Goal: Task Accomplishment & Management: Complete application form

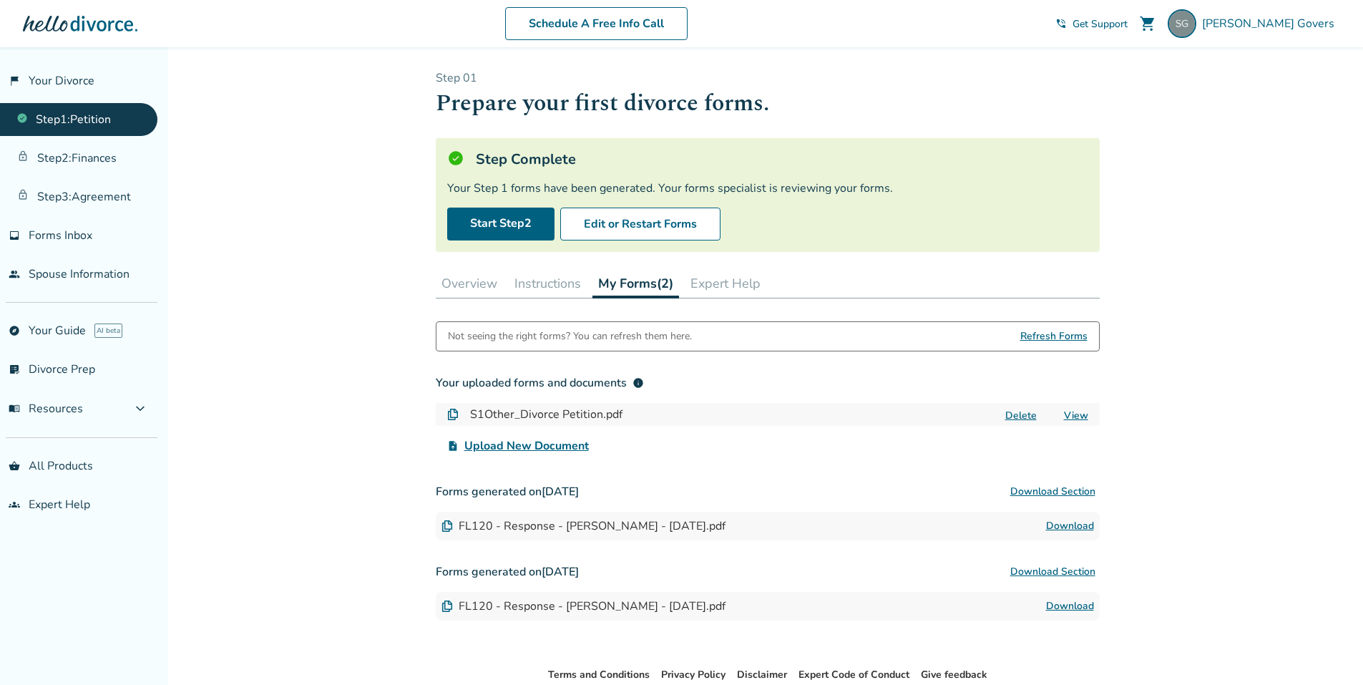
click at [554, 286] on button "Instructions" at bounding box center [548, 283] width 78 height 29
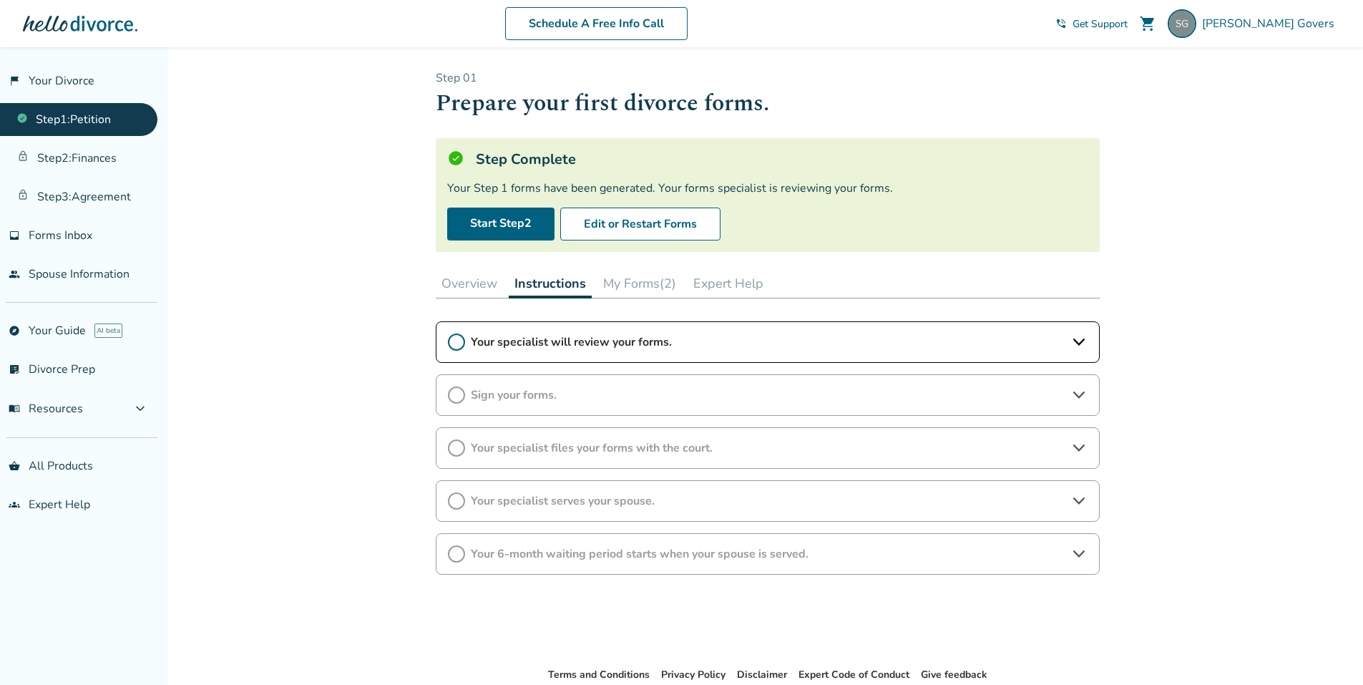
click at [565, 338] on span "Your specialist will review your forms." at bounding box center [768, 342] width 594 height 16
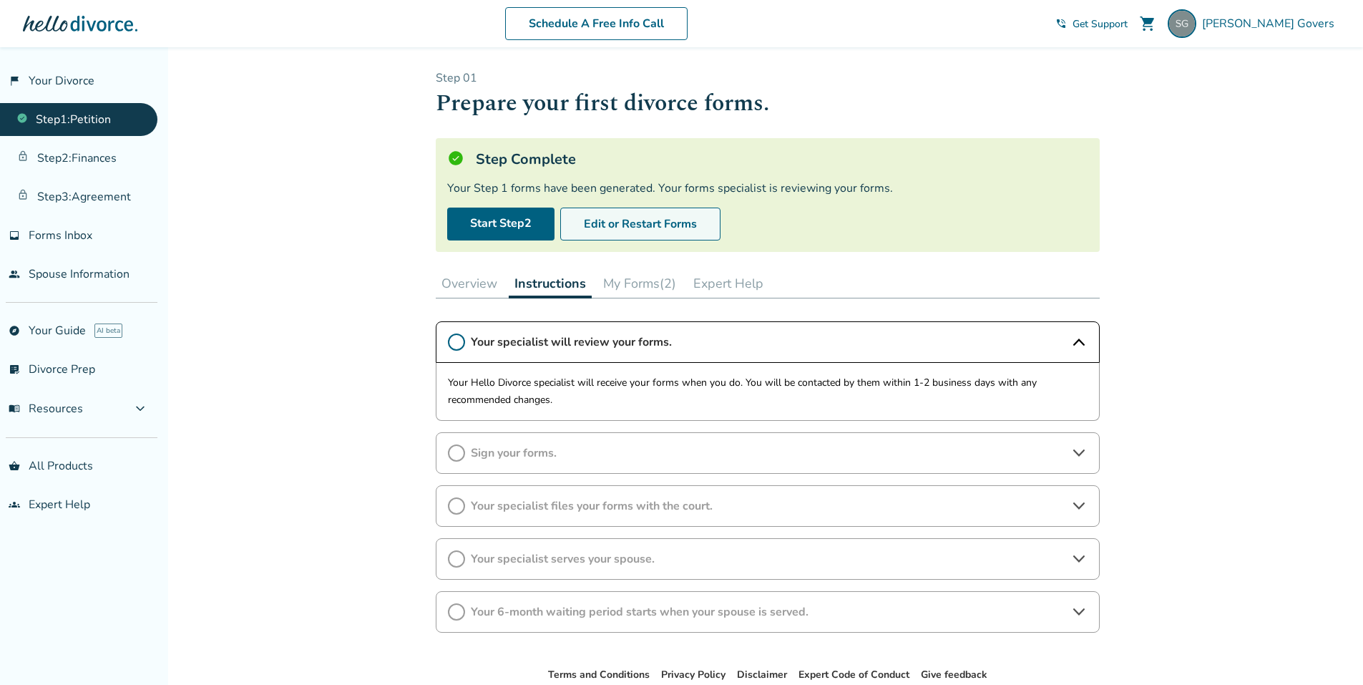
click at [644, 221] on button "Edit or Restart Forms" at bounding box center [640, 224] width 160 height 33
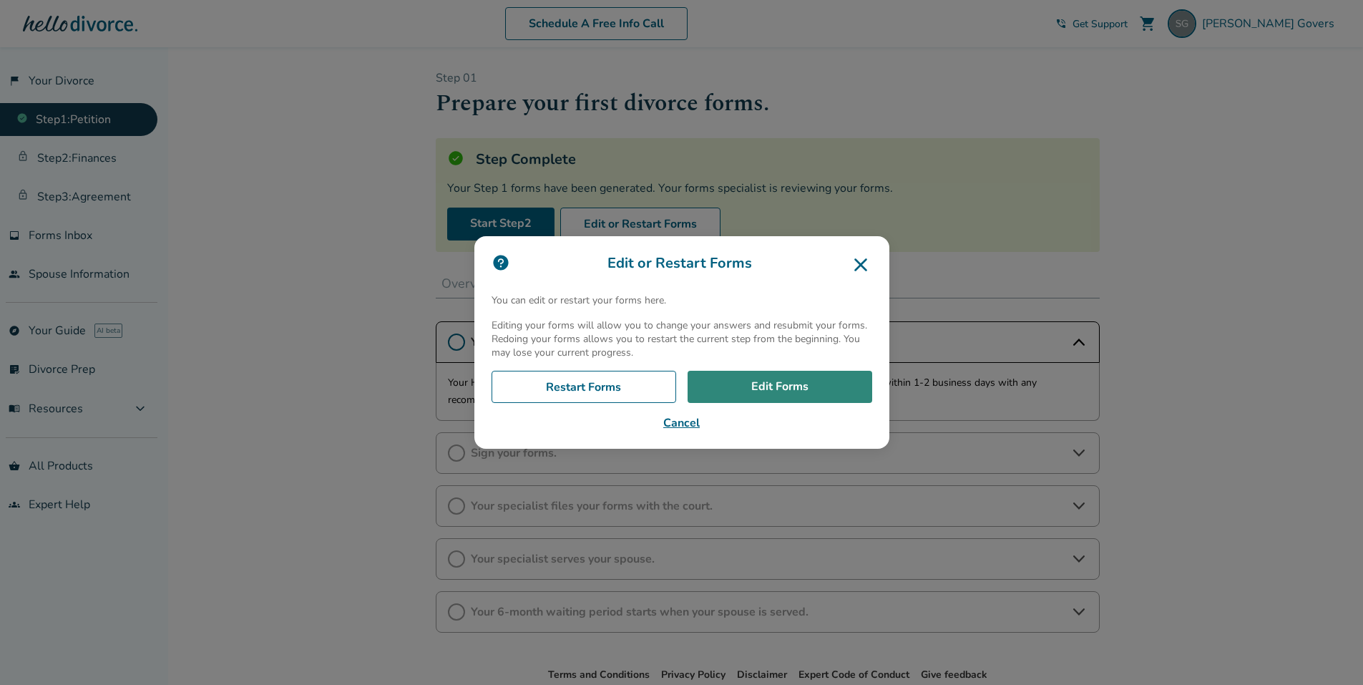
click at [789, 384] on link "Edit Forms" at bounding box center [780, 387] width 185 height 33
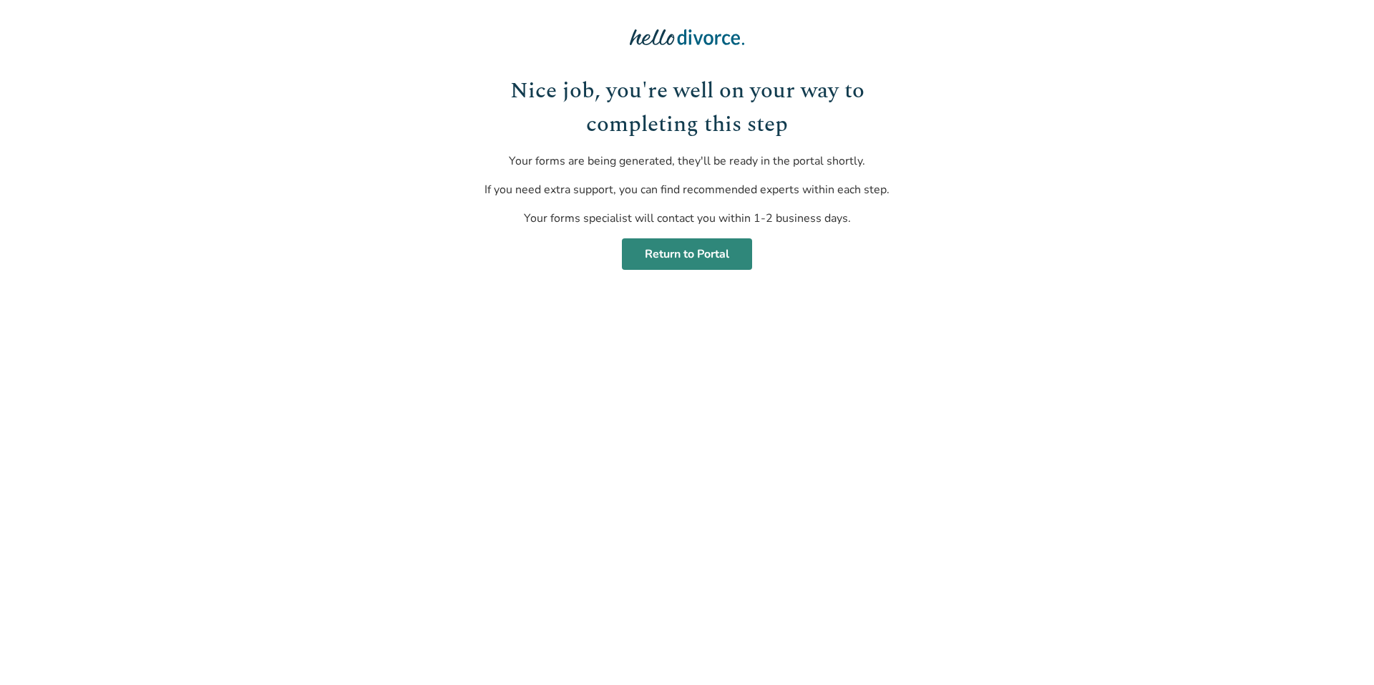
click at [694, 258] on link "Return to Portal" at bounding box center [687, 253] width 130 height 31
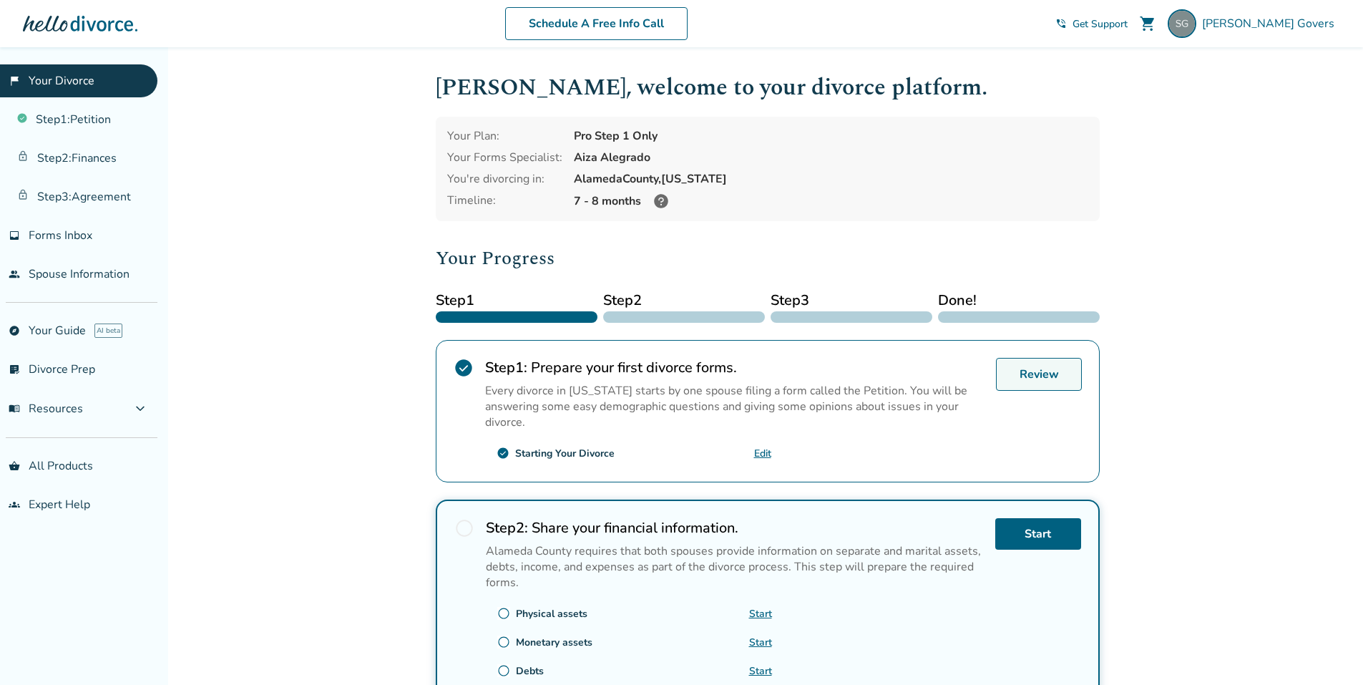
click at [1041, 371] on link "Review" at bounding box center [1039, 374] width 86 height 33
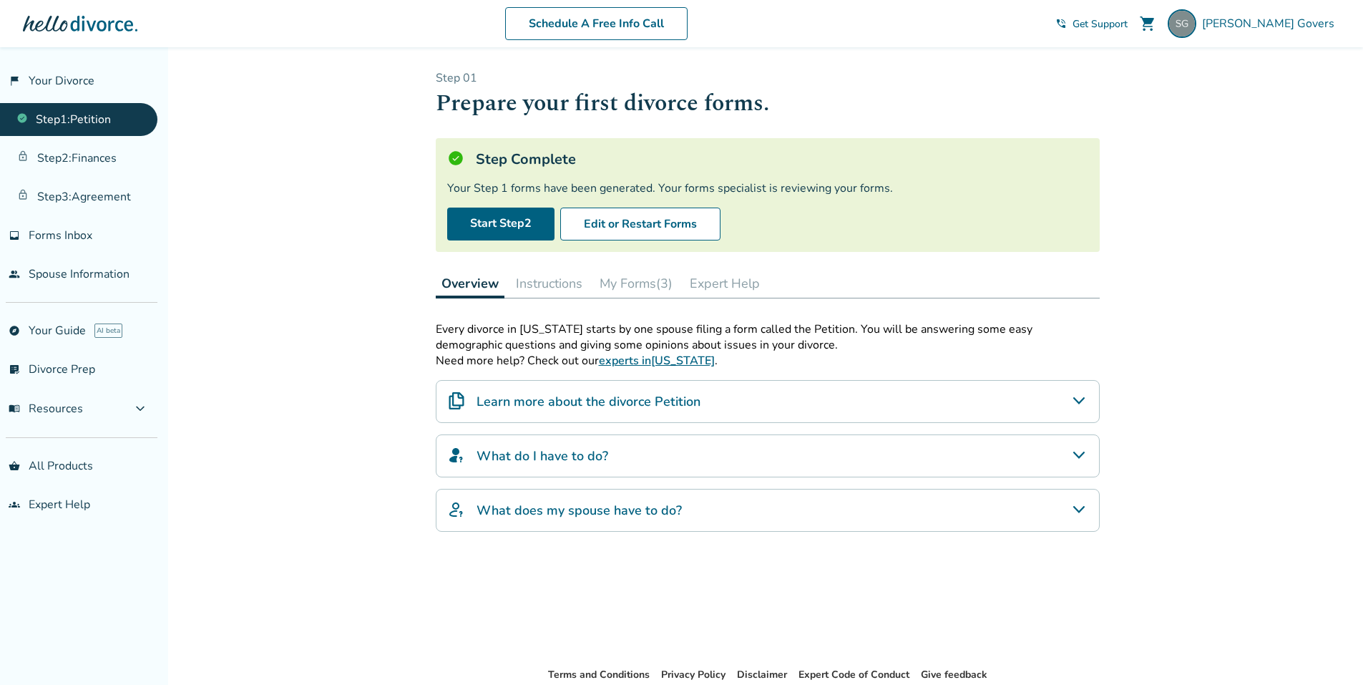
click at [616, 286] on button "My Forms (3)" at bounding box center [636, 283] width 84 height 29
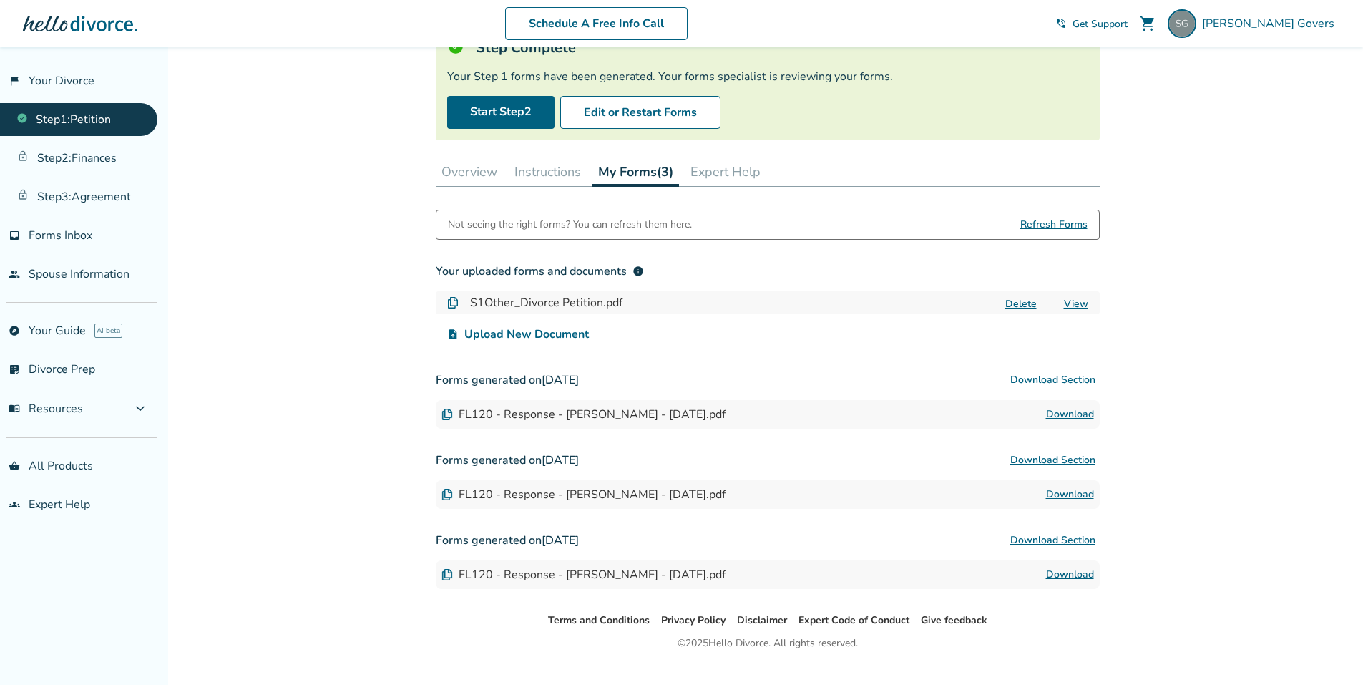
scroll to position [139, 0]
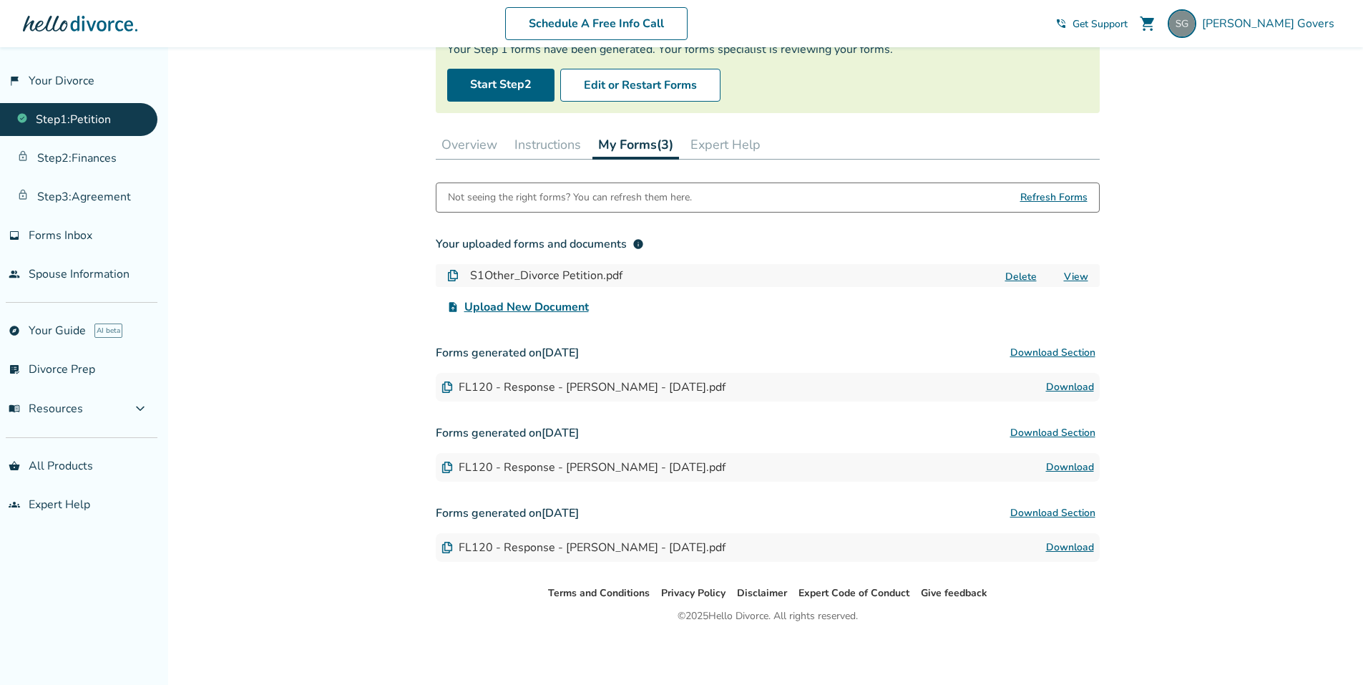
click at [1078, 278] on link "View" at bounding box center [1076, 277] width 24 height 14
click at [1065, 386] on link "Download" at bounding box center [1070, 387] width 48 height 17
click at [1027, 349] on button "Download Section" at bounding box center [1053, 352] width 94 height 29
click at [1032, 350] on button "Download Section" at bounding box center [1053, 352] width 94 height 29
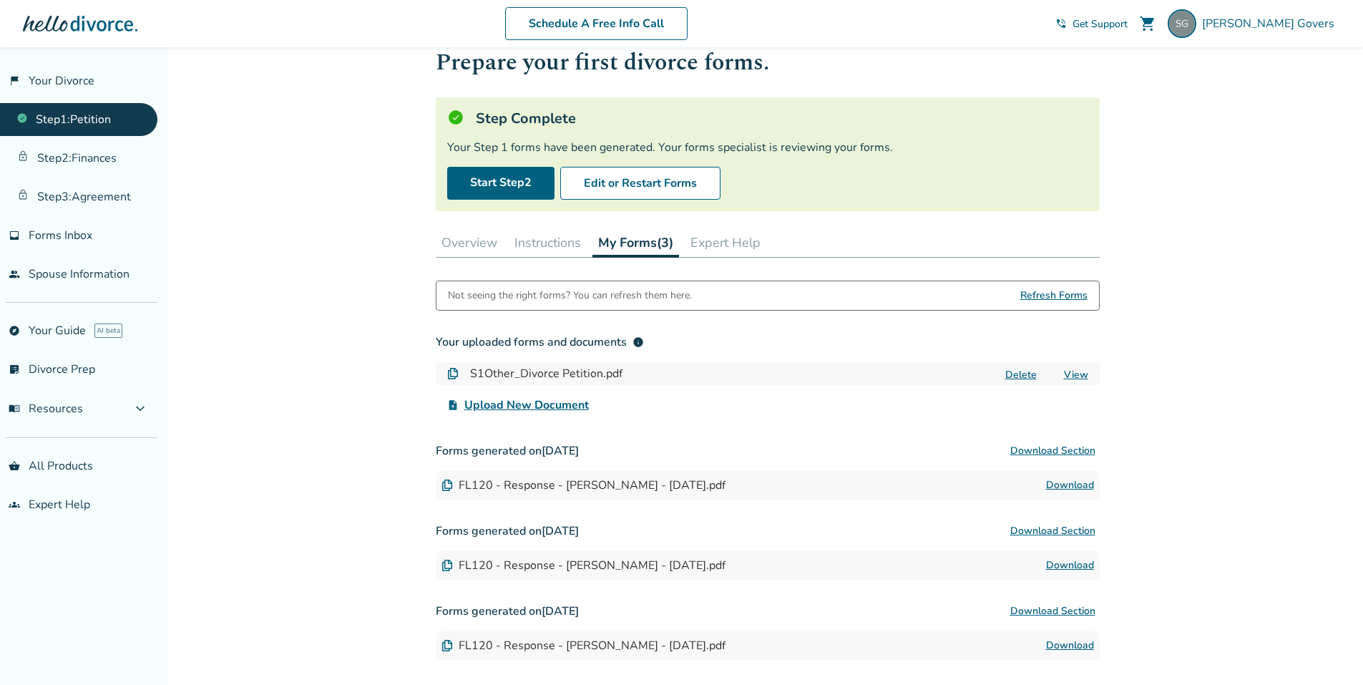
scroll to position [0, 0]
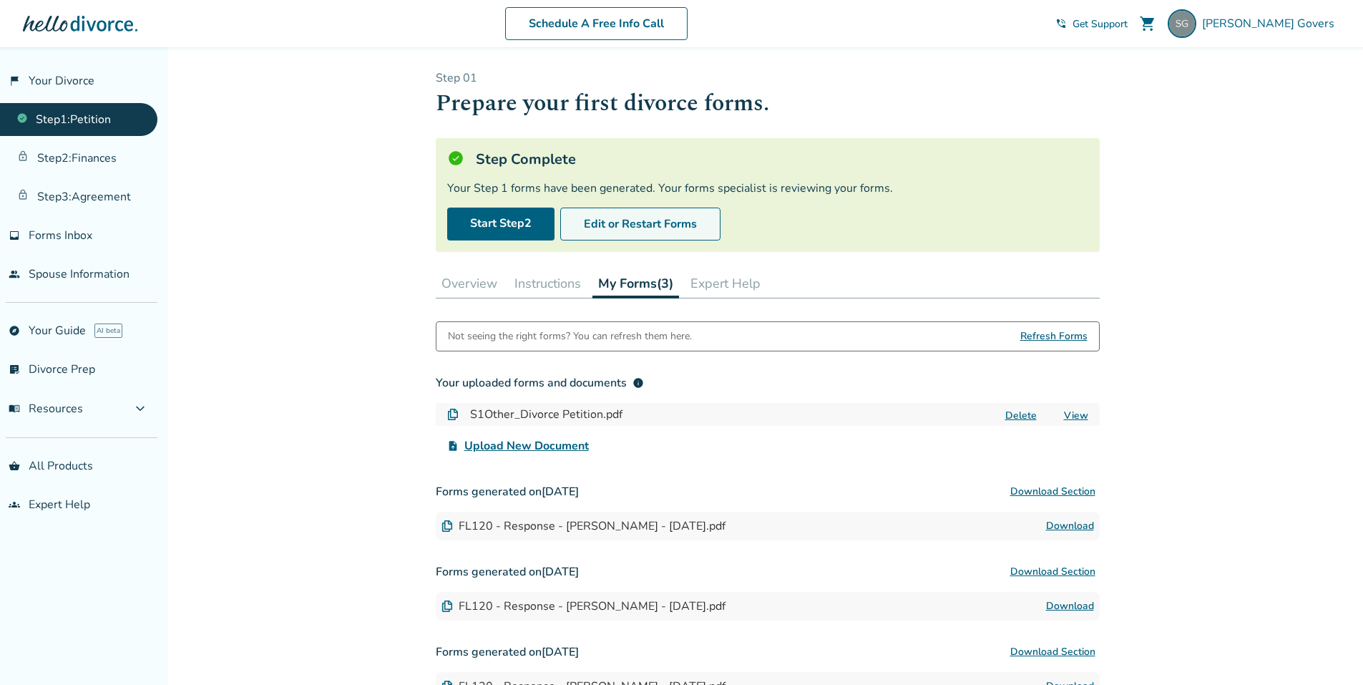
click at [678, 228] on button "Edit or Restart Forms" at bounding box center [640, 224] width 160 height 33
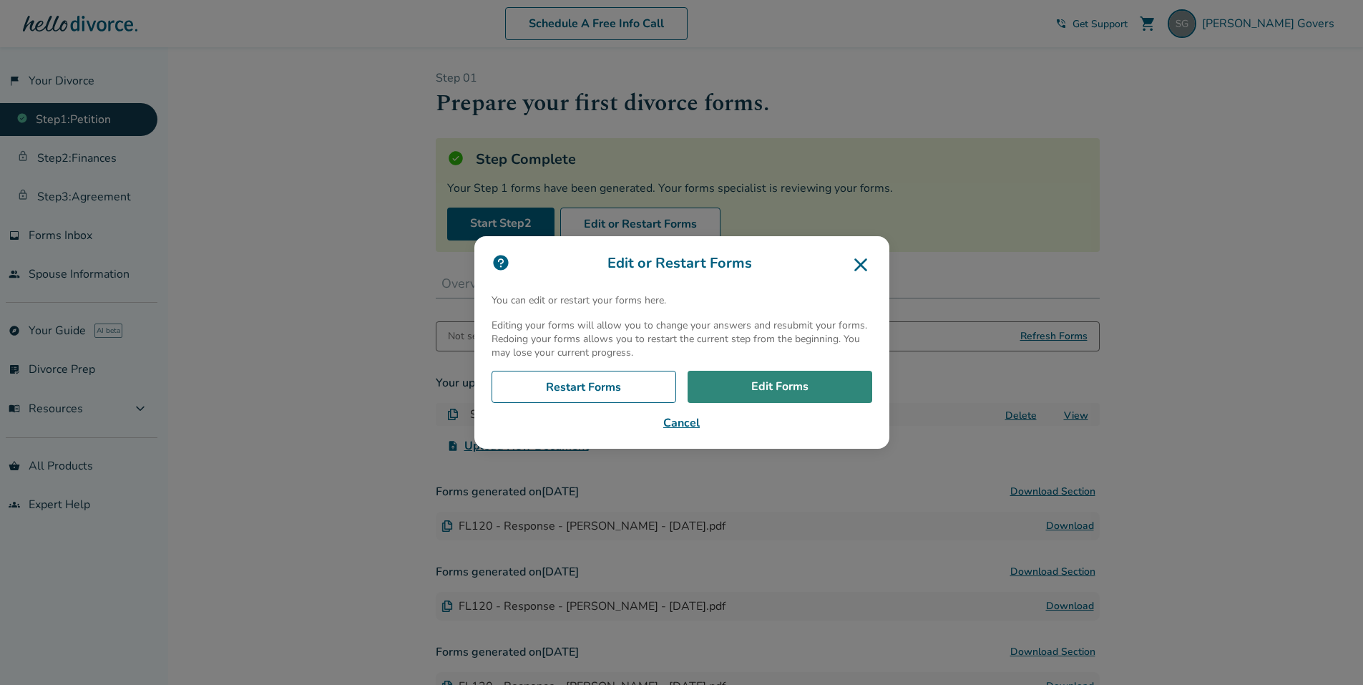
click at [745, 389] on link "Edit Forms" at bounding box center [780, 387] width 185 height 33
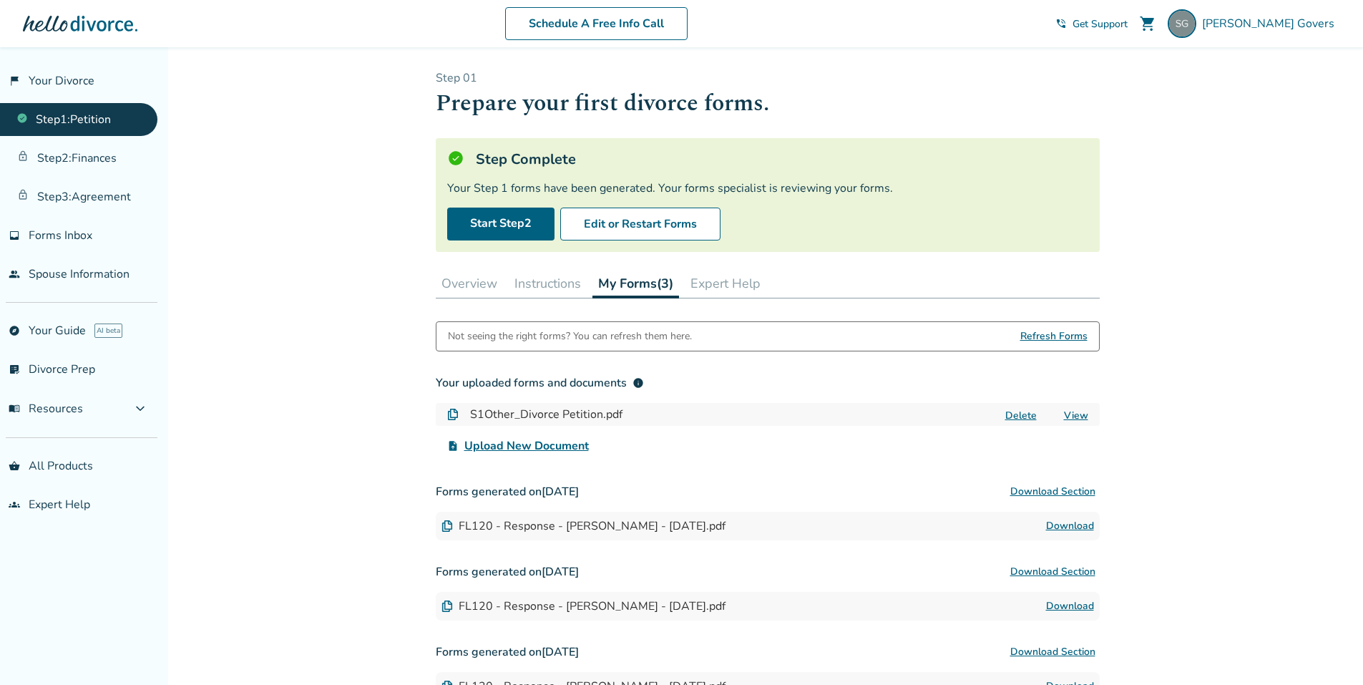
click at [1039, 337] on span "Refresh Forms" at bounding box center [1053, 336] width 67 height 29
click at [1039, 336] on span "Refresh Forms" at bounding box center [1053, 336] width 67 height 29
click at [632, 283] on button "My Forms (3)" at bounding box center [635, 283] width 87 height 29
click at [65, 228] on span "Forms Inbox" at bounding box center [61, 236] width 64 height 16
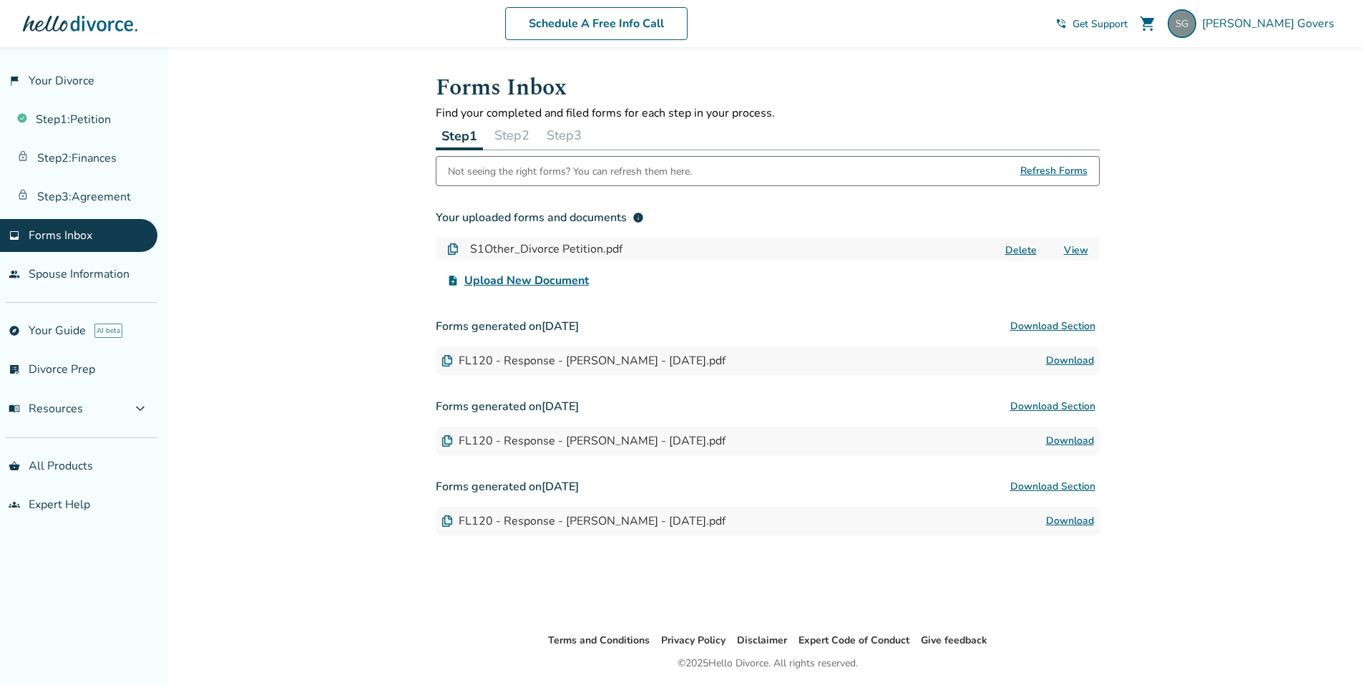
click at [1063, 359] on link "Download" at bounding box center [1070, 360] width 48 height 17
click at [679, 23] on link "Schedule A Free Info Call" at bounding box center [596, 23] width 182 height 33
click at [50, 336] on link "explore Your Guide AI beta" at bounding box center [78, 330] width 157 height 33
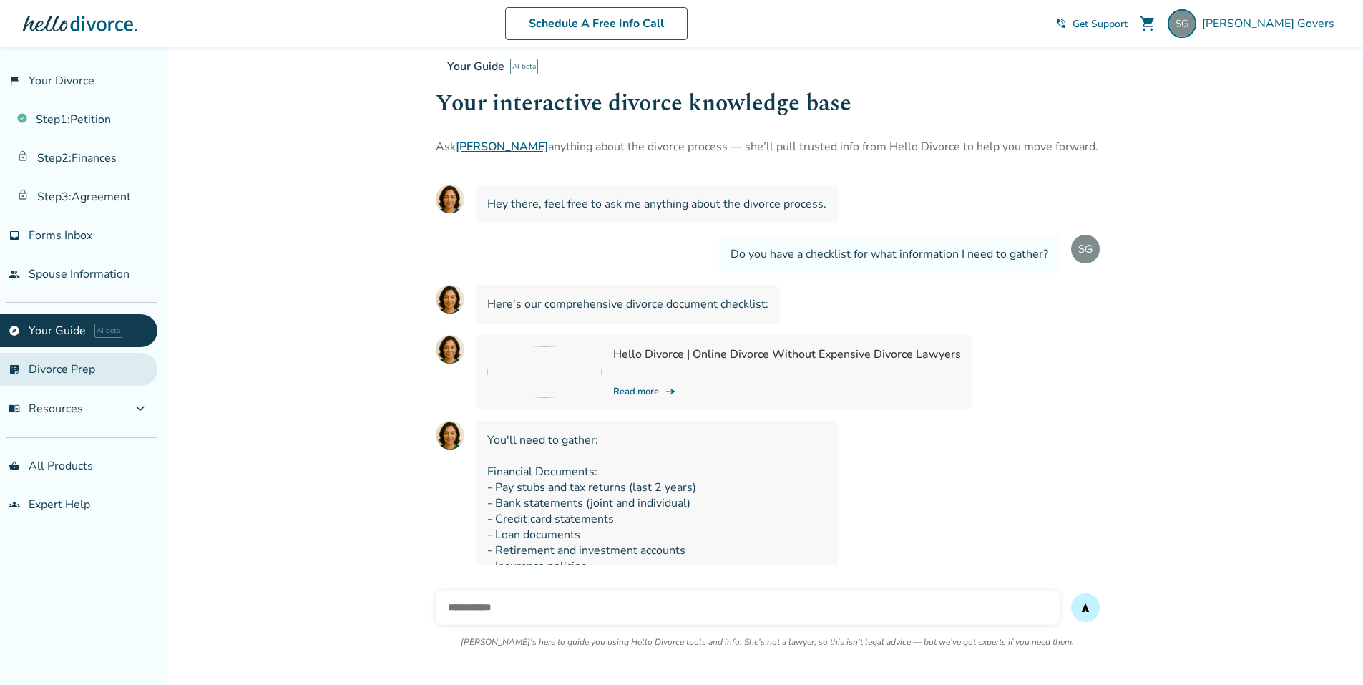
click at [102, 372] on link "list_alt_check Divorce Prep" at bounding box center [78, 369] width 157 height 33
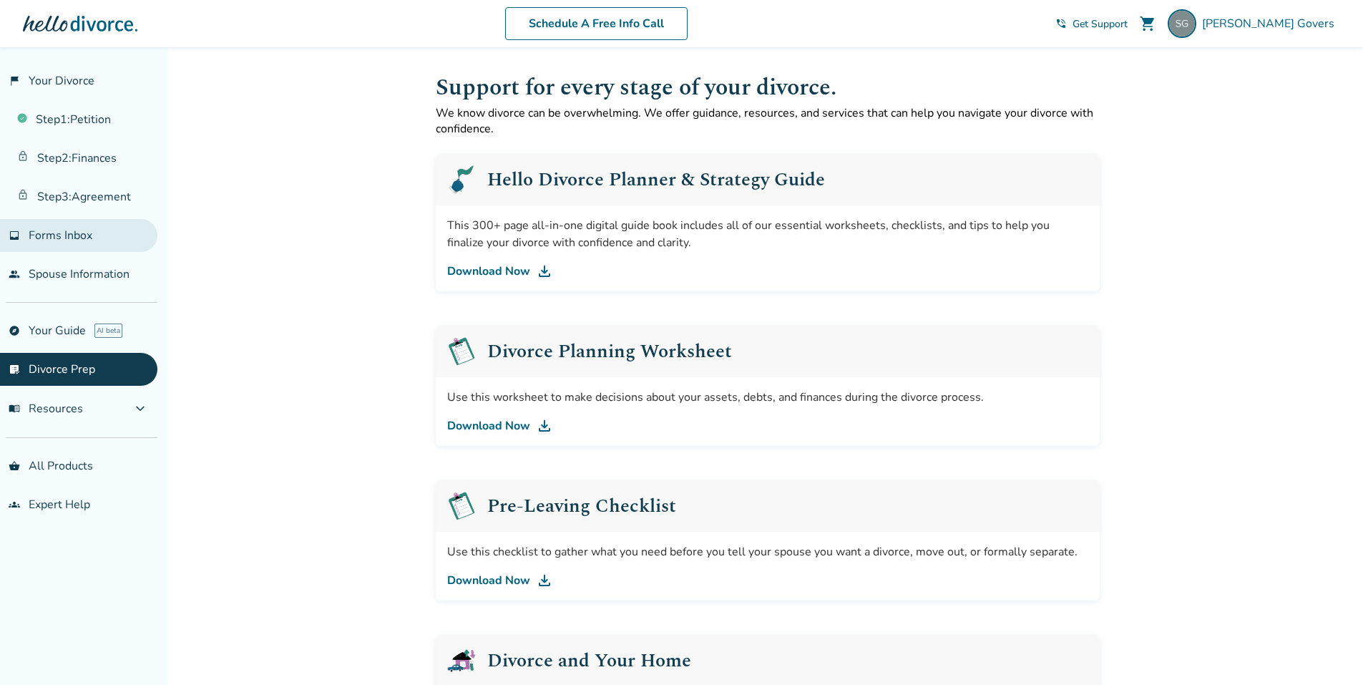
click at [91, 233] on span "Forms Inbox" at bounding box center [61, 236] width 64 height 16
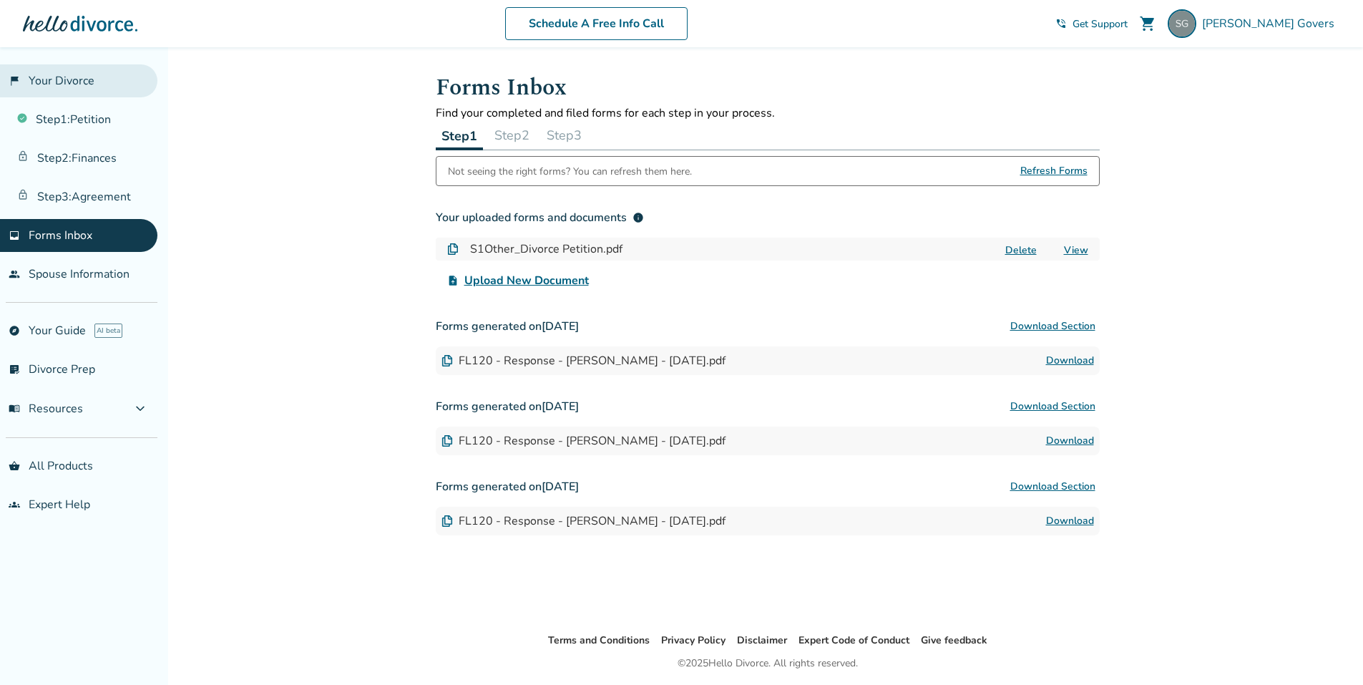
click at [61, 77] on link "flag_2 Your Divorce" at bounding box center [78, 80] width 157 height 33
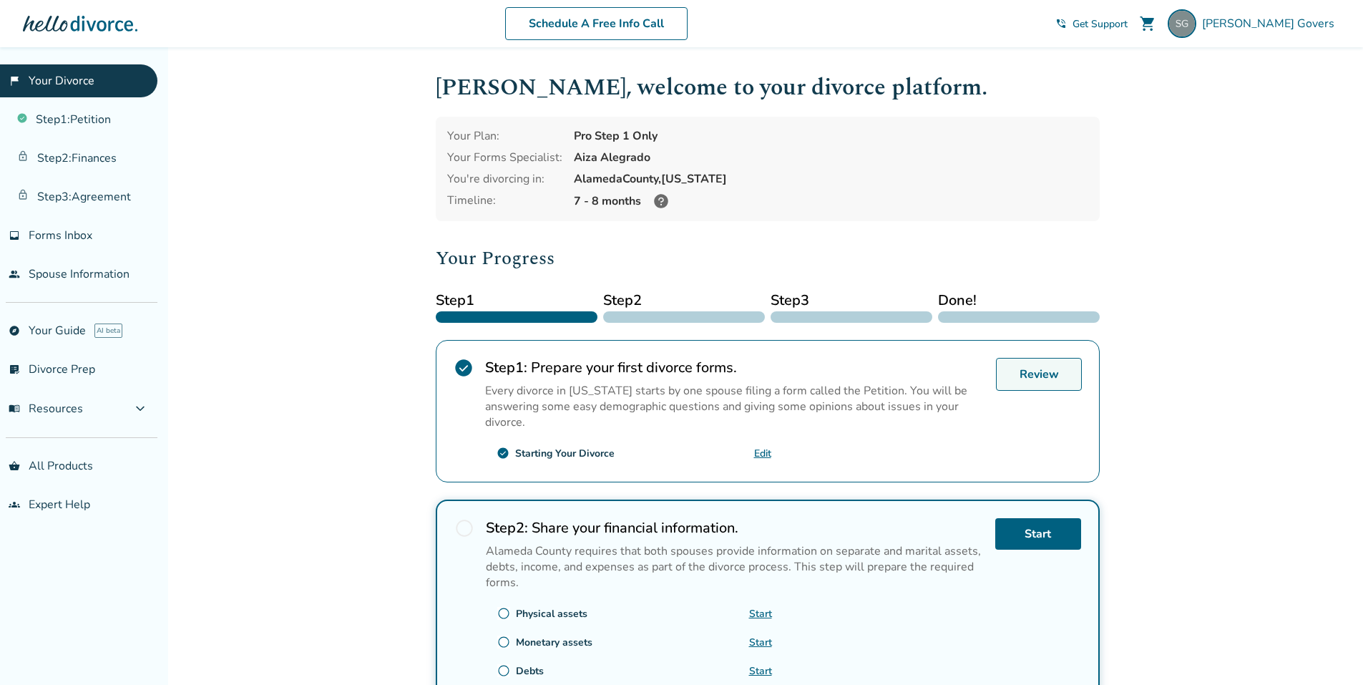
click at [1039, 366] on link "Review" at bounding box center [1039, 374] width 86 height 33
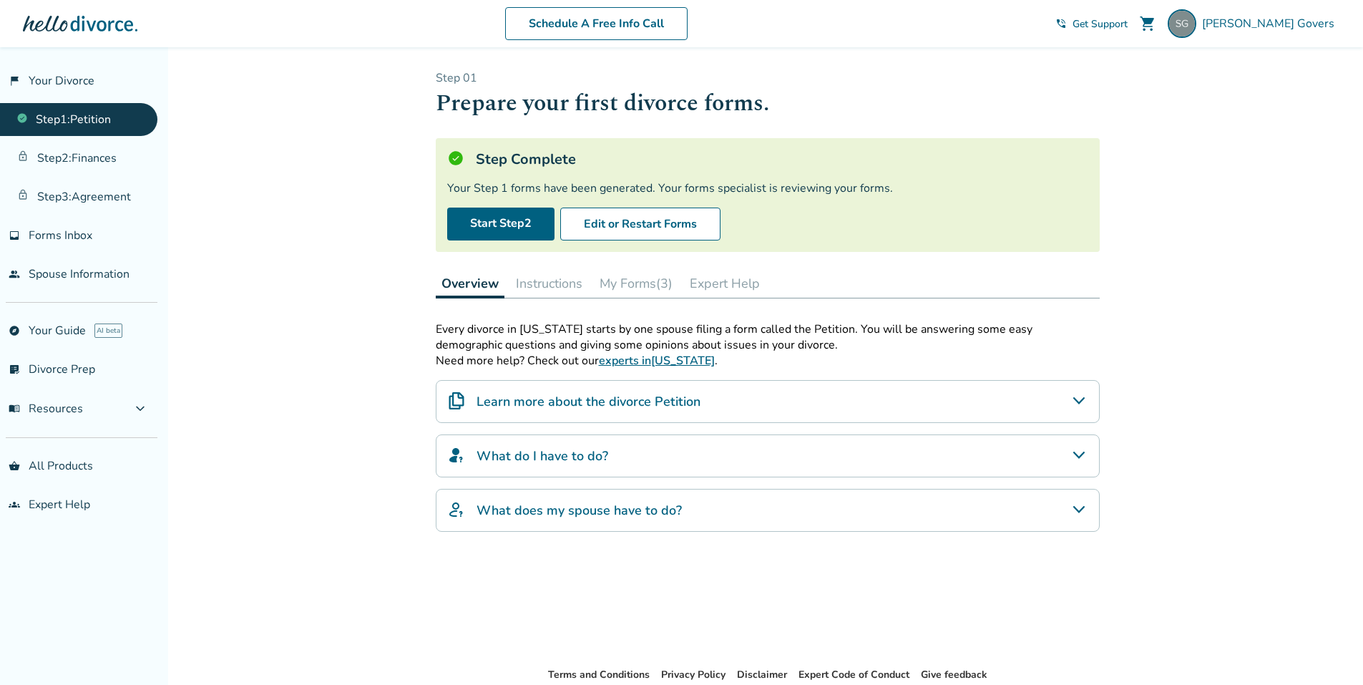
click at [534, 278] on button "Instructions" at bounding box center [549, 283] width 78 height 29
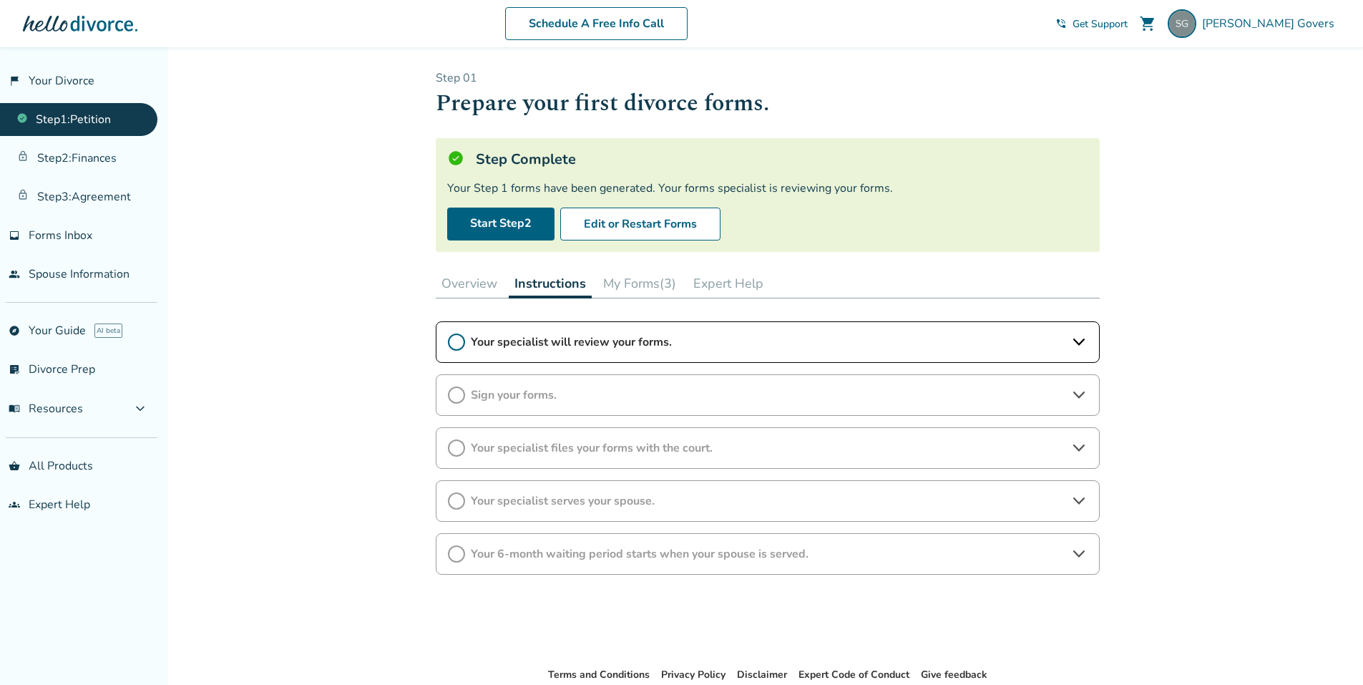
click at [748, 449] on span "Your specialist files your forms with the court." at bounding box center [768, 448] width 594 height 16
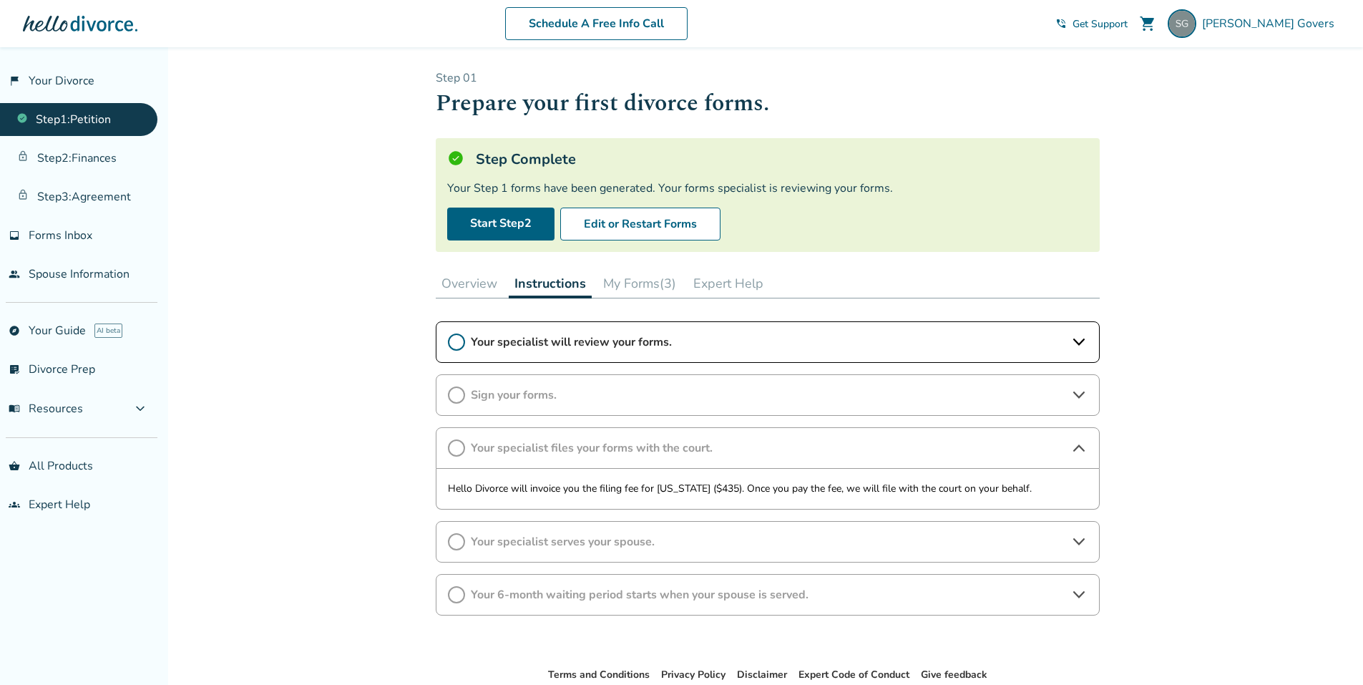
click at [748, 448] on span "Your specialist files your forms with the court." at bounding box center [768, 448] width 594 height 16
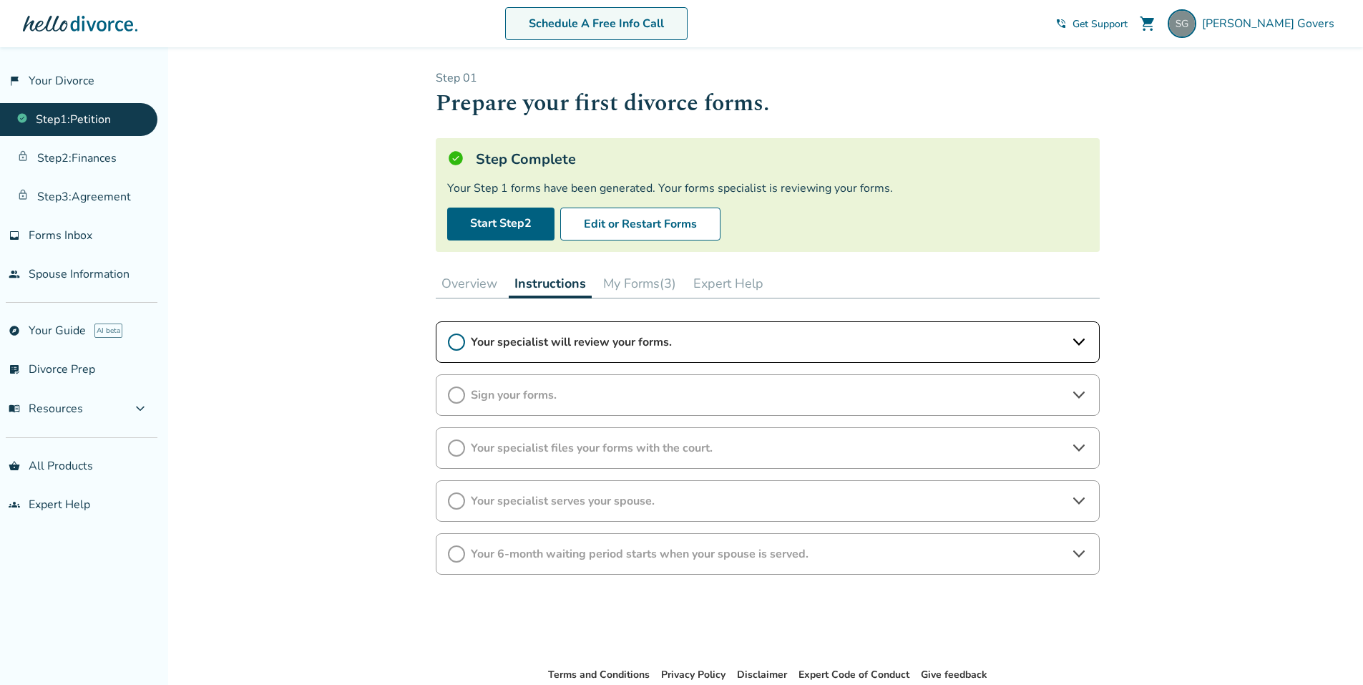
click at [650, 25] on link "Schedule A Free Info Call" at bounding box center [596, 23] width 182 height 33
click at [1296, 19] on span "Scott Govers" at bounding box center [1271, 24] width 138 height 16
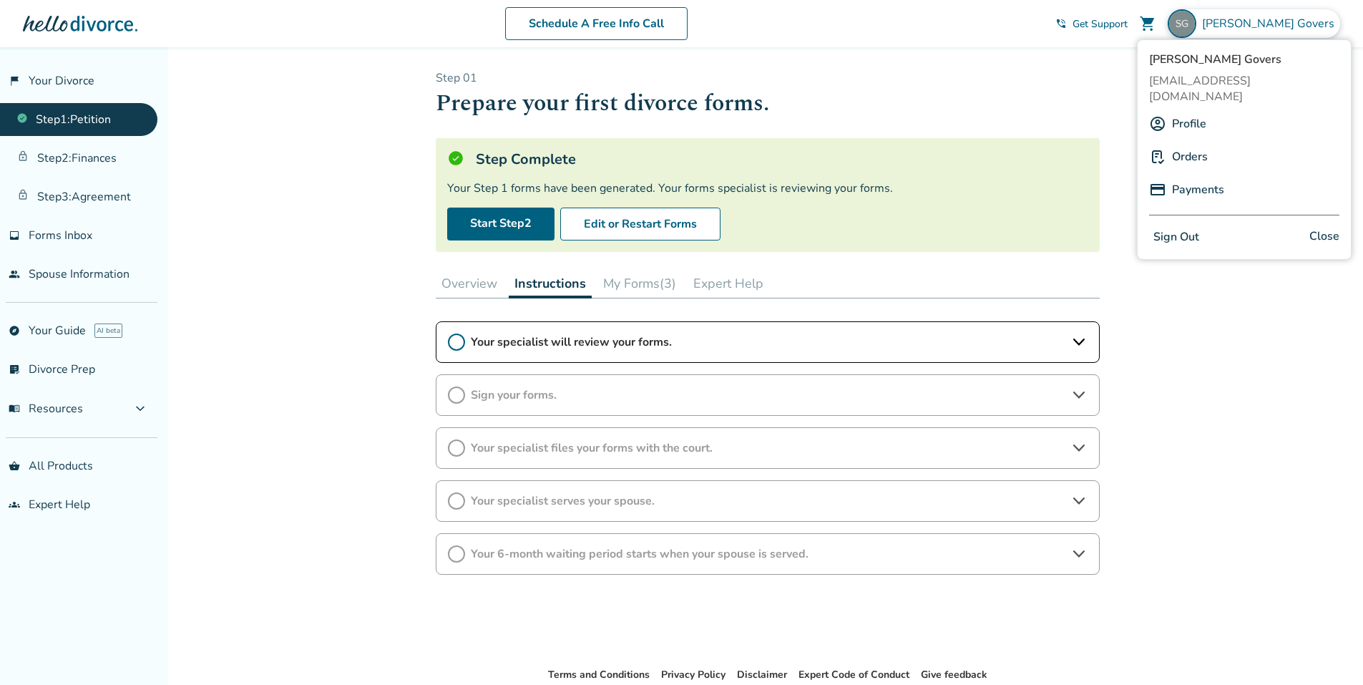
click at [1190, 110] on link "Profile" at bounding box center [1189, 123] width 34 height 27
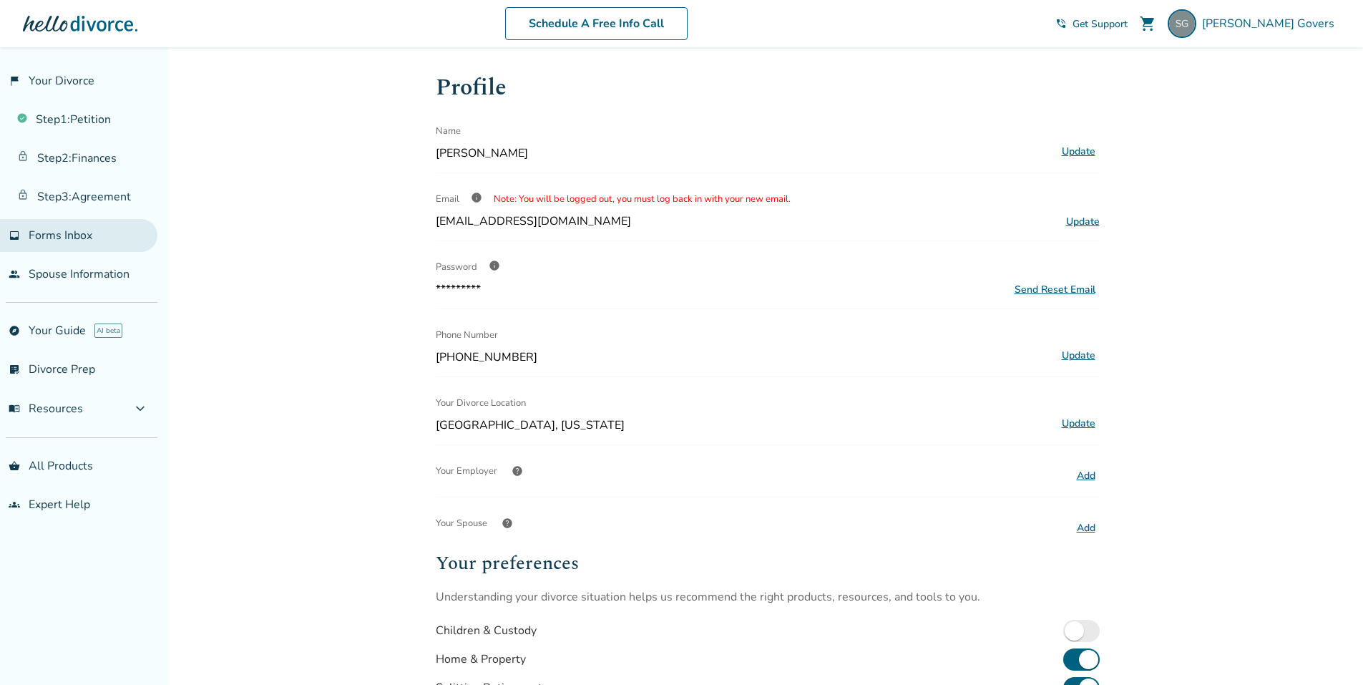
click at [49, 220] on link "inbox Forms Inbox" at bounding box center [78, 235] width 157 height 33
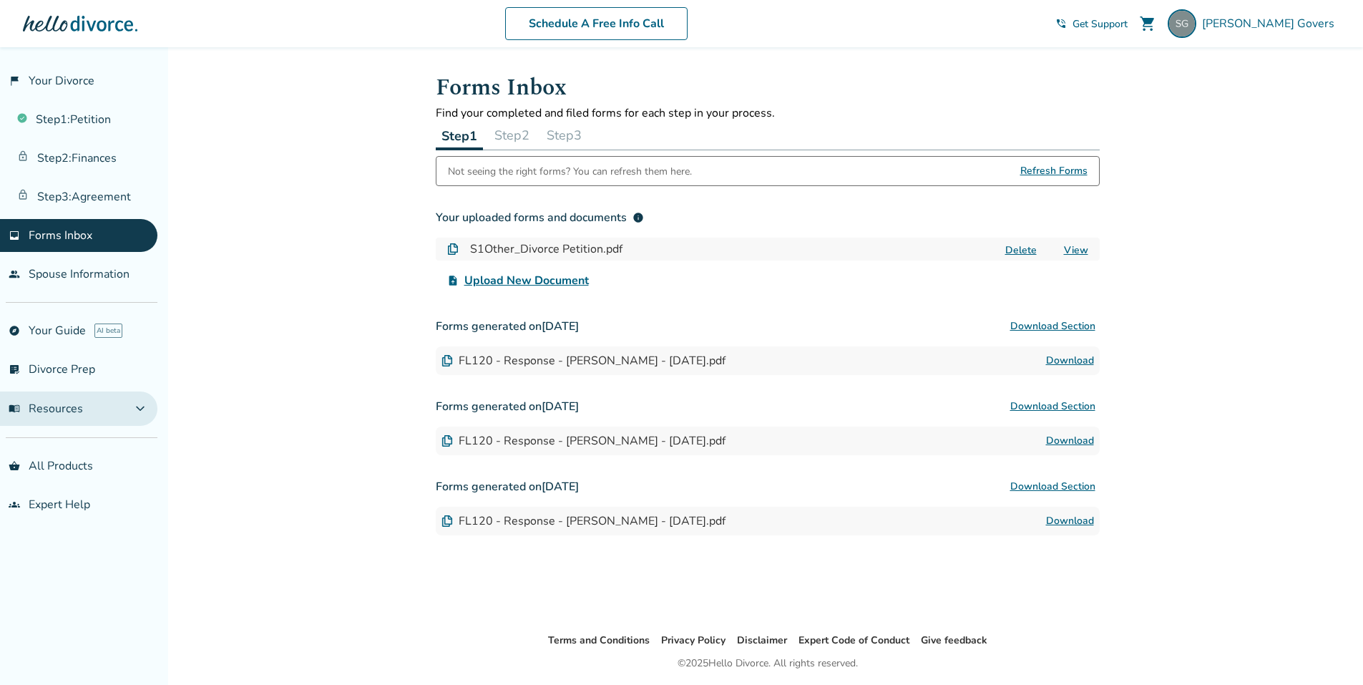
click at [72, 408] on span "menu_book Resources" at bounding box center [46, 409] width 74 height 16
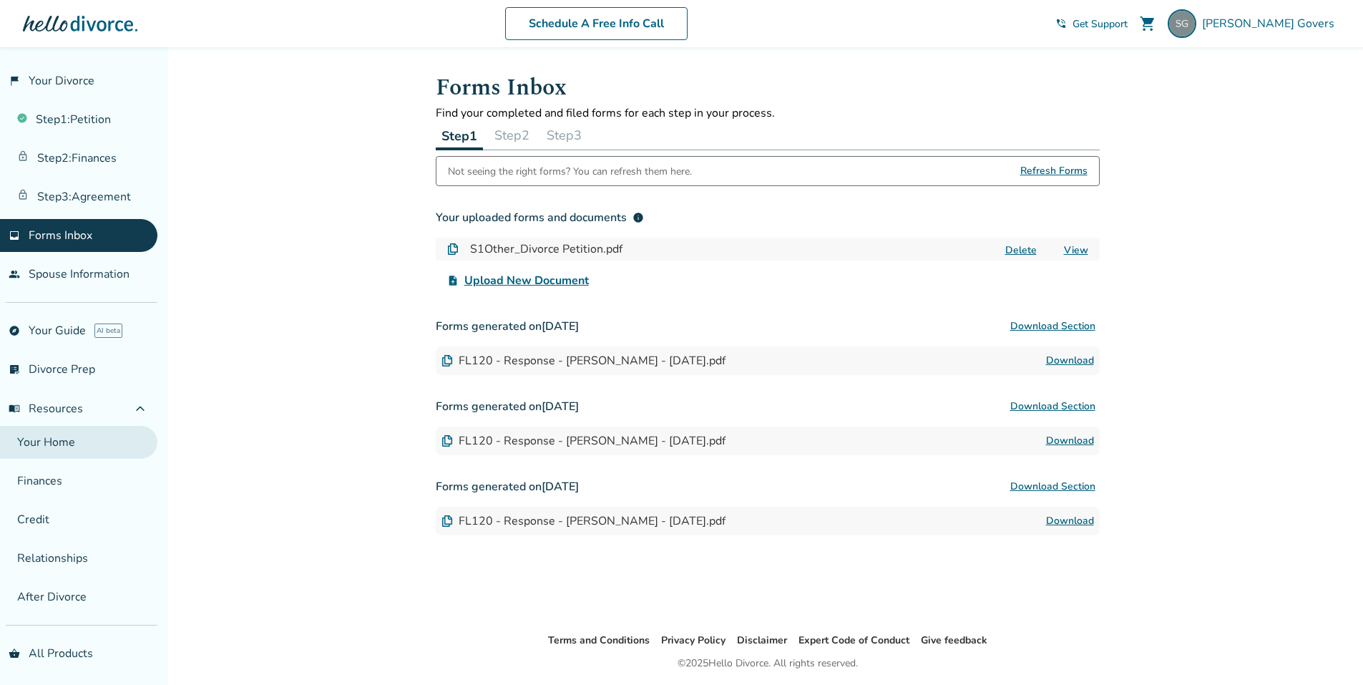
click at [62, 442] on link "Your Home" at bounding box center [78, 442] width 157 height 33
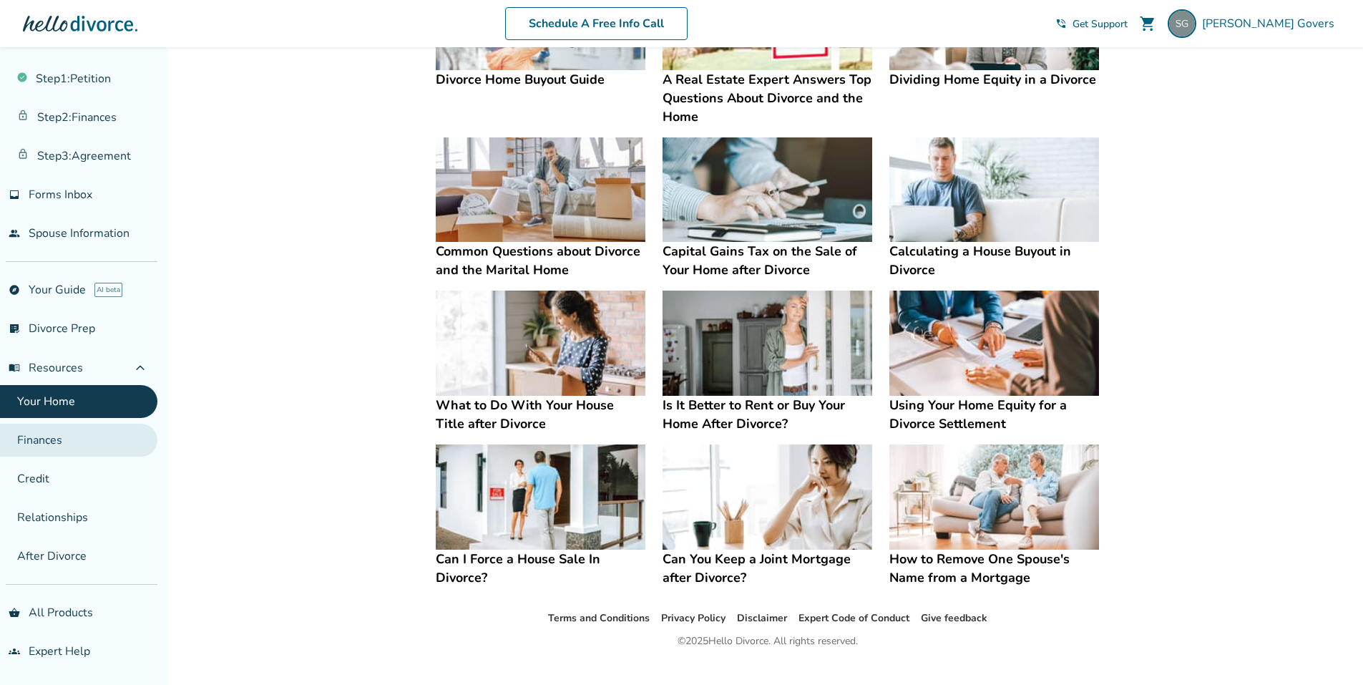
scroll to position [421, 0]
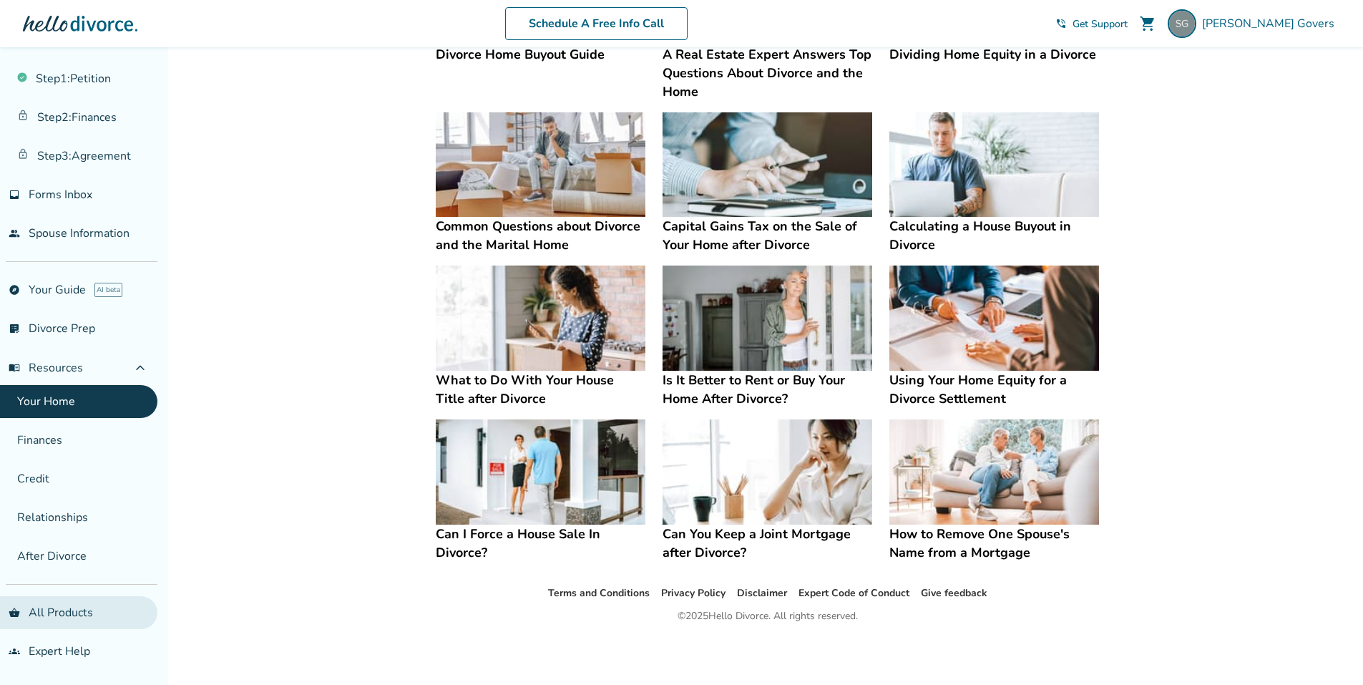
click at [60, 608] on link "shopping_basket All Products" at bounding box center [78, 612] width 157 height 33
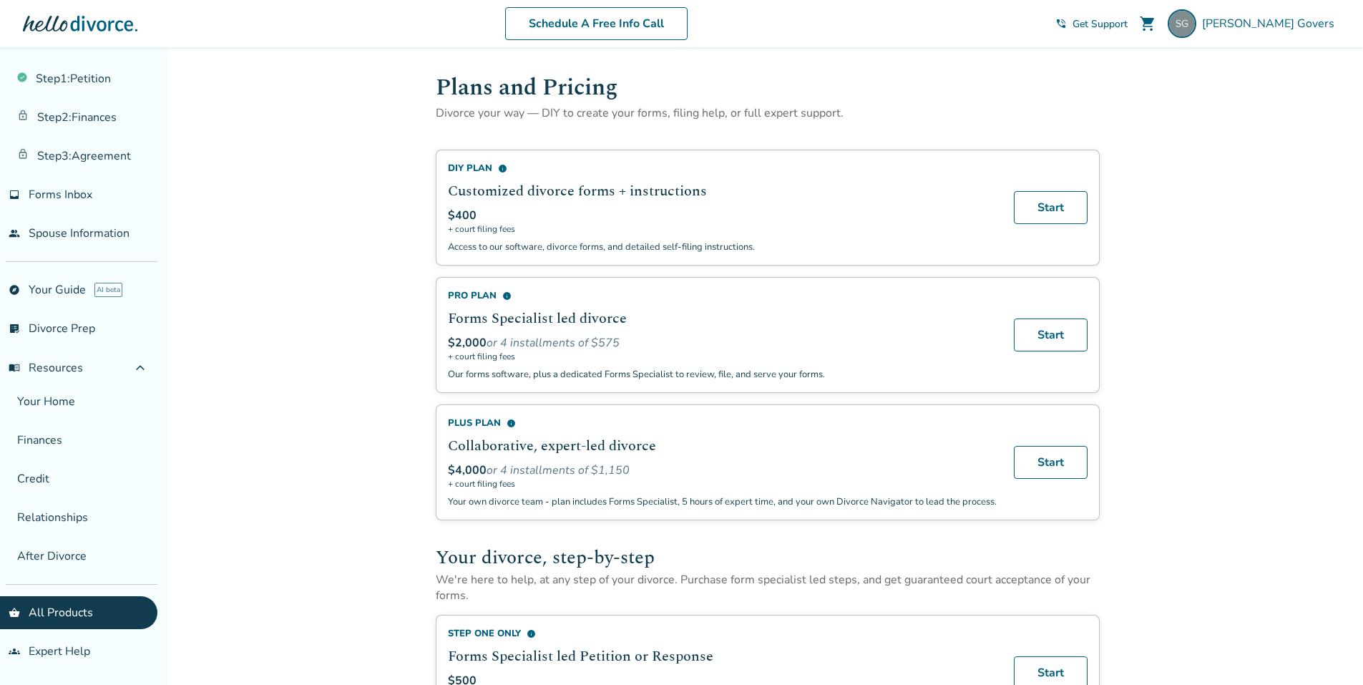
click at [481, 165] on div "DIY Plan info" at bounding box center [722, 168] width 549 height 13
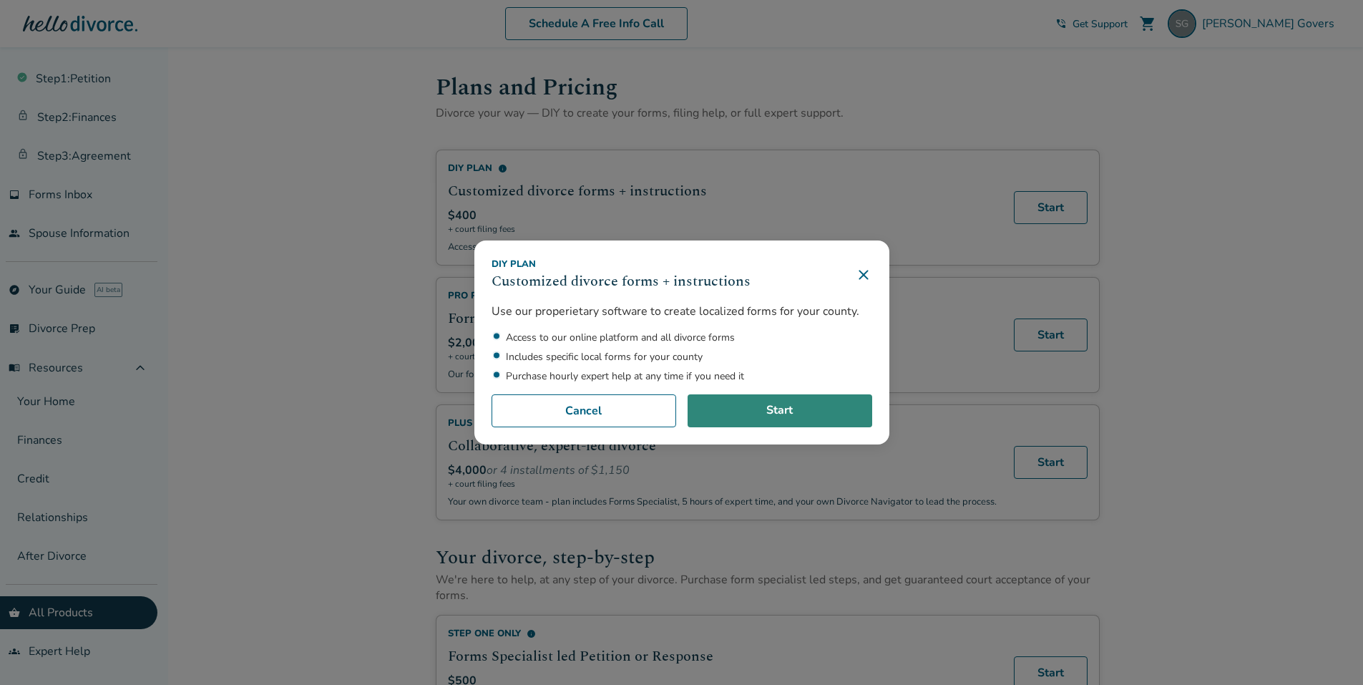
click at [796, 409] on link "Start" at bounding box center [780, 410] width 185 height 33
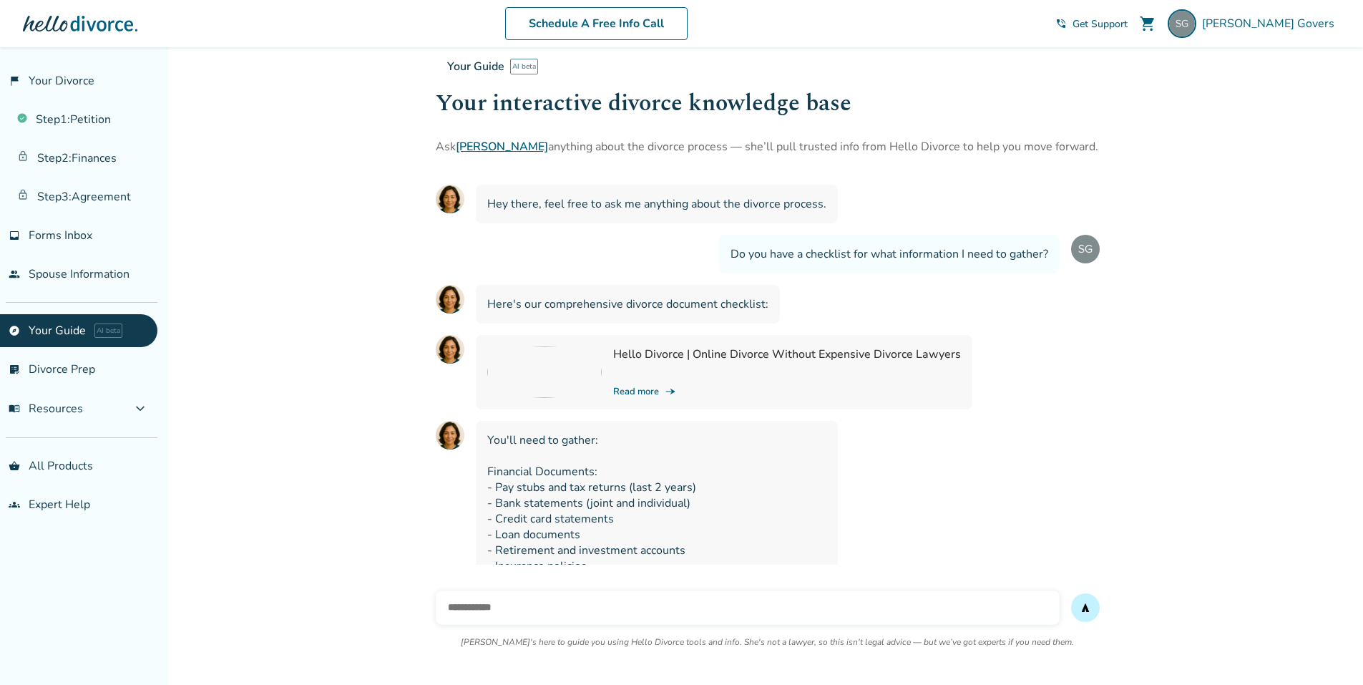
click at [57, 29] on div at bounding box center [80, 23] width 114 height 29
click at [59, 23] on div at bounding box center [80, 23] width 114 height 29
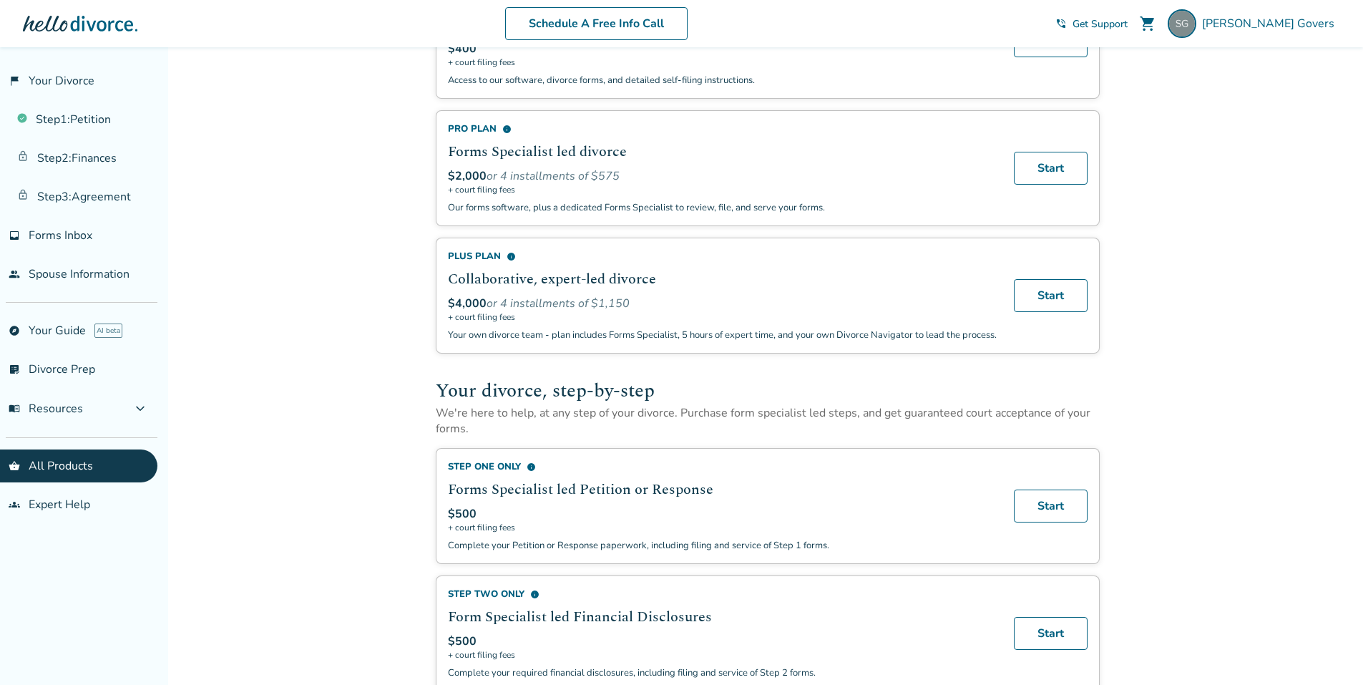
scroll to position [72, 0]
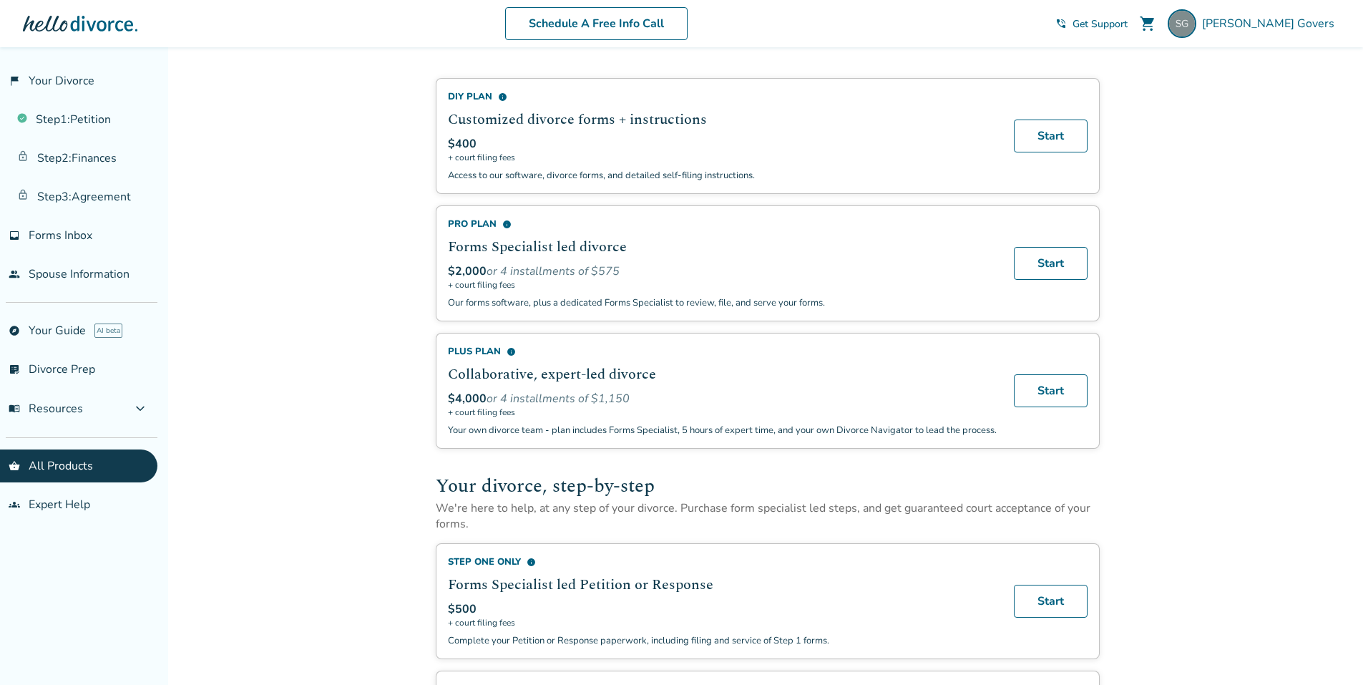
click at [499, 95] on span "info" at bounding box center [502, 96] width 9 height 9
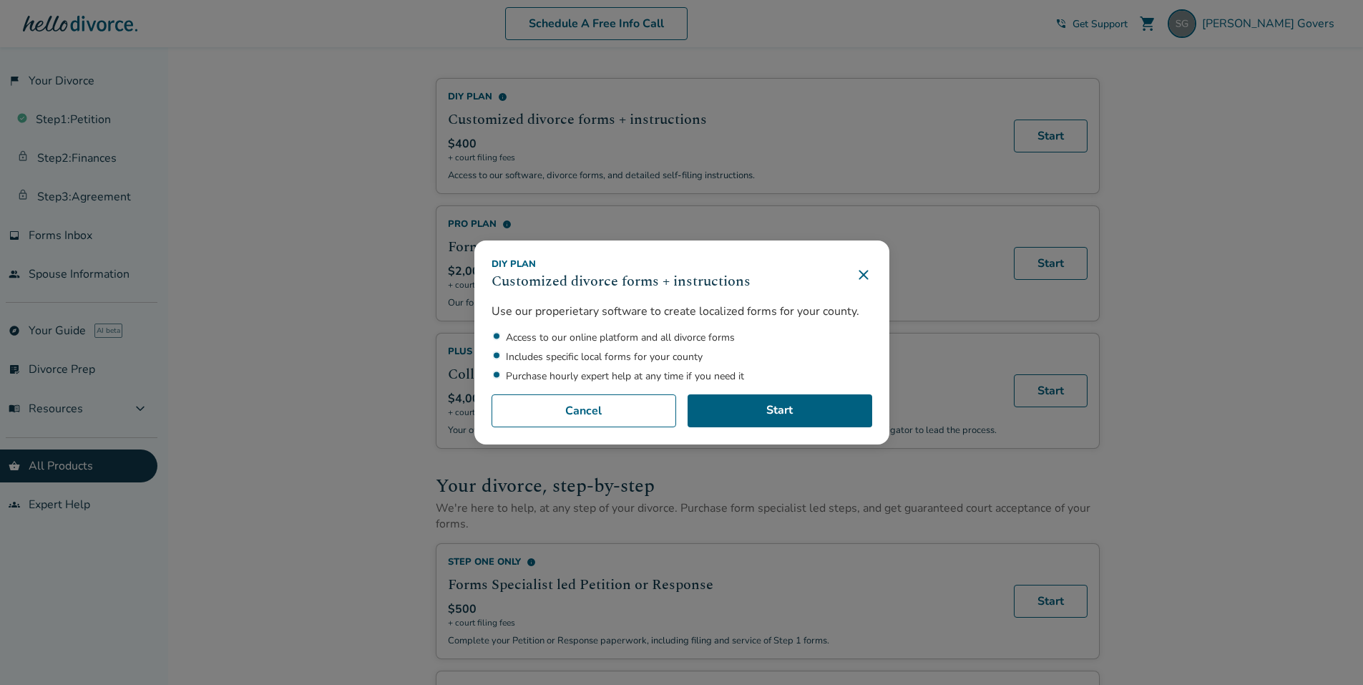
click at [869, 270] on icon at bounding box center [863, 274] width 17 height 17
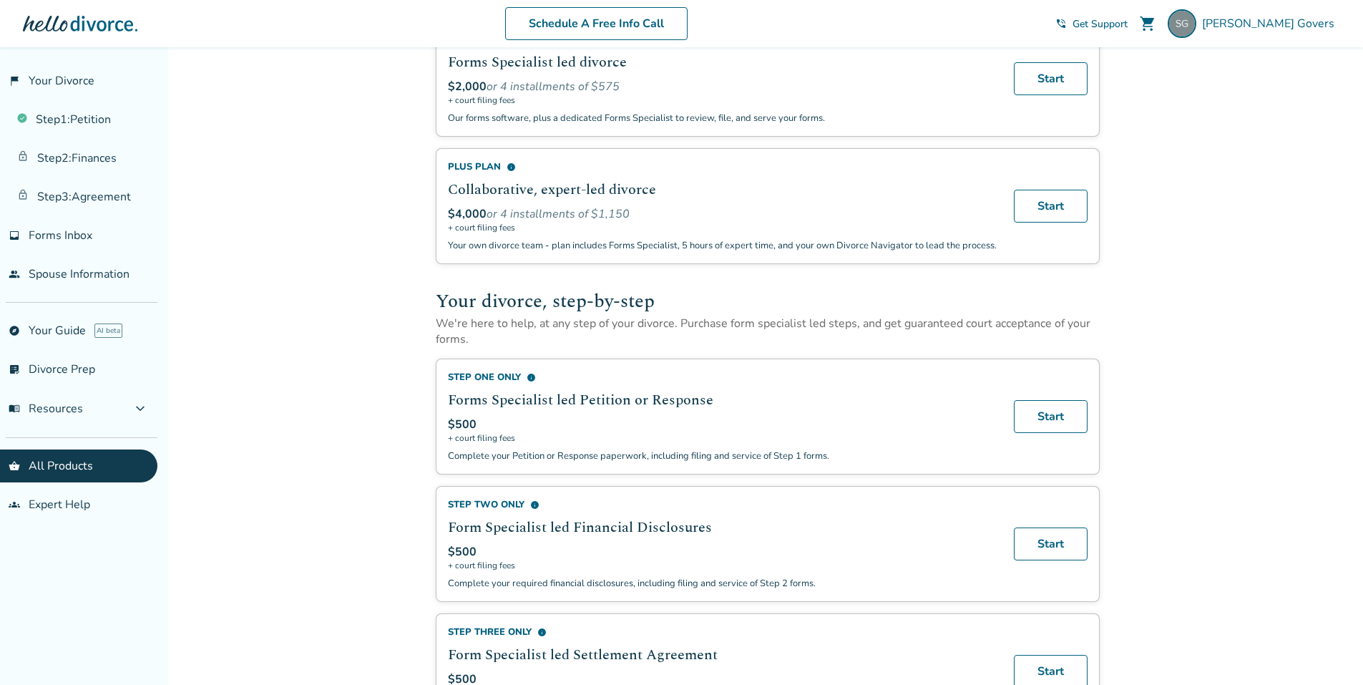
scroll to position [286, 0]
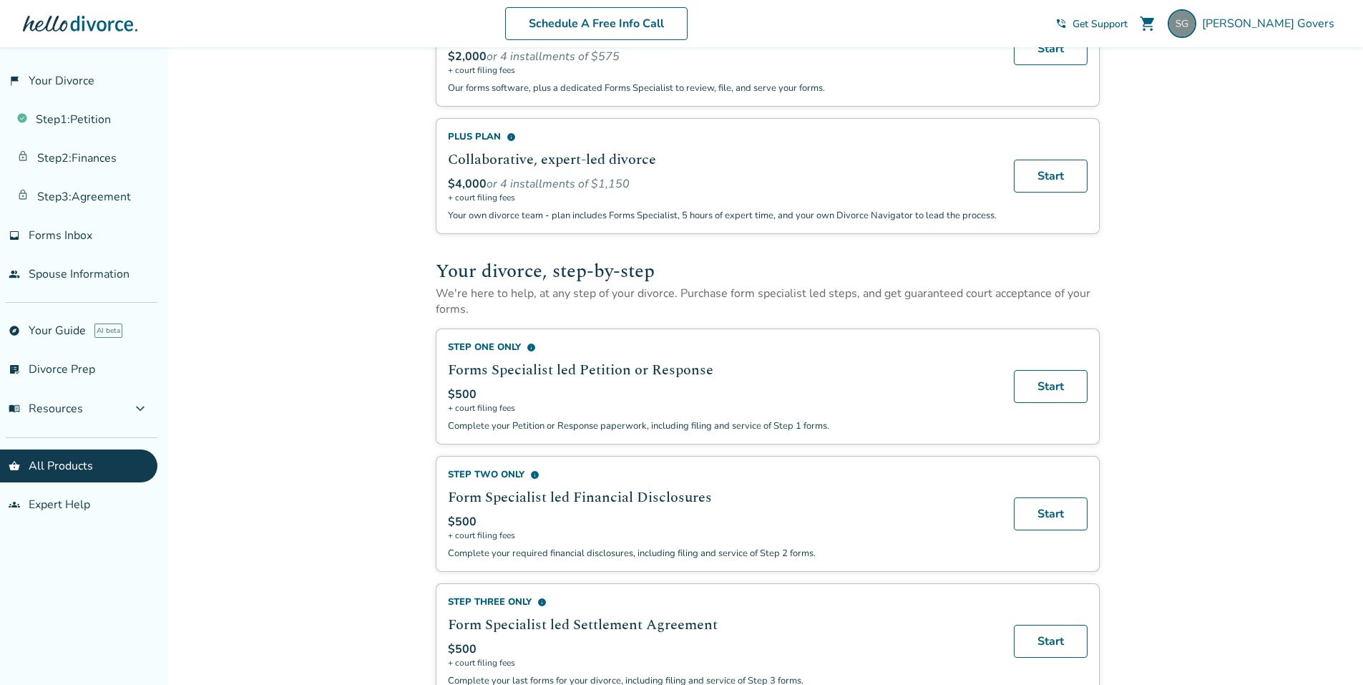
click at [530, 352] on span "info" at bounding box center [531, 347] width 9 height 9
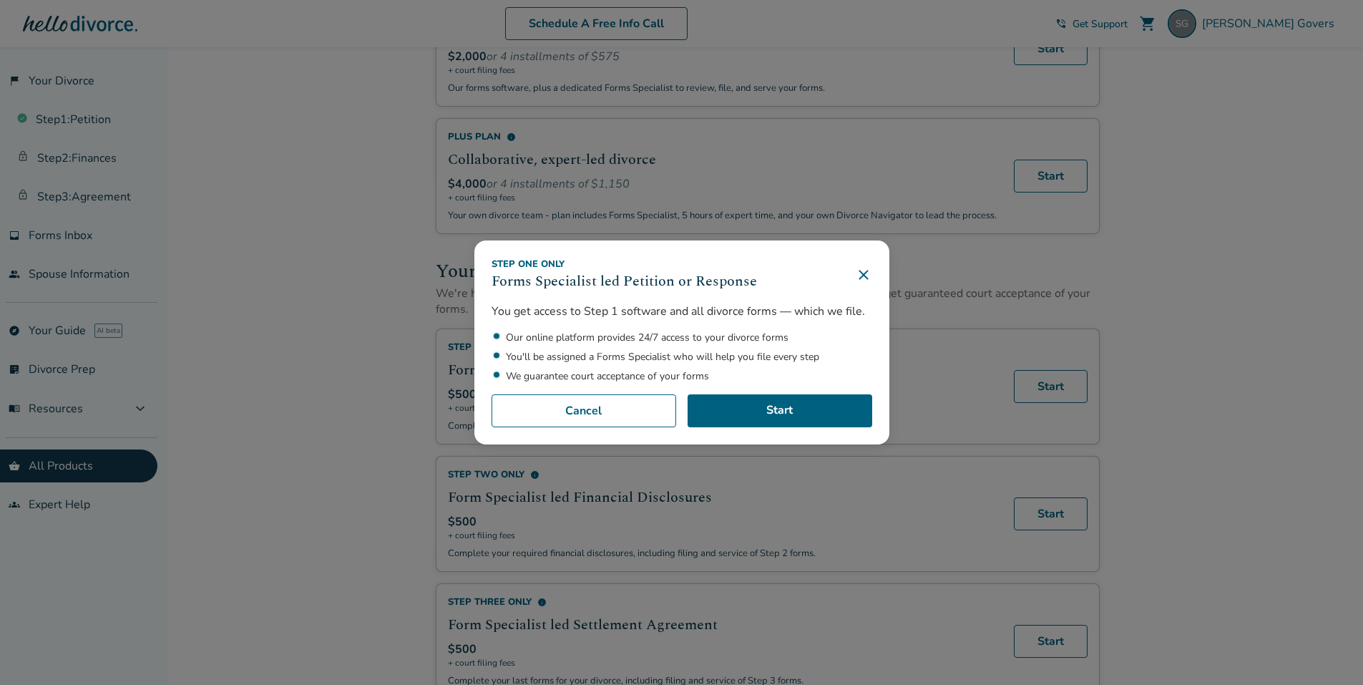
click at [865, 272] on icon at bounding box center [863, 274] width 9 height 9
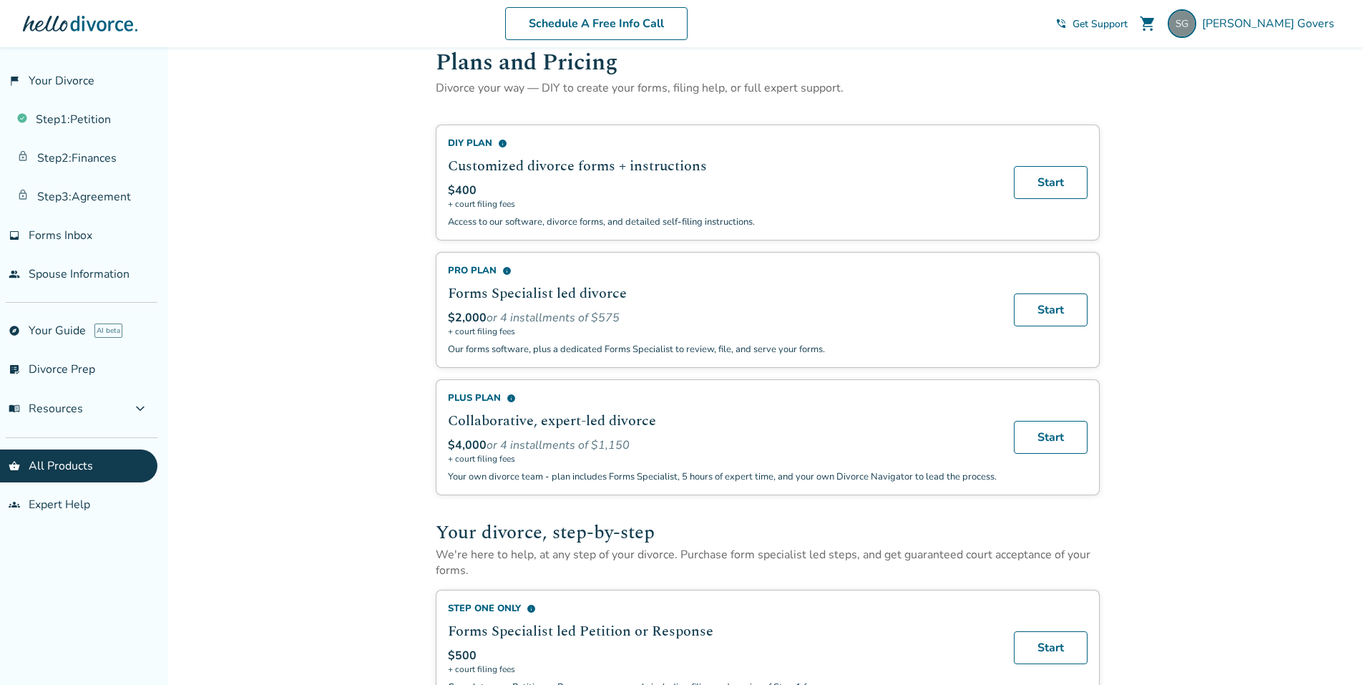
scroll to position [0, 0]
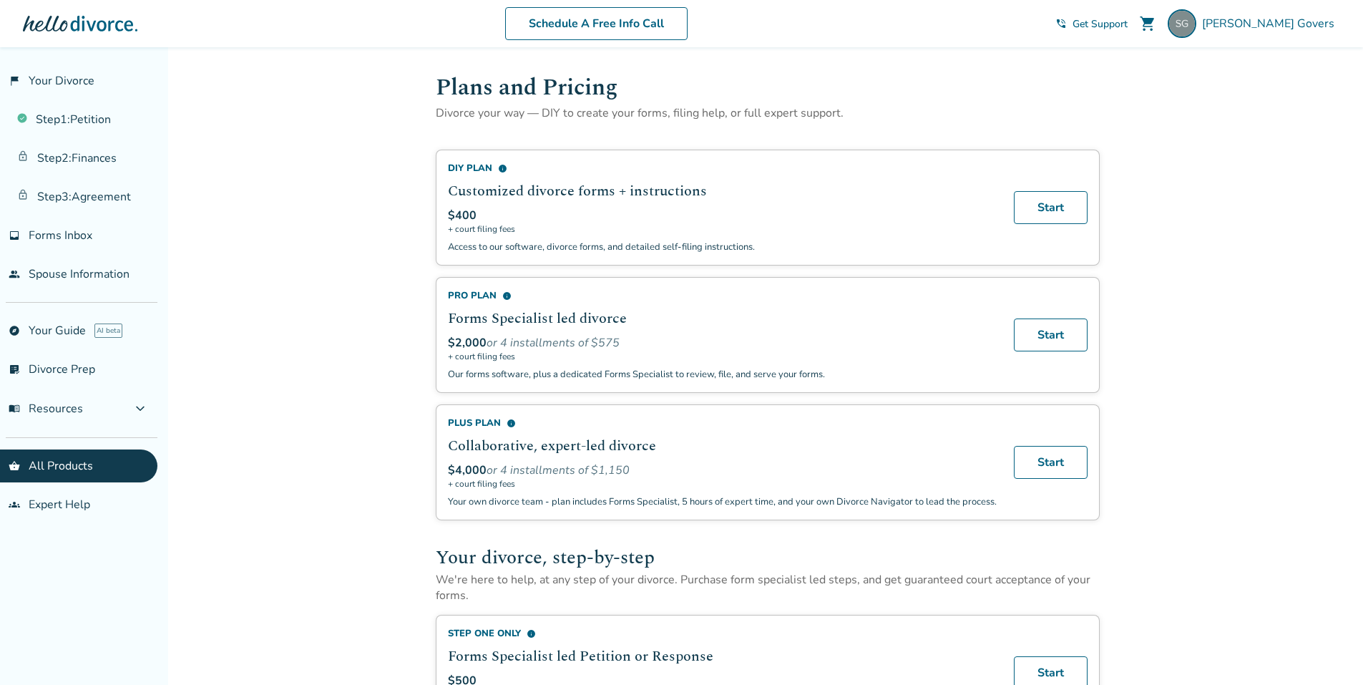
click at [499, 168] on span "info" at bounding box center [502, 168] width 9 height 9
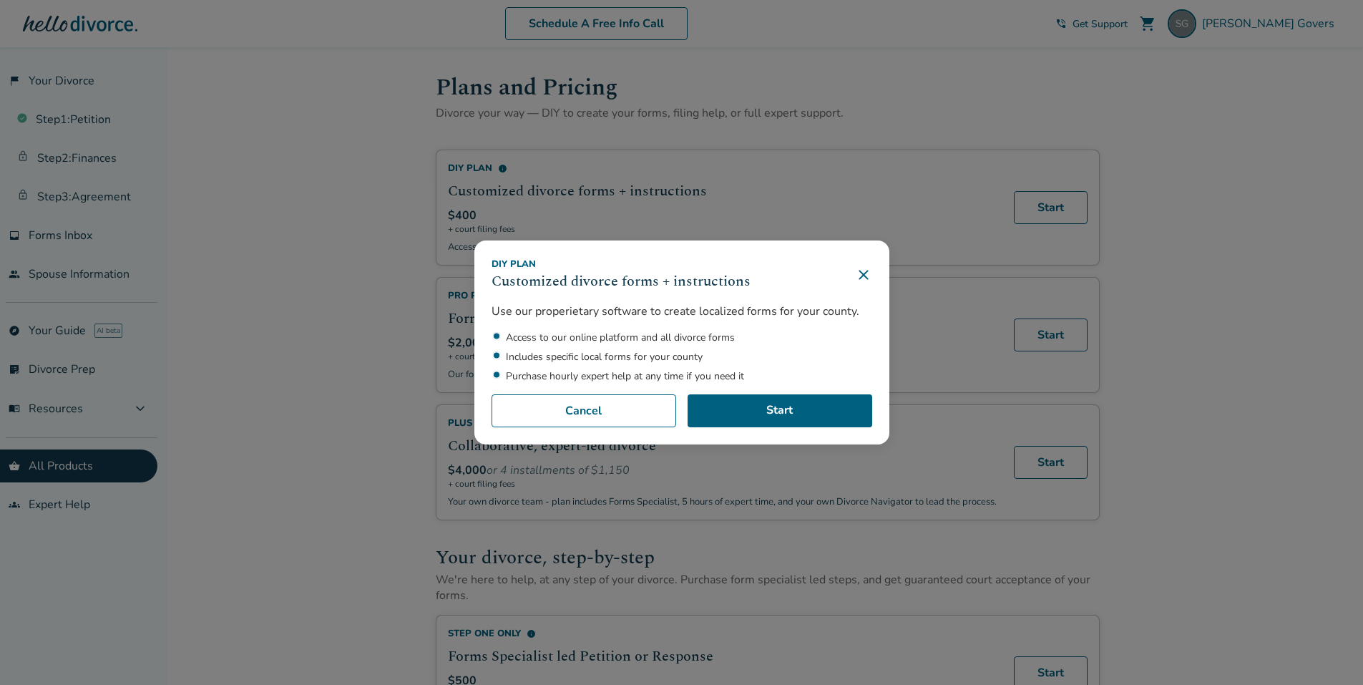
click at [865, 268] on icon at bounding box center [863, 274] width 17 height 17
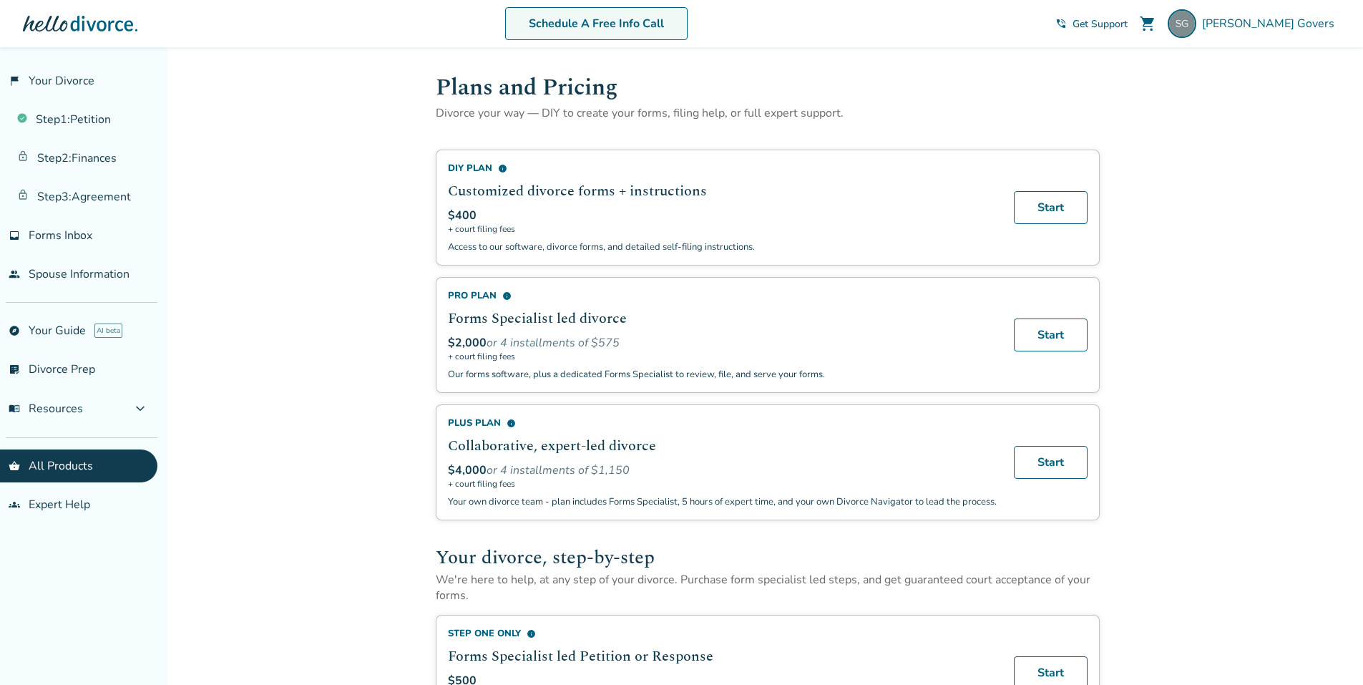
click at [642, 22] on link "Schedule A Free Info Call" at bounding box center [596, 23] width 182 height 33
click at [92, 399] on button "menu_book Resources expand_more" at bounding box center [78, 408] width 157 height 34
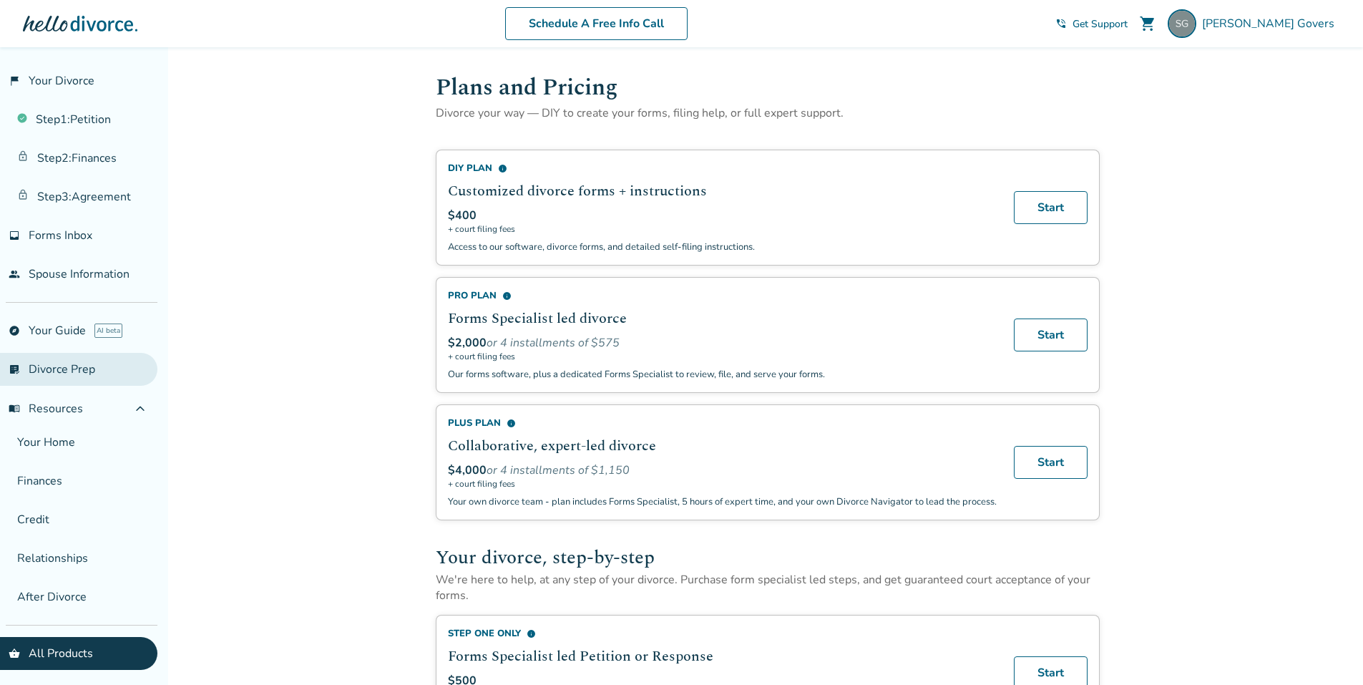
click at [92, 371] on link "list_alt_check Divorce Prep" at bounding box center [78, 369] width 157 height 33
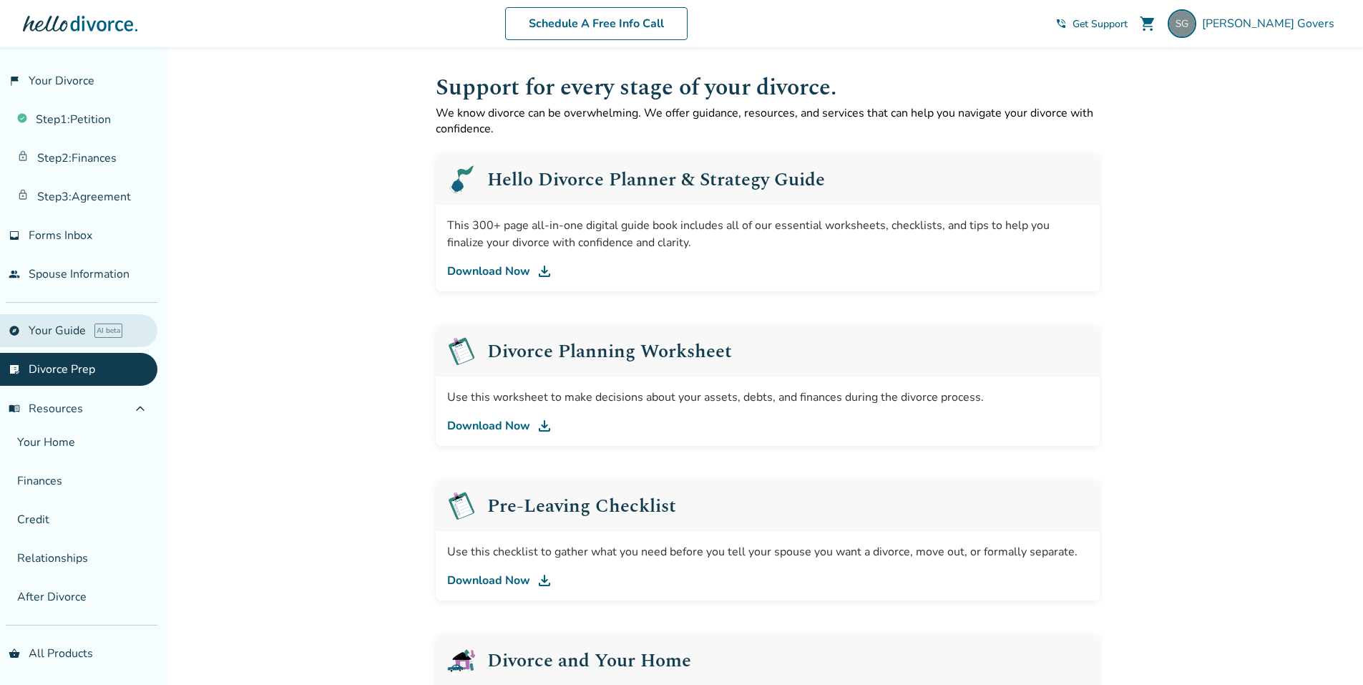
click at [61, 326] on link "explore Your Guide AI beta" at bounding box center [78, 330] width 157 height 33
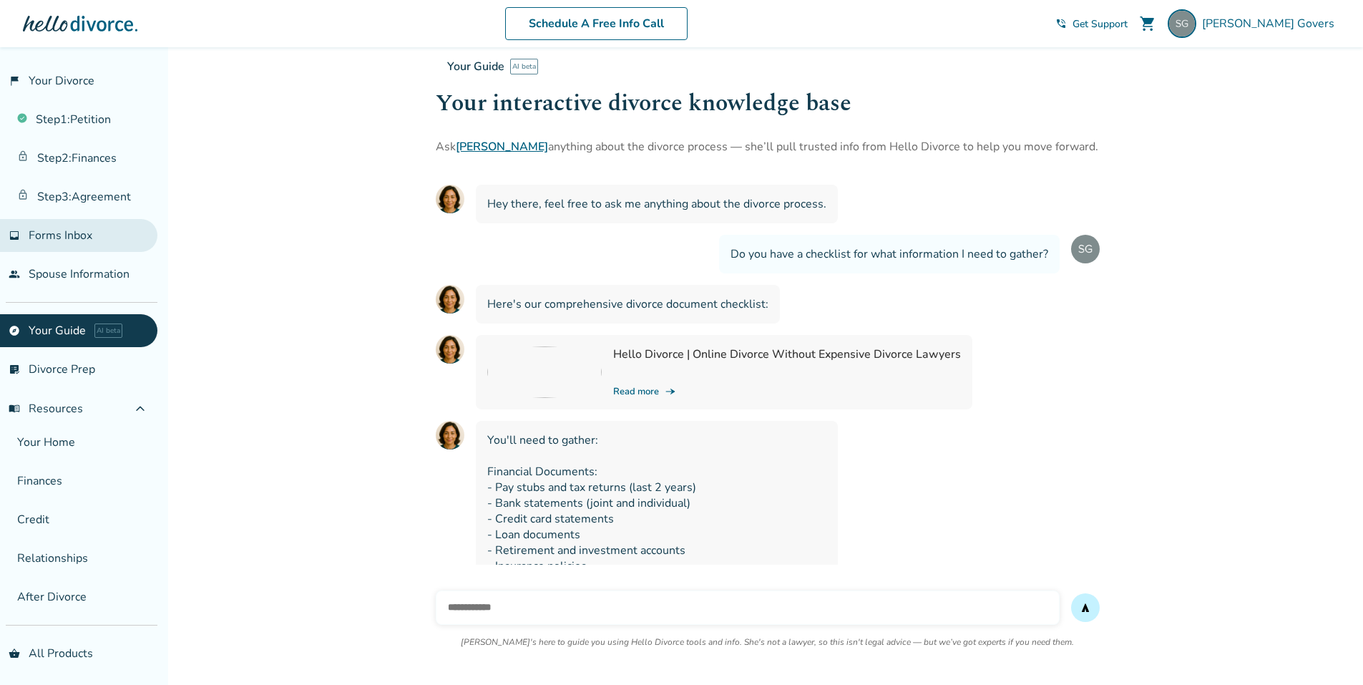
click at [64, 238] on span "Forms Inbox" at bounding box center [61, 236] width 64 height 16
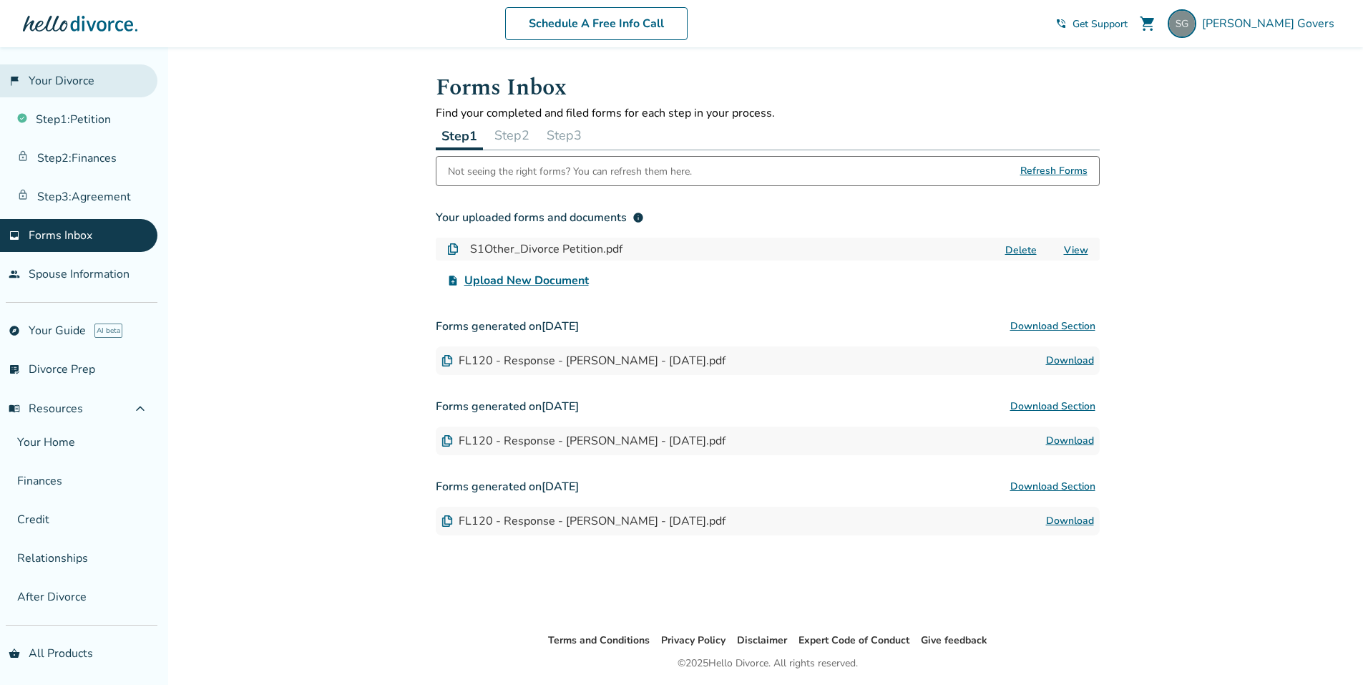
click at [48, 76] on link "flag_2 Your Divorce" at bounding box center [78, 80] width 157 height 33
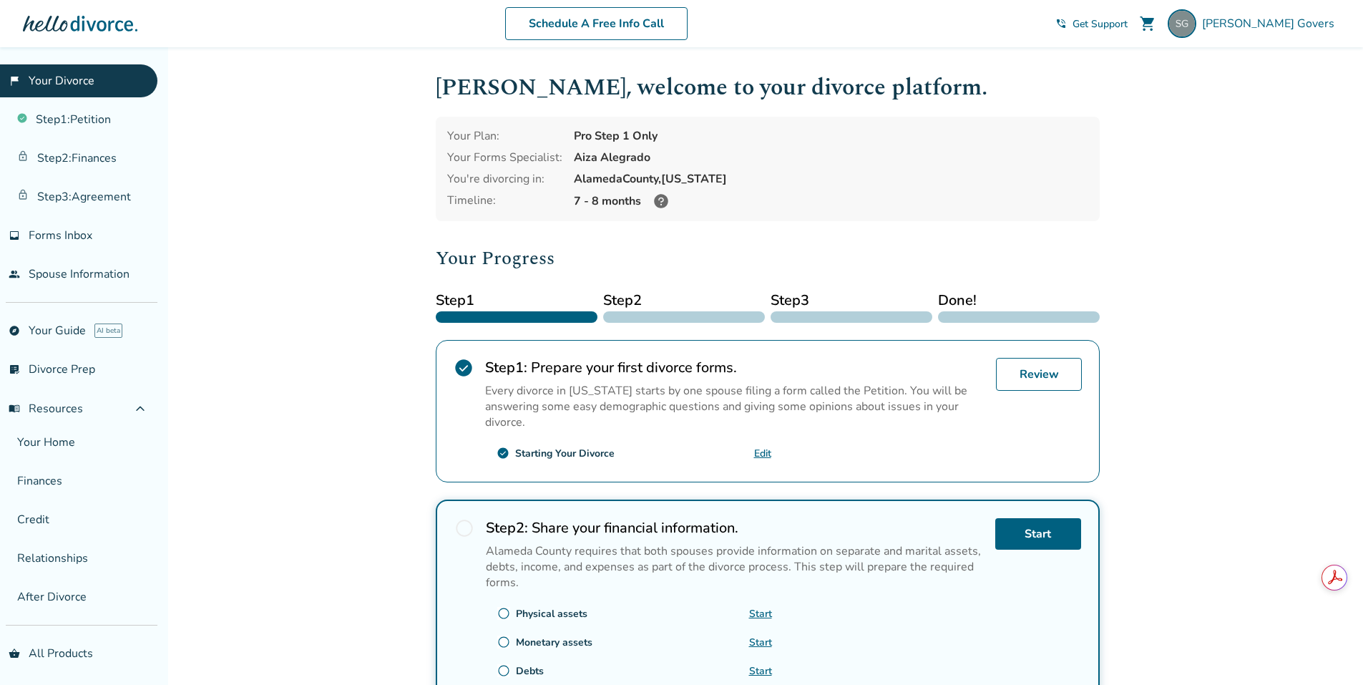
click at [48, 76] on link "flag_2 Your Divorce" at bounding box center [78, 80] width 157 height 33
click at [84, 655] on link "shopping_basket All Products" at bounding box center [78, 653] width 157 height 33
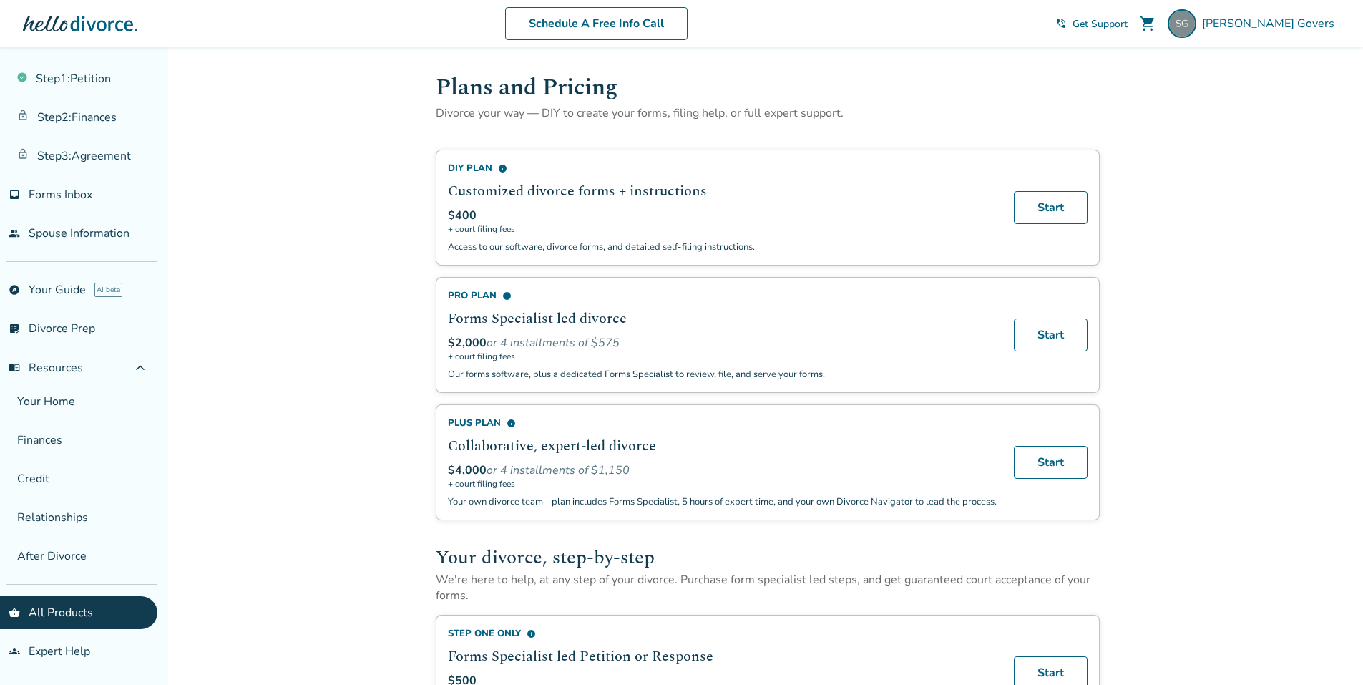
click at [1128, 21] on span "Get Support" at bounding box center [1100, 24] width 55 height 14
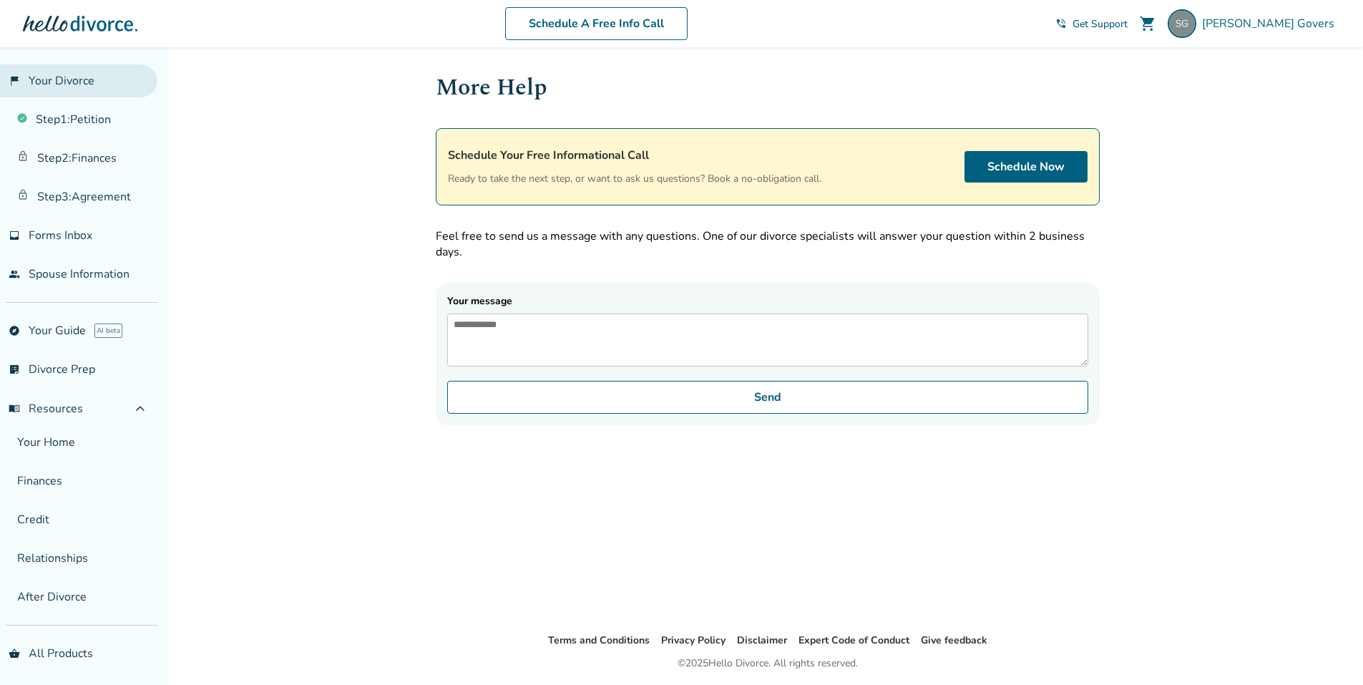
click at [52, 86] on link "flag_2 Your Divorce" at bounding box center [78, 80] width 157 height 33
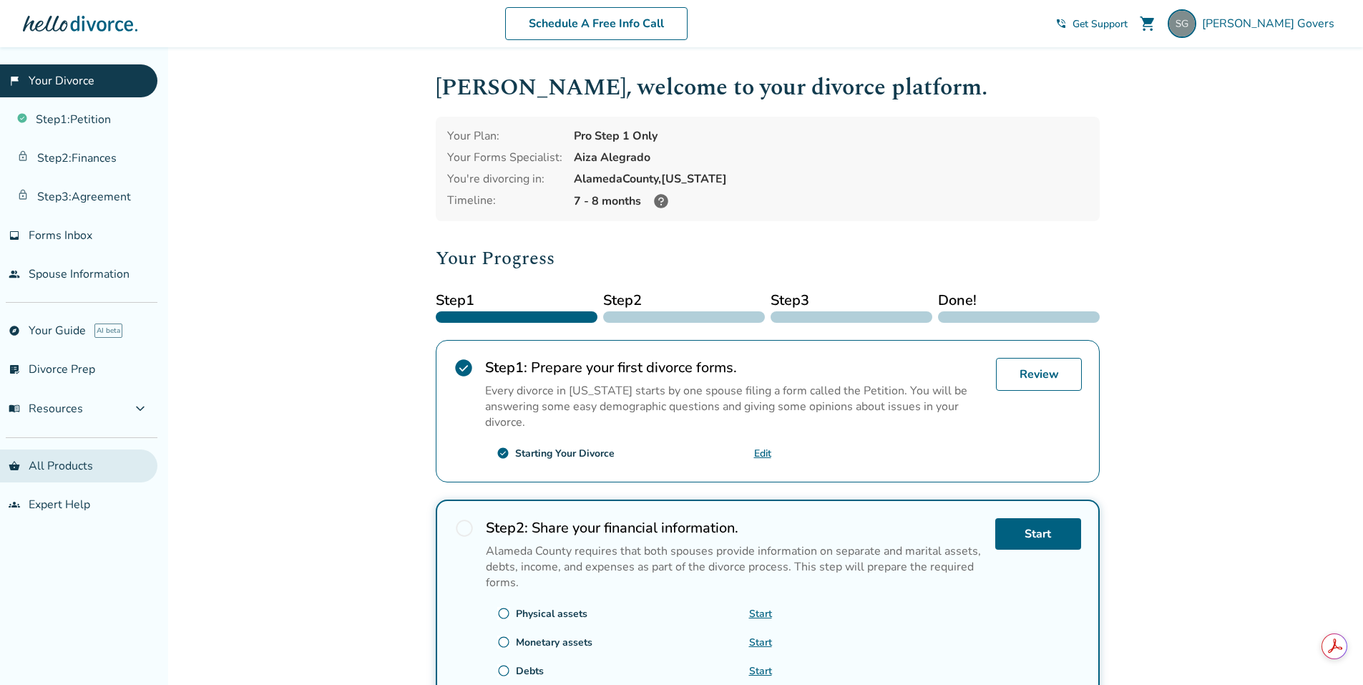
click at [67, 469] on link "shopping_basket All Products" at bounding box center [78, 465] width 157 height 33
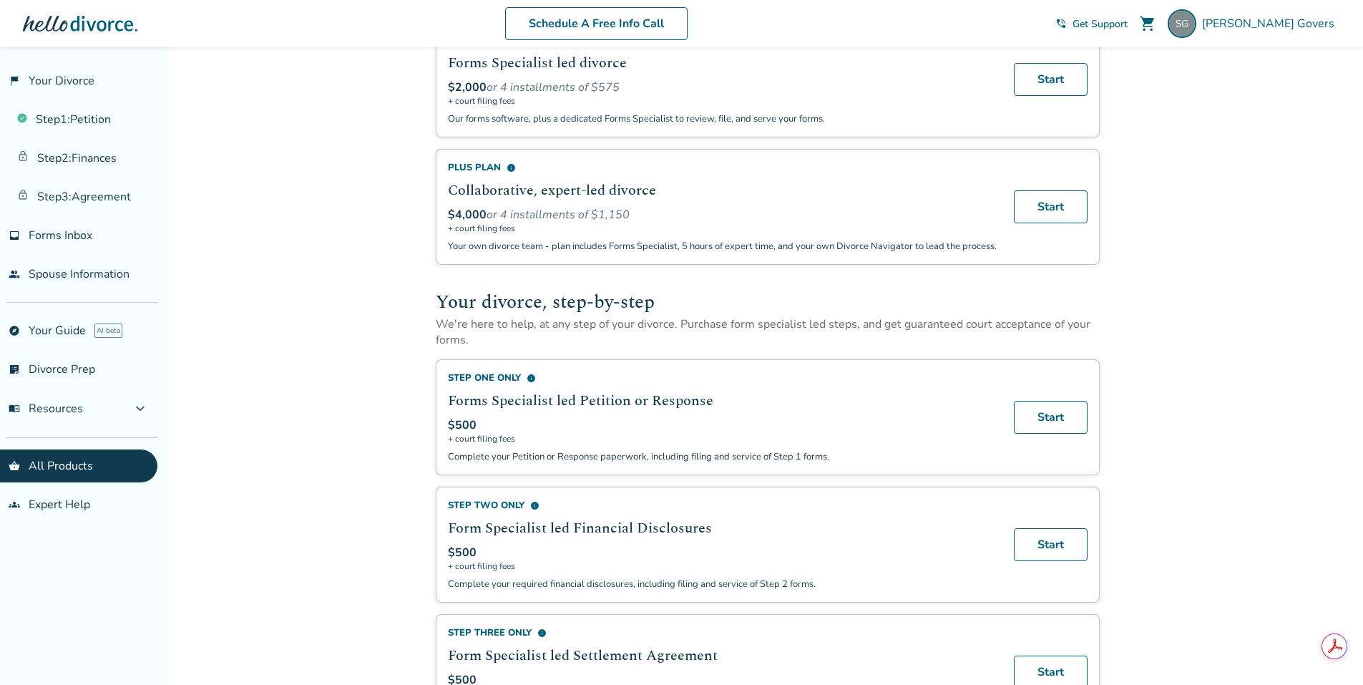
scroll to position [286, 0]
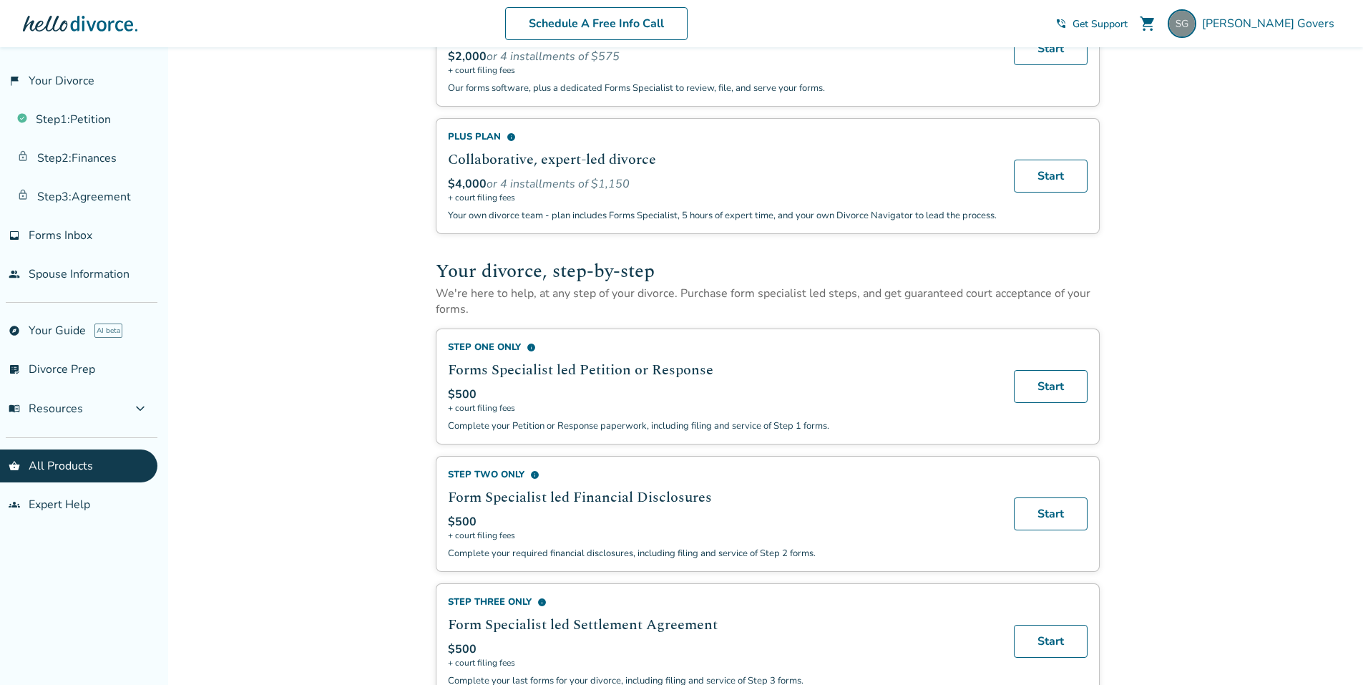
click at [528, 352] on span "info" at bounding box center [531, 347] width 9 height 9
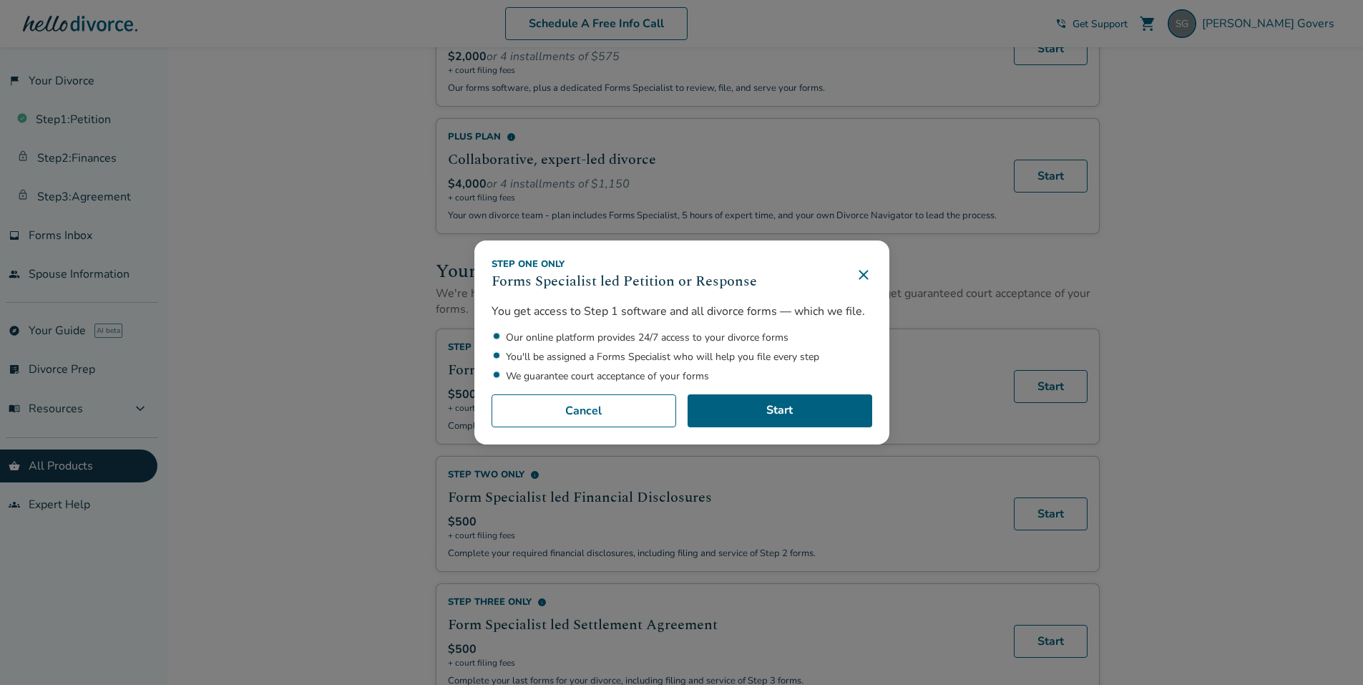
click at [867, 274] on icon at bounding box center [863, 274] width 9 height 9
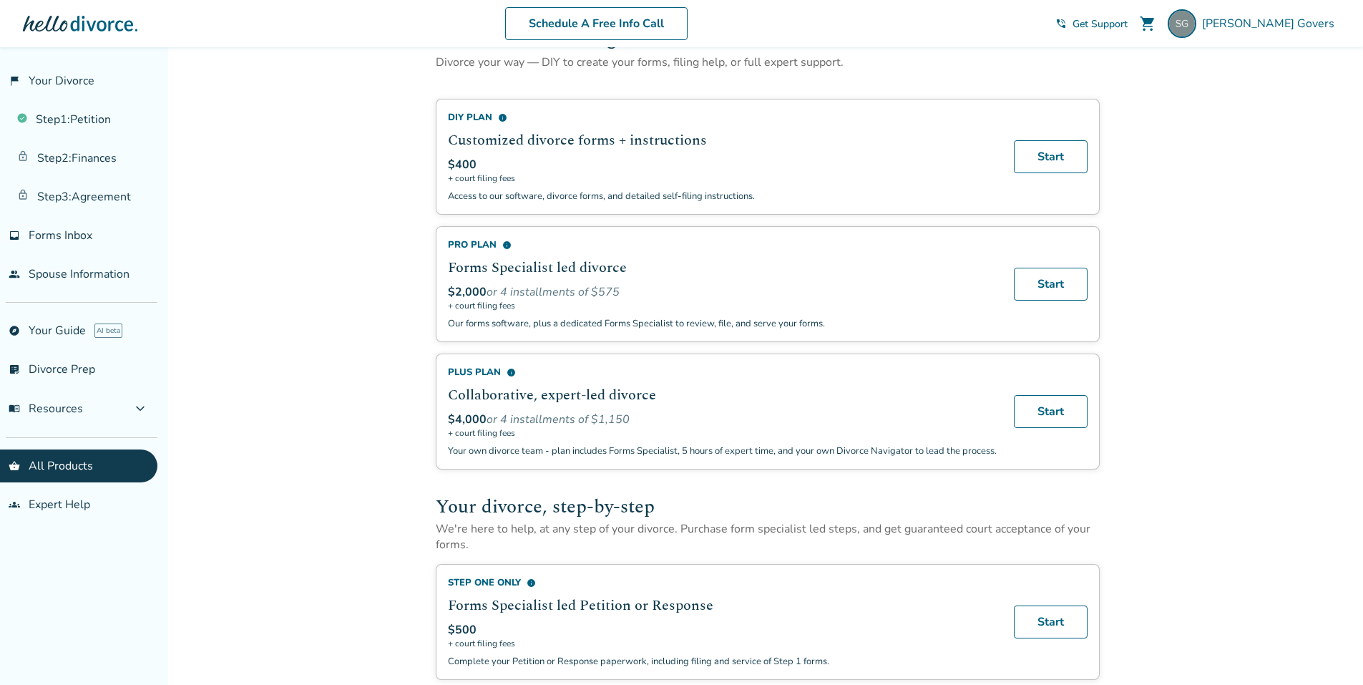
scroll to position [0, 0]
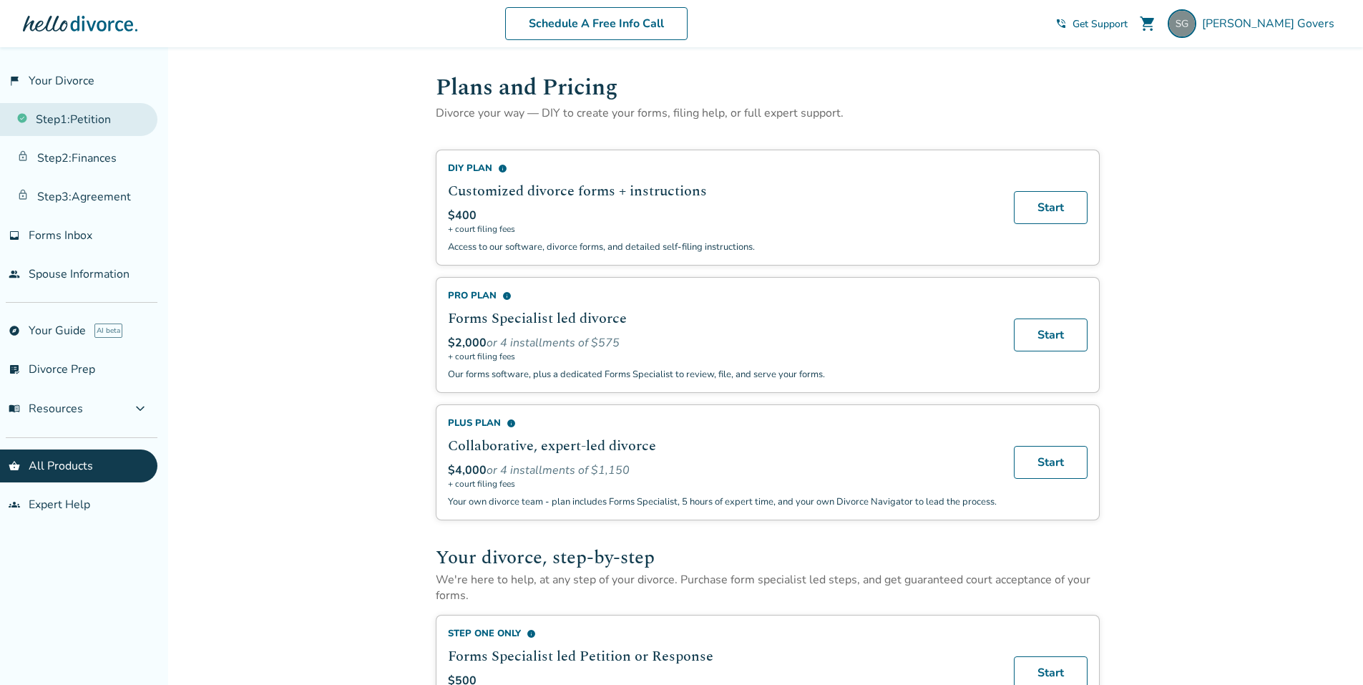
click at [64, 116] on link "Step 1 : Petition" at bounding box center [78, 119] width 157 height 33
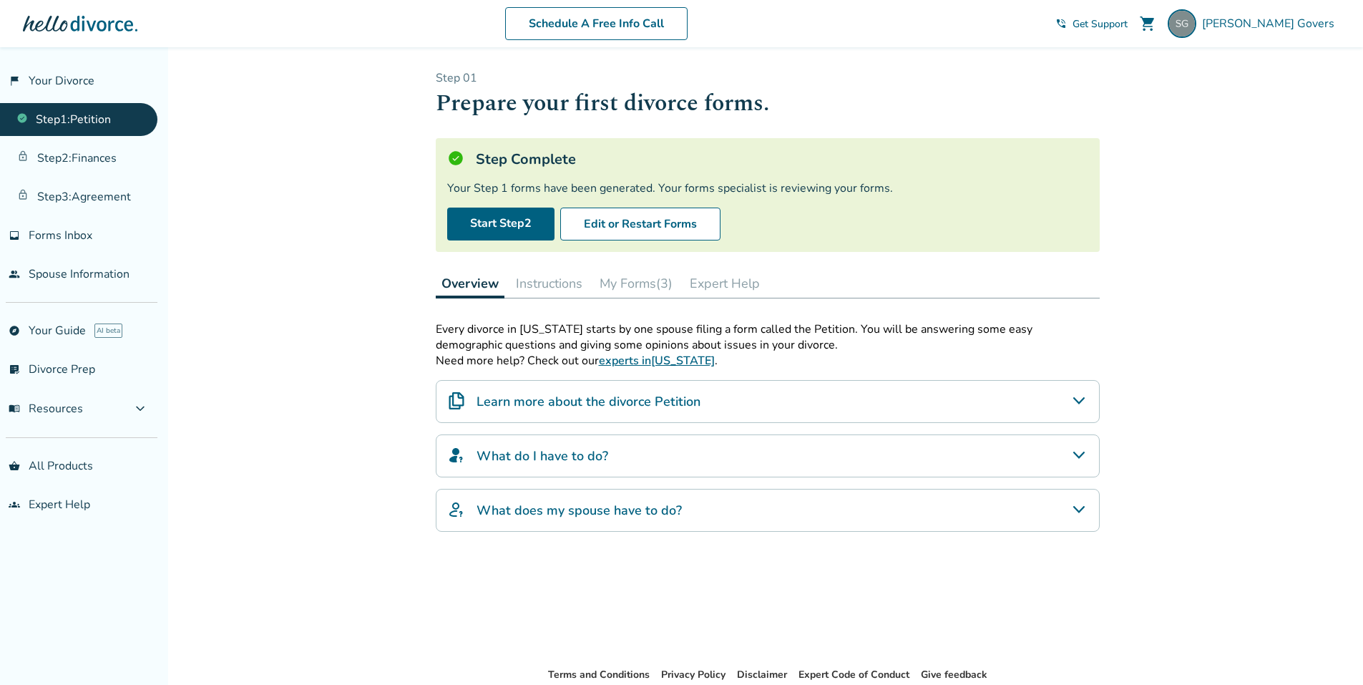
click at [562, 277] on button "Instructions" at bounding box center [549, 283] width 78 height 29
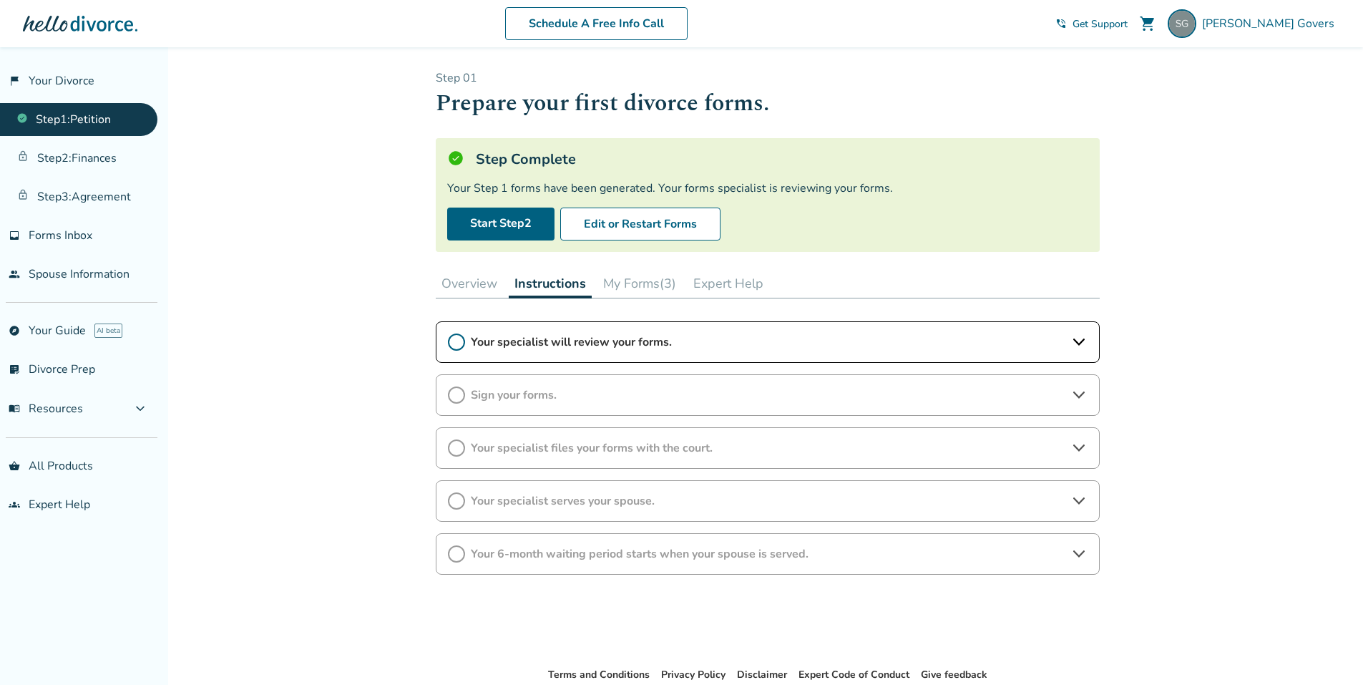
click at [612, 276] on button "My Forms (3)" at bounding box center [640, 283] width 84 height 29
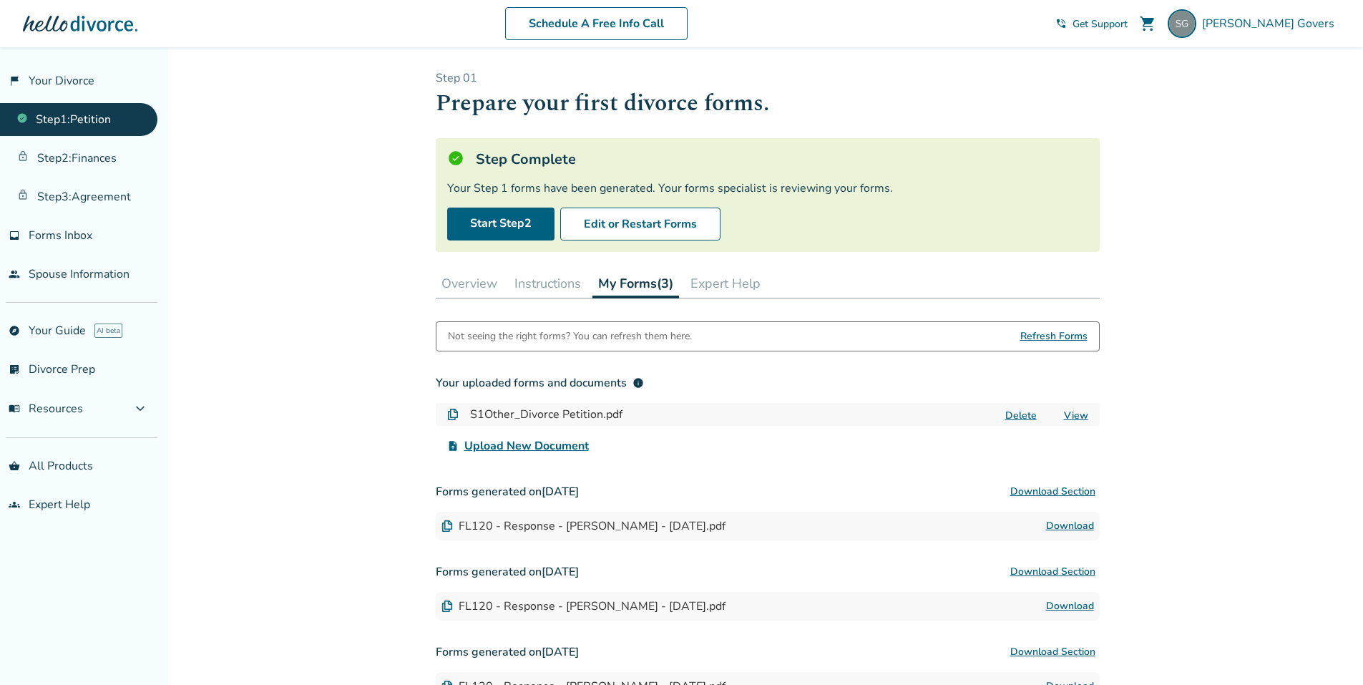
click at [477, 288] on button "Overview" at bounding box center [469, 283] width 67 height 29
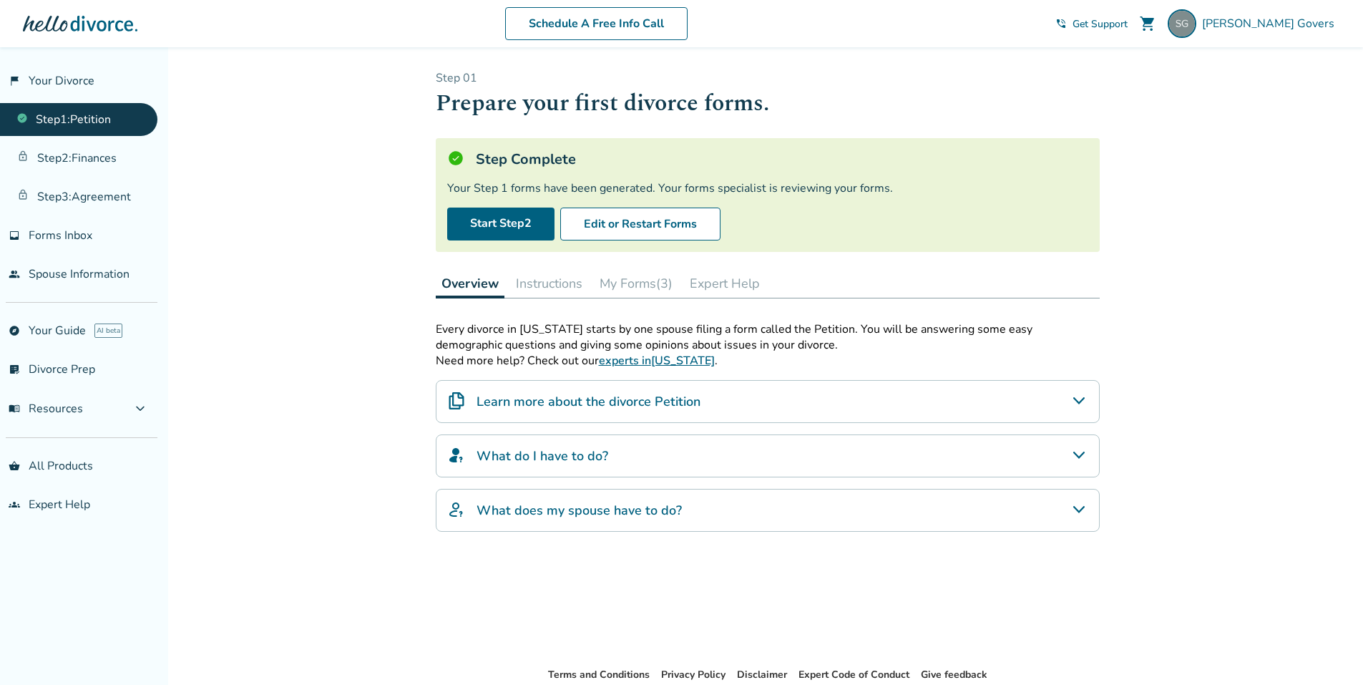
click at [74, 113] on link "Step 1 : Petition" at bounding box center [78, 119] width 157 height 33
click at [69, 79] on link "flag_2 Your Divorce" at bounding box center [78, 80] width 157 height 33
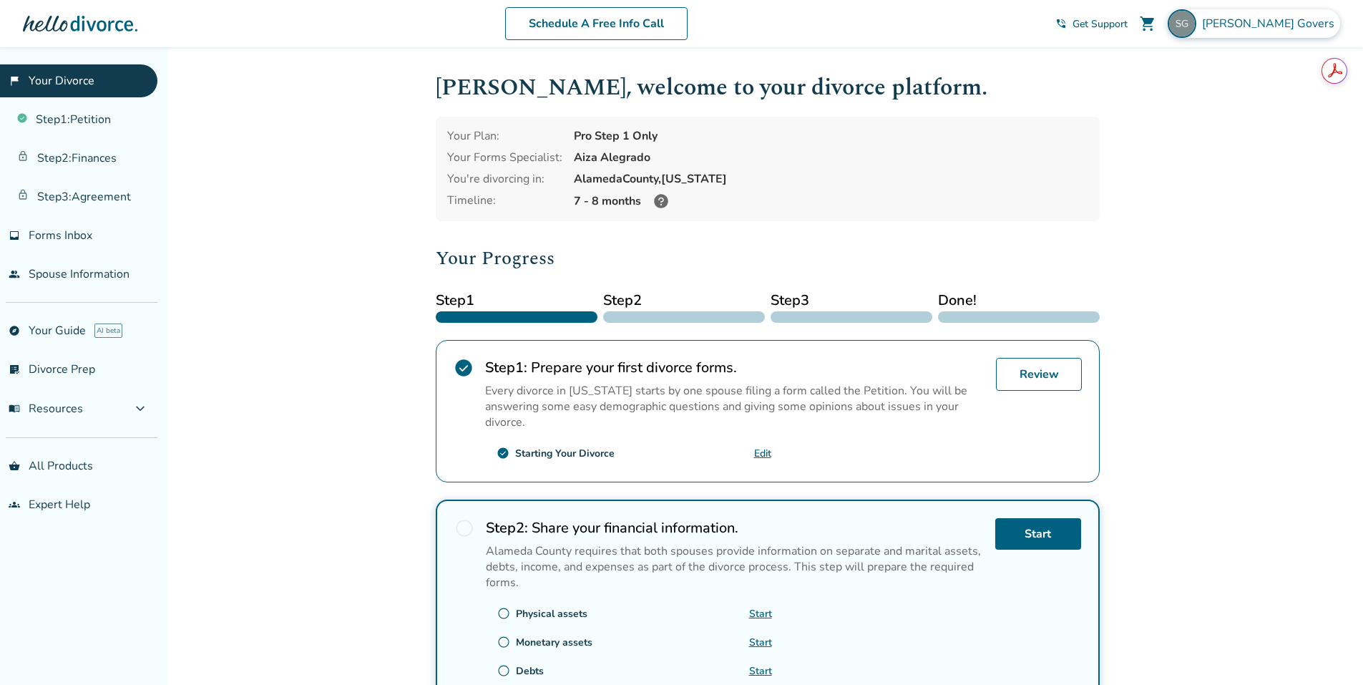
click at [1302, 19] on span "Scott Govers" at bounding box center [1271, 24] width 138 height 16
click at [1081, 89] on h1 "Scott , welcome to your divorce platform." at bounding box center [768, 87] width 664 height 35
click at [1274, 21] on span "Scott Govers" at bounding box center [1271, 24] width 138 height 16
click at [1175, 227] on button "Sign Out" at bounding box center [1176, 237] width 54 height 21
click at [921, 183] on div "[GEOGRAPHIC_DATA], [US_STATE]" at bounding box center [831, 179] width 514 height 16
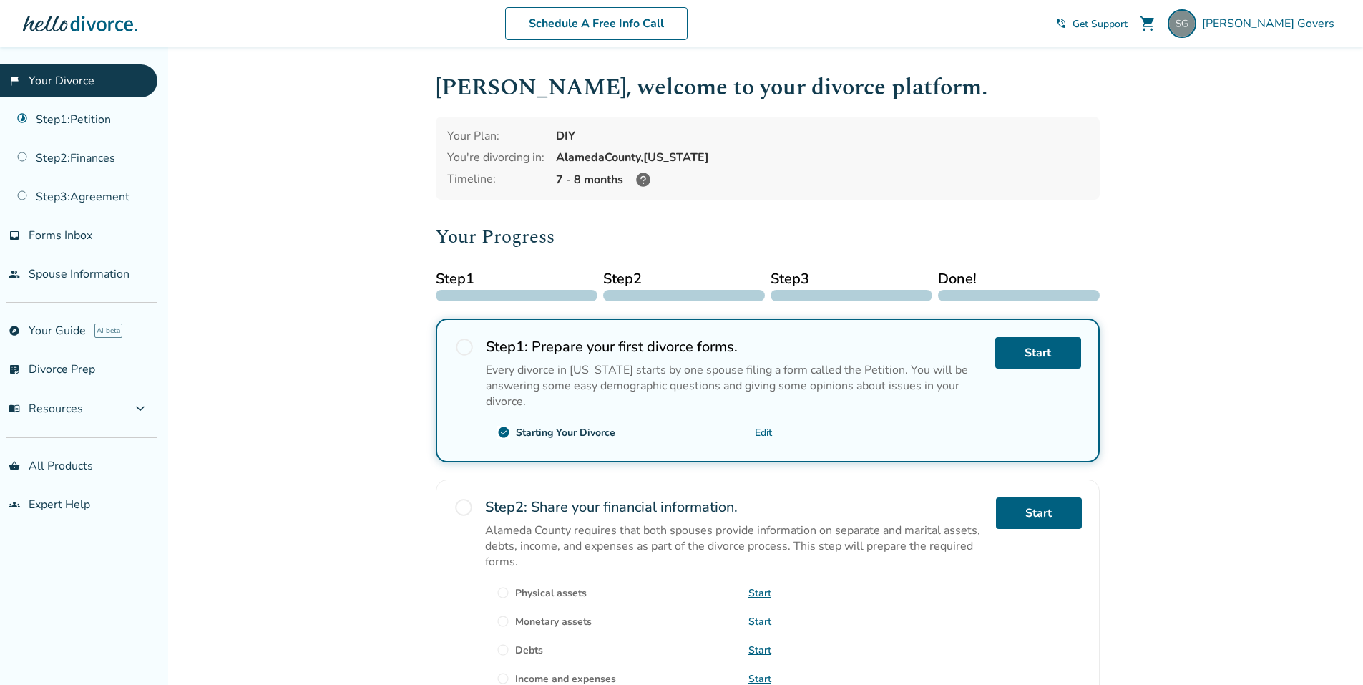
click at [460, 347] on span "radio_button_unchecked" at bounding box center [464, 347] width 20 height 20
click at [1040, 347] on link "Start" at bounding box center [1038, 352] width 86 height 31
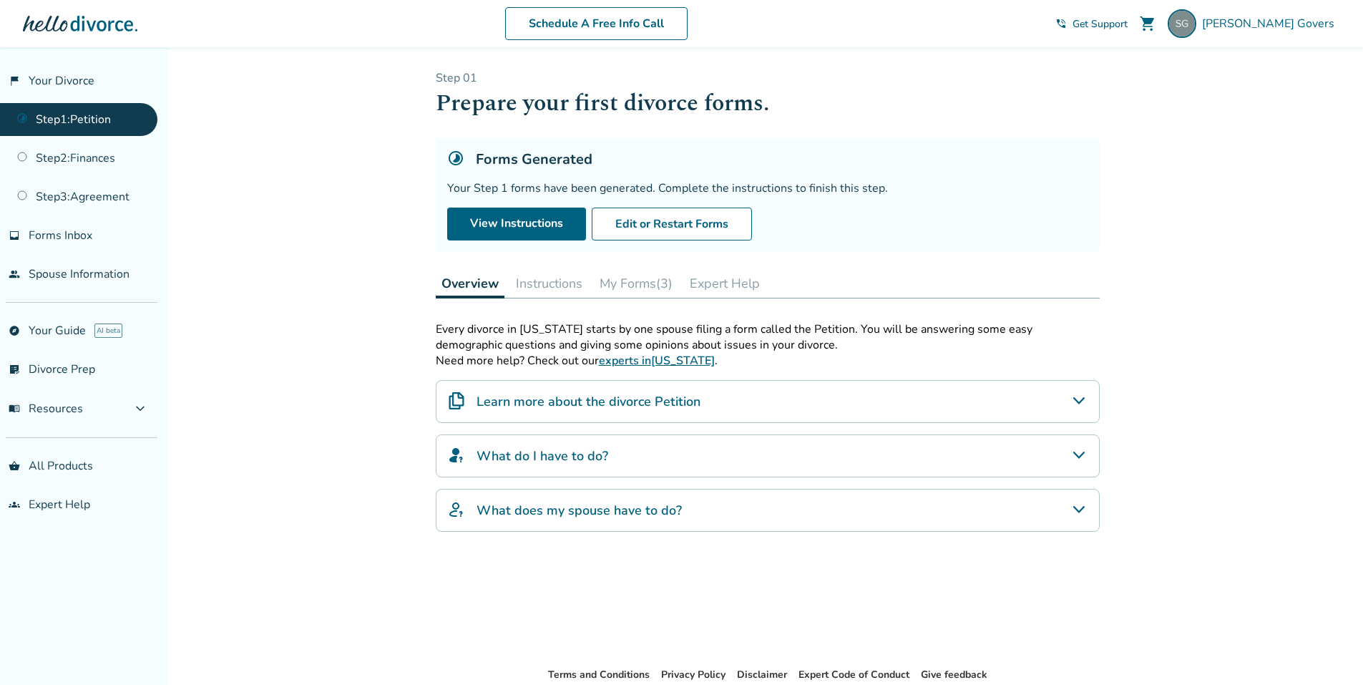
click at [620, 281] on button "My Forms (3)" at bounding box center [636, 283] width 84 height 29
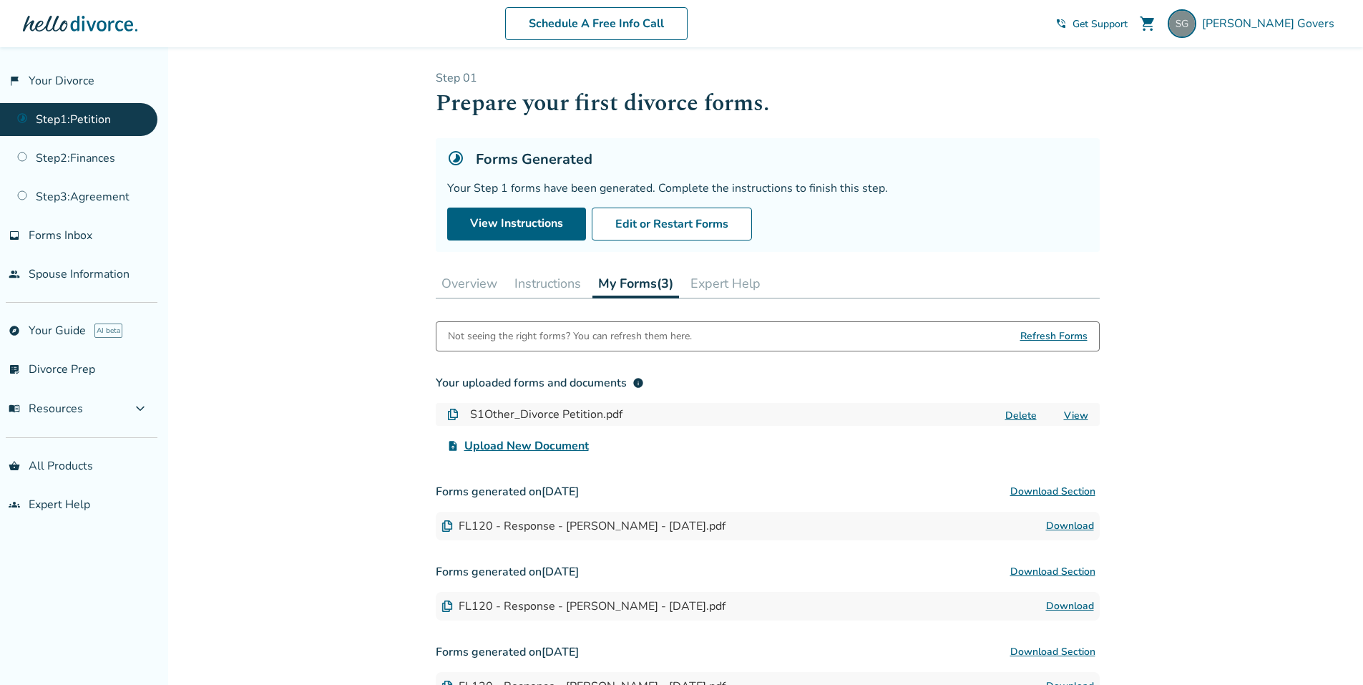
click at [540, 284] on button "Instructions" at bounding box center [548, 283] width 78 height 29
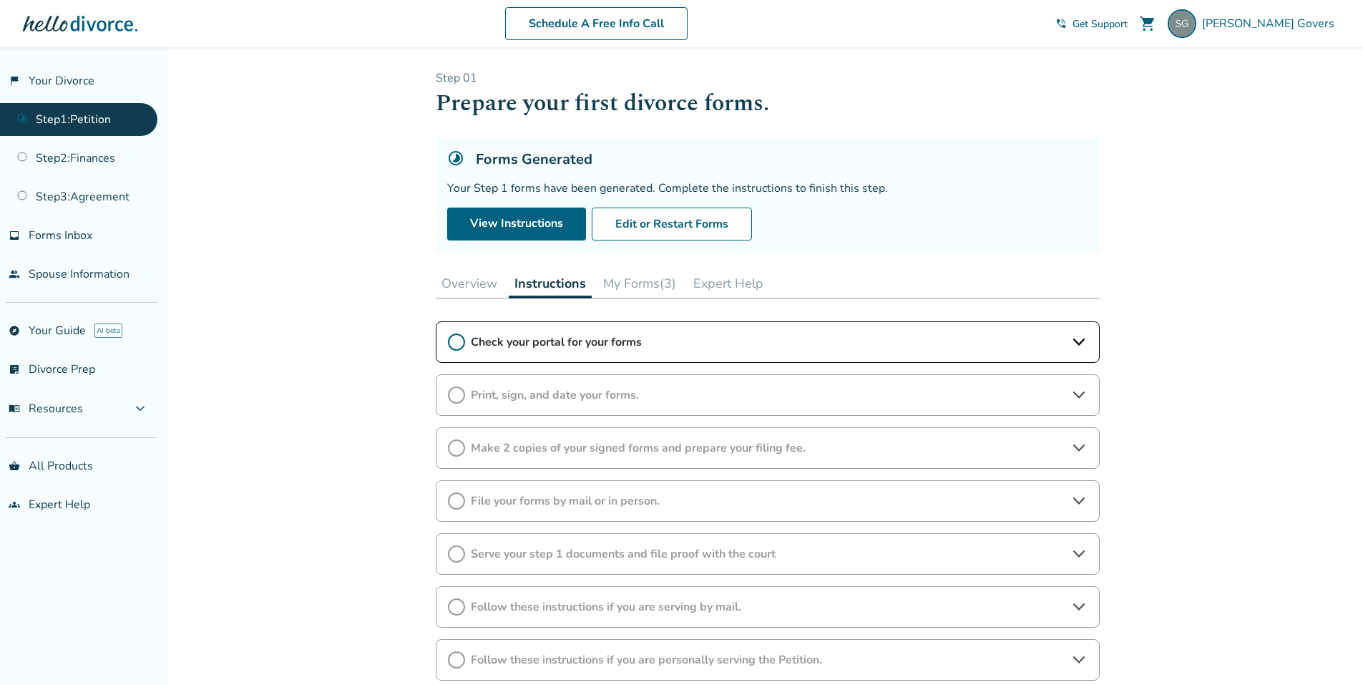
click at [634, 283] on button "My Forms (3)" at bounding box center [640, 283] width 84 height 29
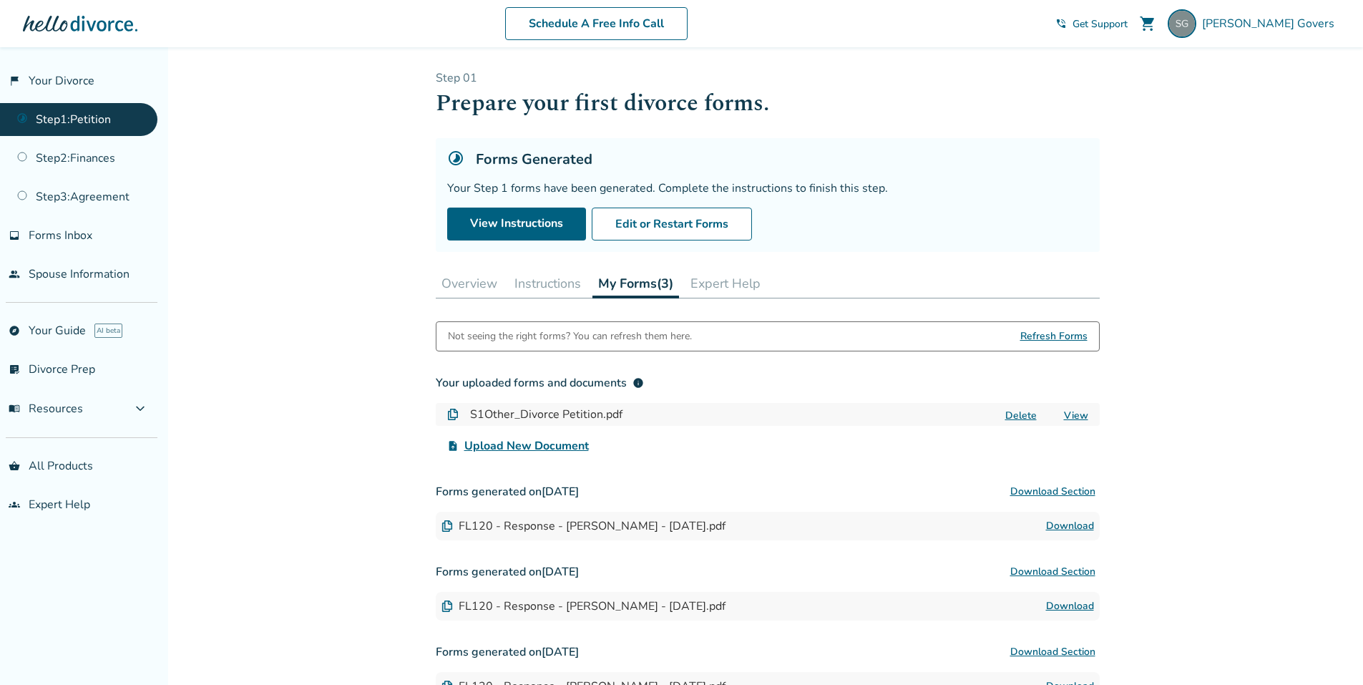
click at [523, 285] on button "Instructions" at bounding box center [548, 283] width 78 height 29
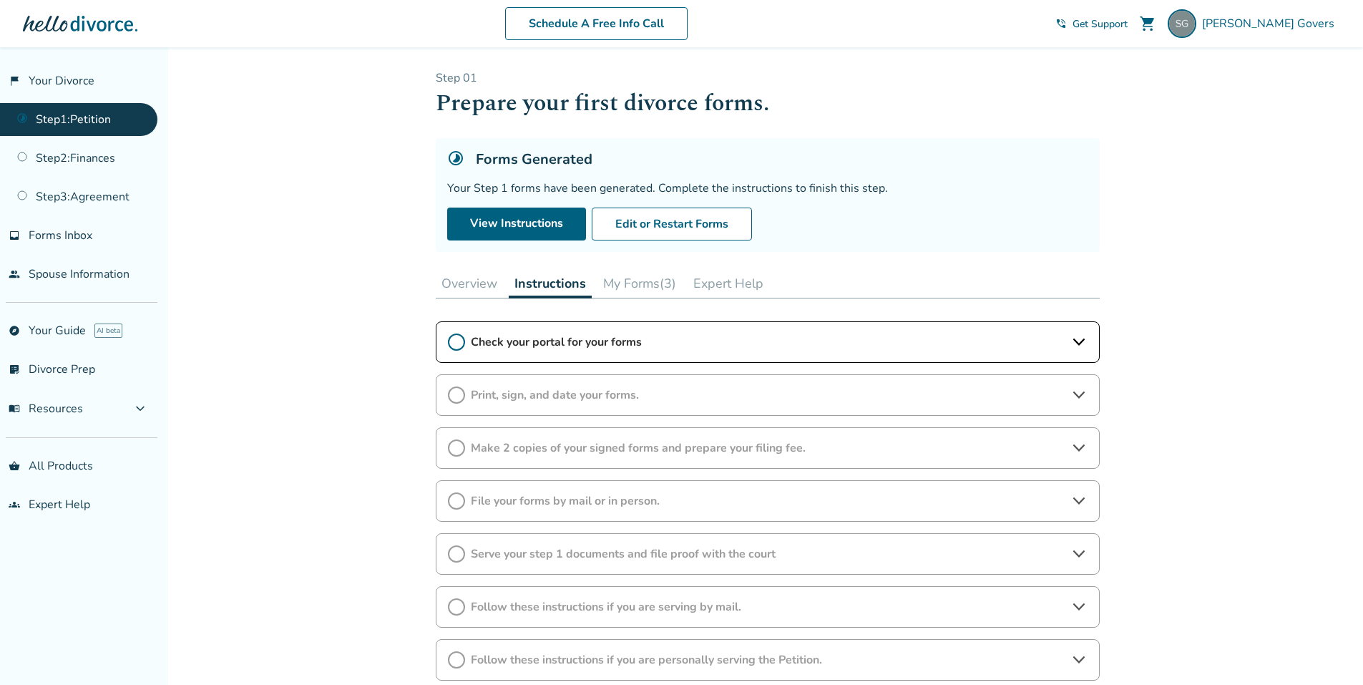
click at [601, 340] on span "Check your portal for your forms" at bounding box center [768, 342] width 594 height 16
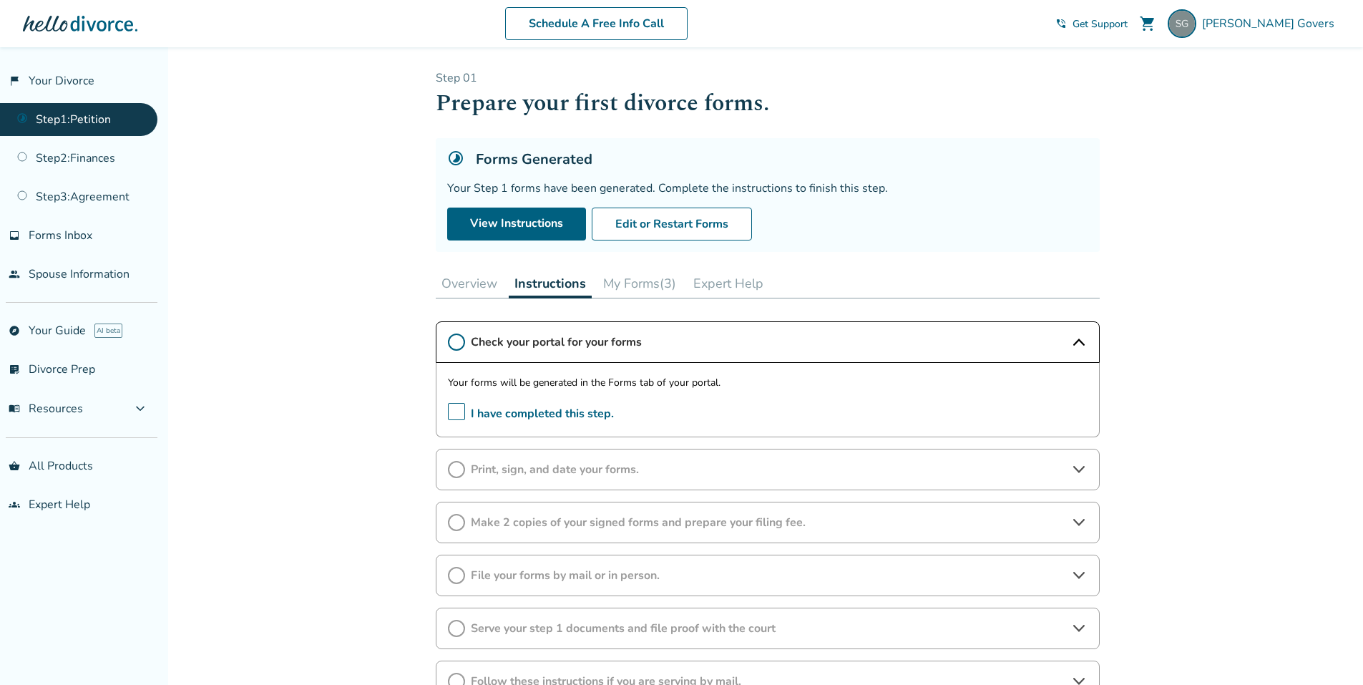
click at [639, 286] on button "My Forms (3)" at bounding box center [640, 283] width 84 height 29
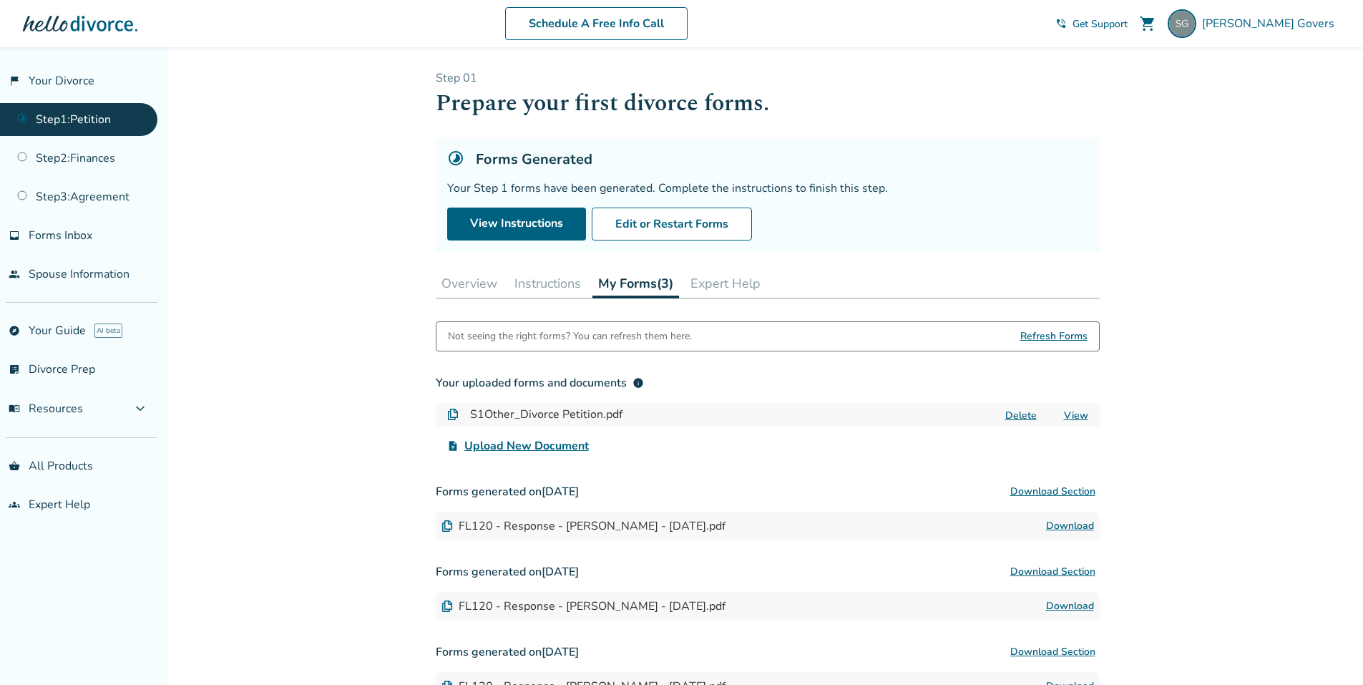
click at [557, 287] on button "Instructions" at bounding box center [548, 283] width 78 height 29
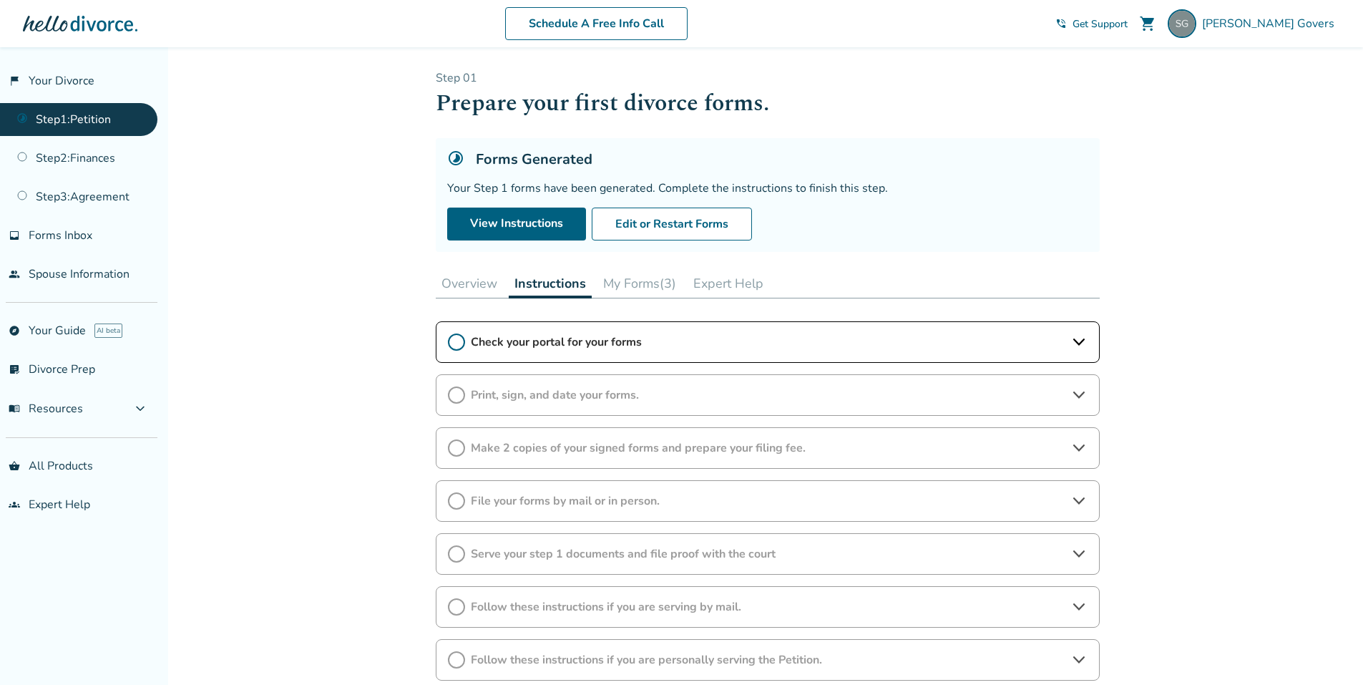
click at [667, 278] on button "My Forms (3)" at bounding box center [640, 283] width 84 height 29
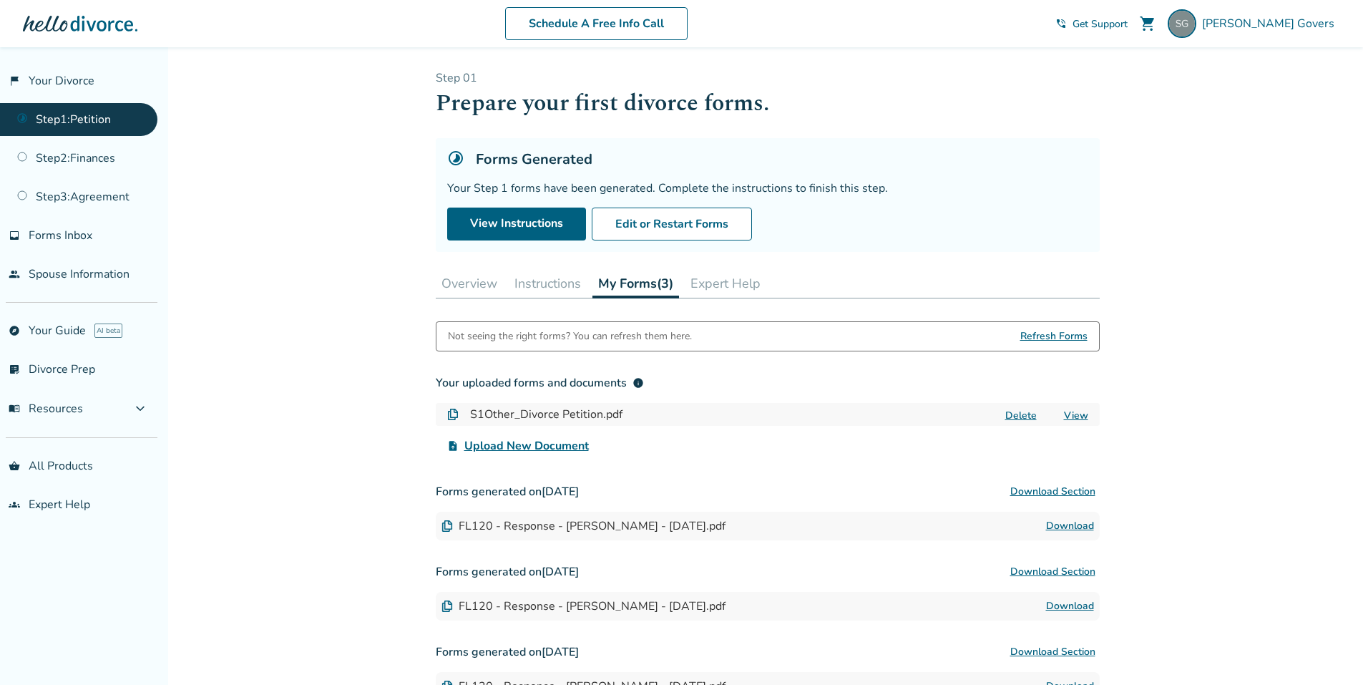
click at [1073, 410] on link "View" at bounding box center [1076, 416] width 24 height 14
click at [1065, 520] on link "Download" at bounding box center [1070, 525] width 48 height 17
click at [1049, 488] on button "Download Section" at bounding box center [1053, 491] width 94 height 29
click at [475, 282] on button "Overview" at bounding box center [469, 283] width 67 height 29
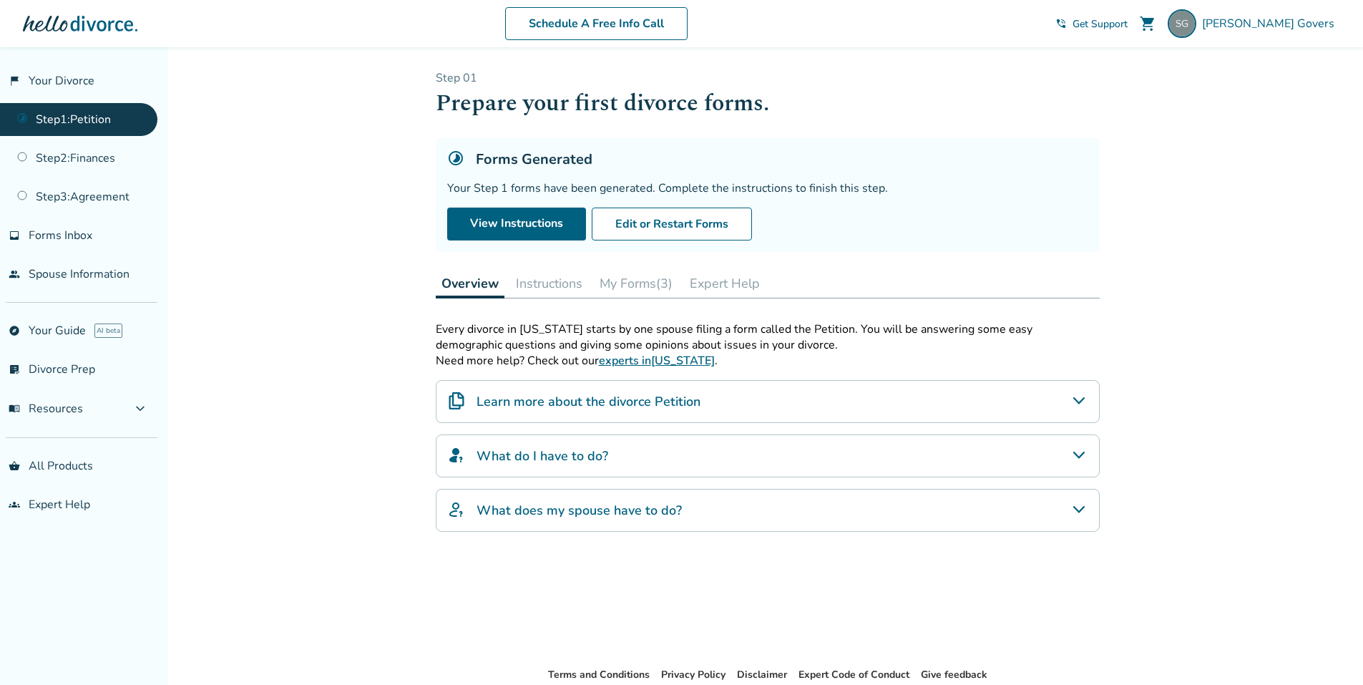
click at [565, 401] on h4 "Learn more about the divorce Petition" at bounding box center [589, 401] width 224 height 19
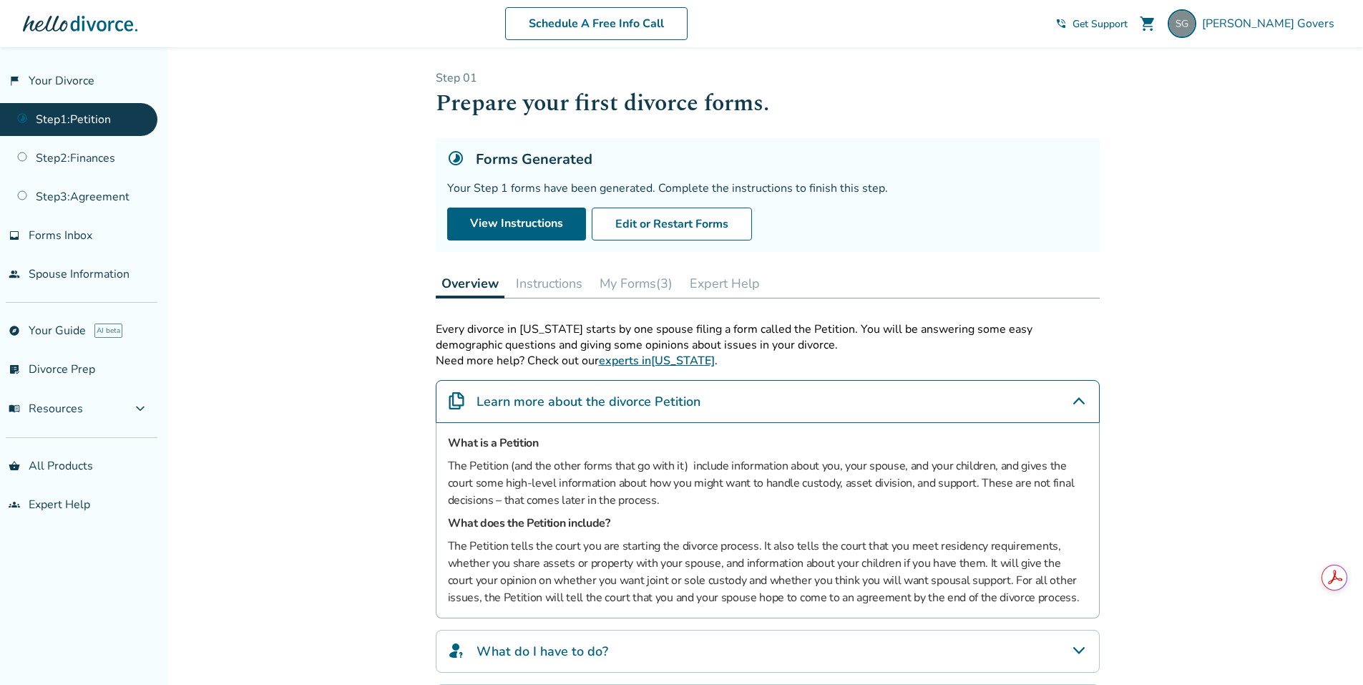
click at [555, 279] on button "Instructions" at bounding box center [549, 283] width 78 height 29
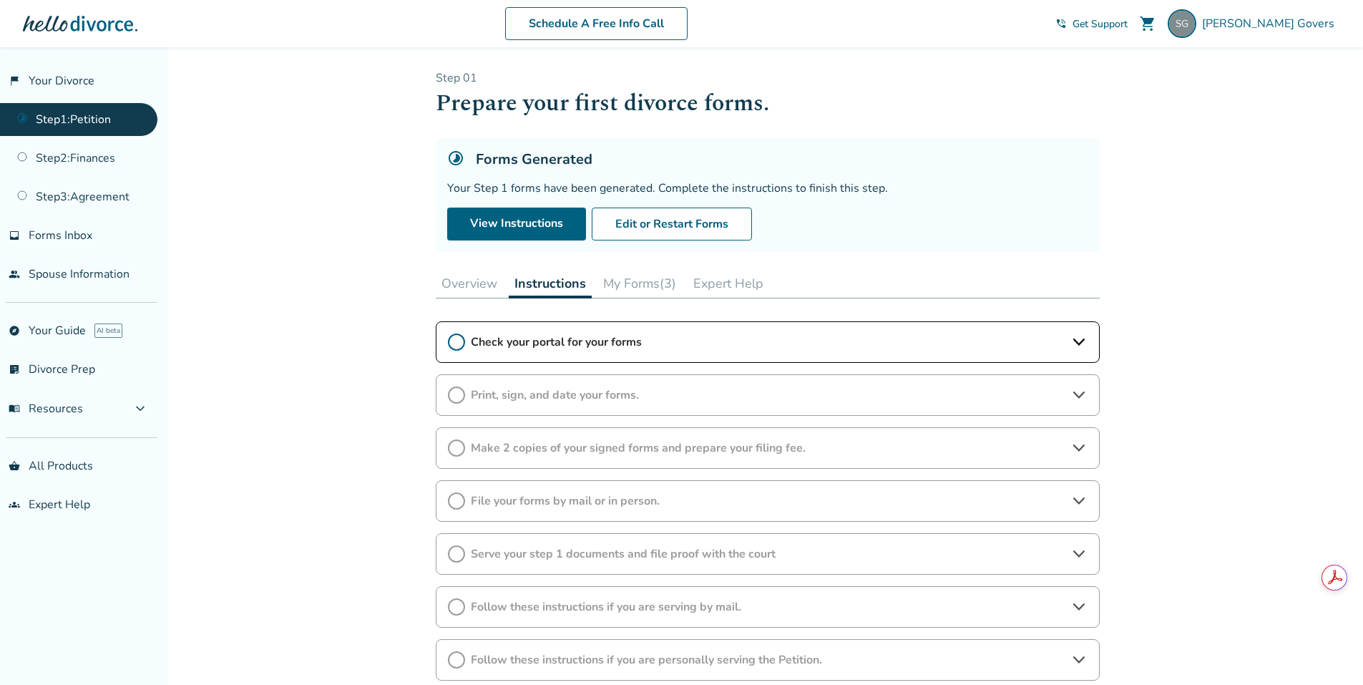
click at [569, 339] on span "Check your portal for your forms" at bounding box center [768, 342] width 594 height 16
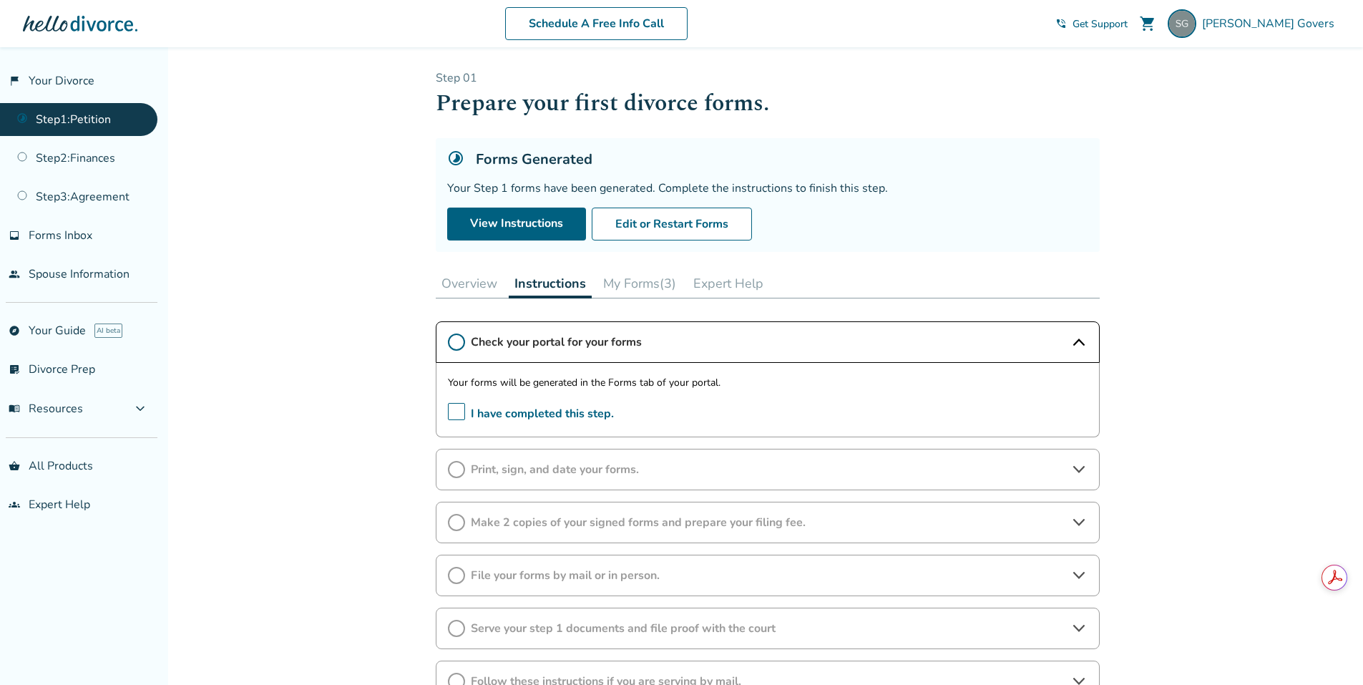
click at [534, 405] on span "I have completed this step." at bounding box center [531, 414] width 166 height 22
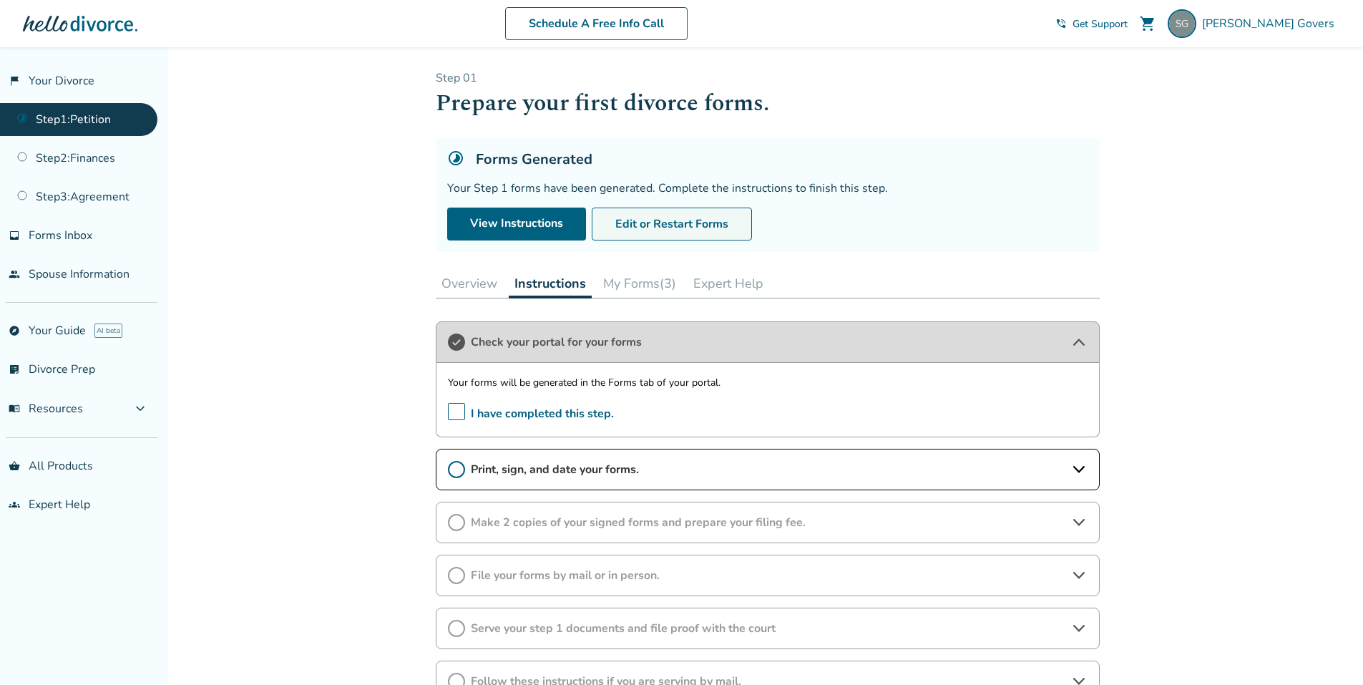
click at [664, 223] on button "Edit or Restart Forms" at bounding box center [672, 224] width 160 height 33
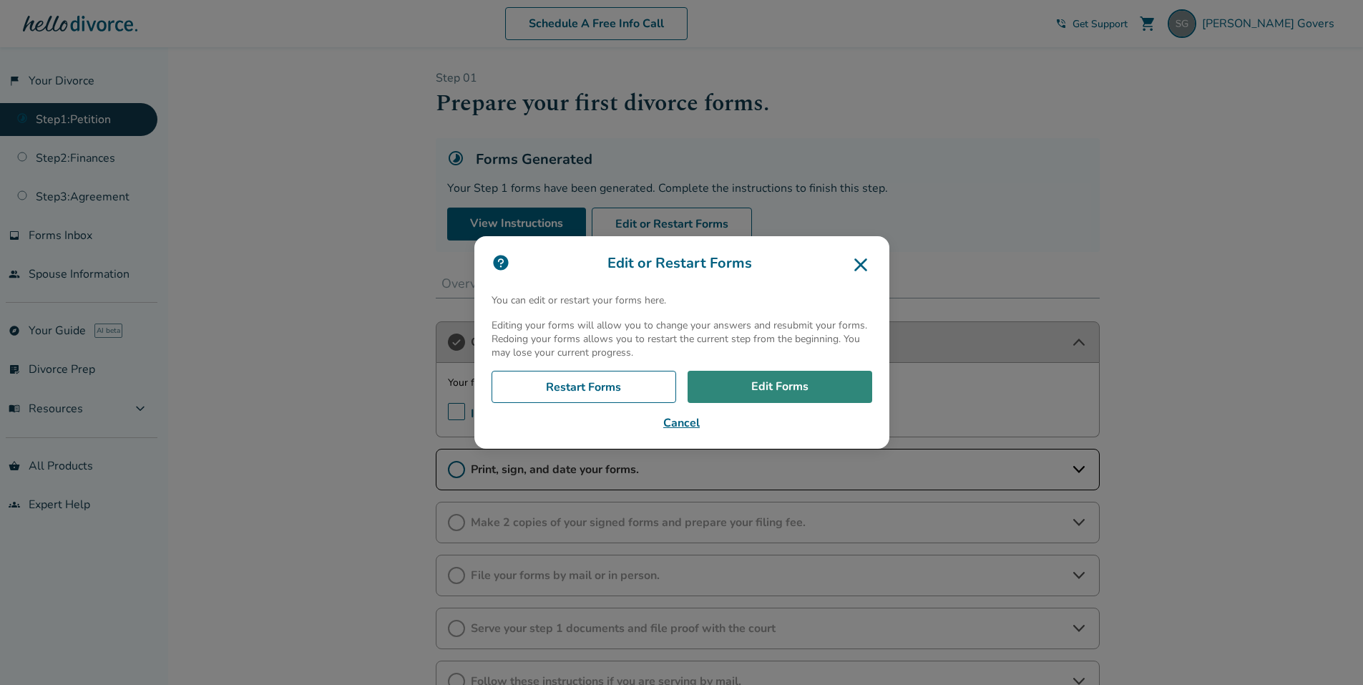
click at [782, 388] on link "Edit Forms" at bounding box center [780, 387] width 185 height 33
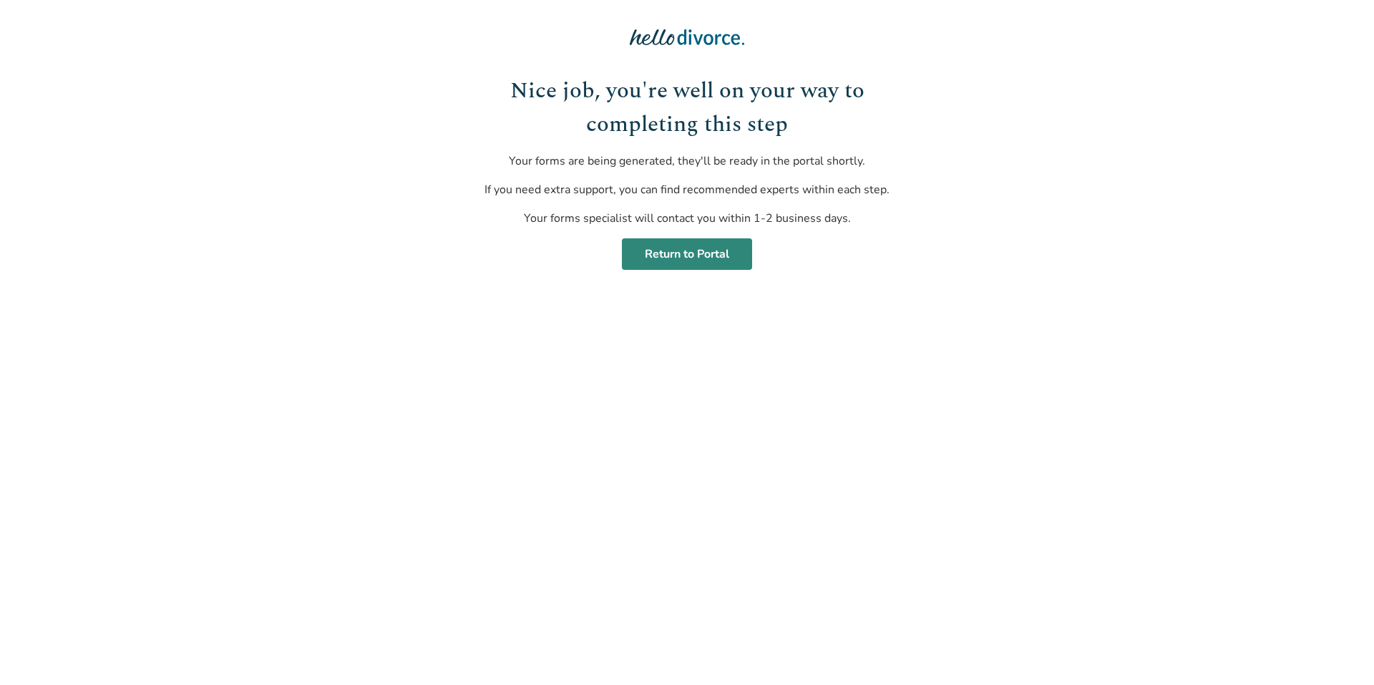
click at [685, 255] on link "Return to Portal" at bounding box center [687, 253] width 130 height 31
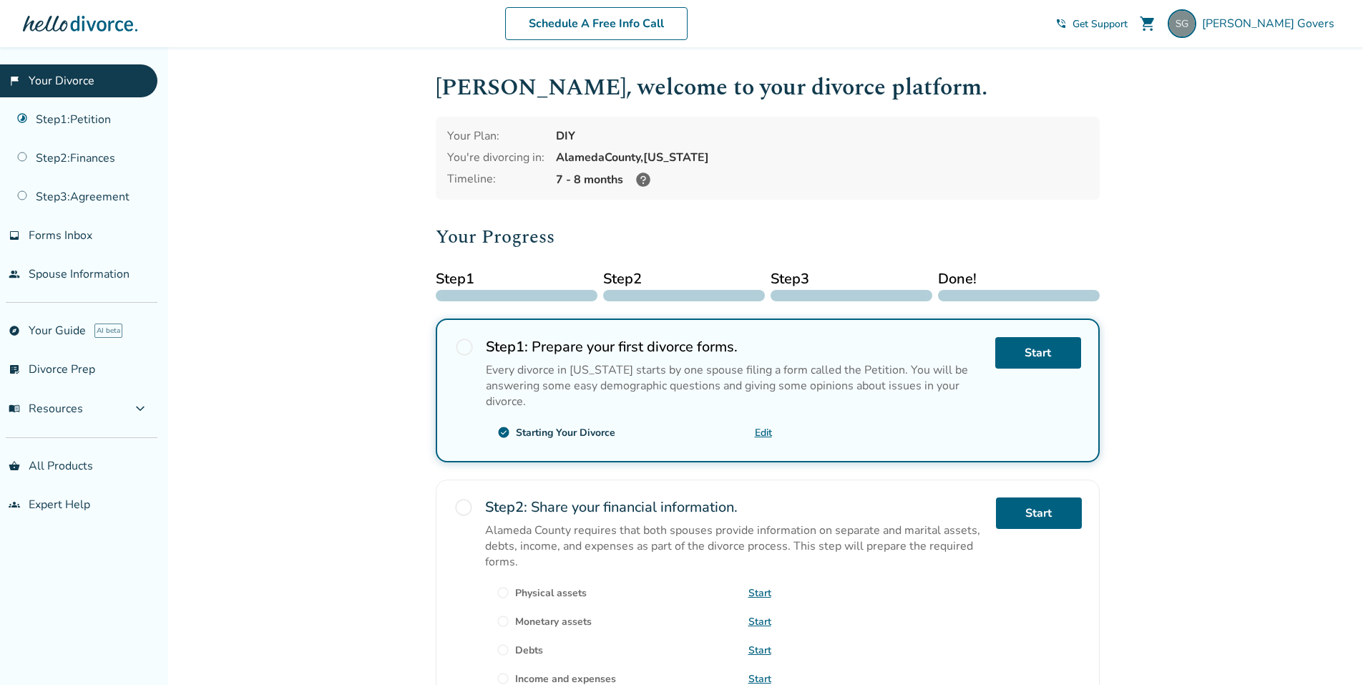
click at [436, 338] on div "radio_button_unchecked Step 1 : Prepare your first divorce forms. Every divorce…" at bounding box center [768, 390] width 664 height 144
click at [1025, 351] on link "Start" at bounding box center [1038, 352] width 86 height 31
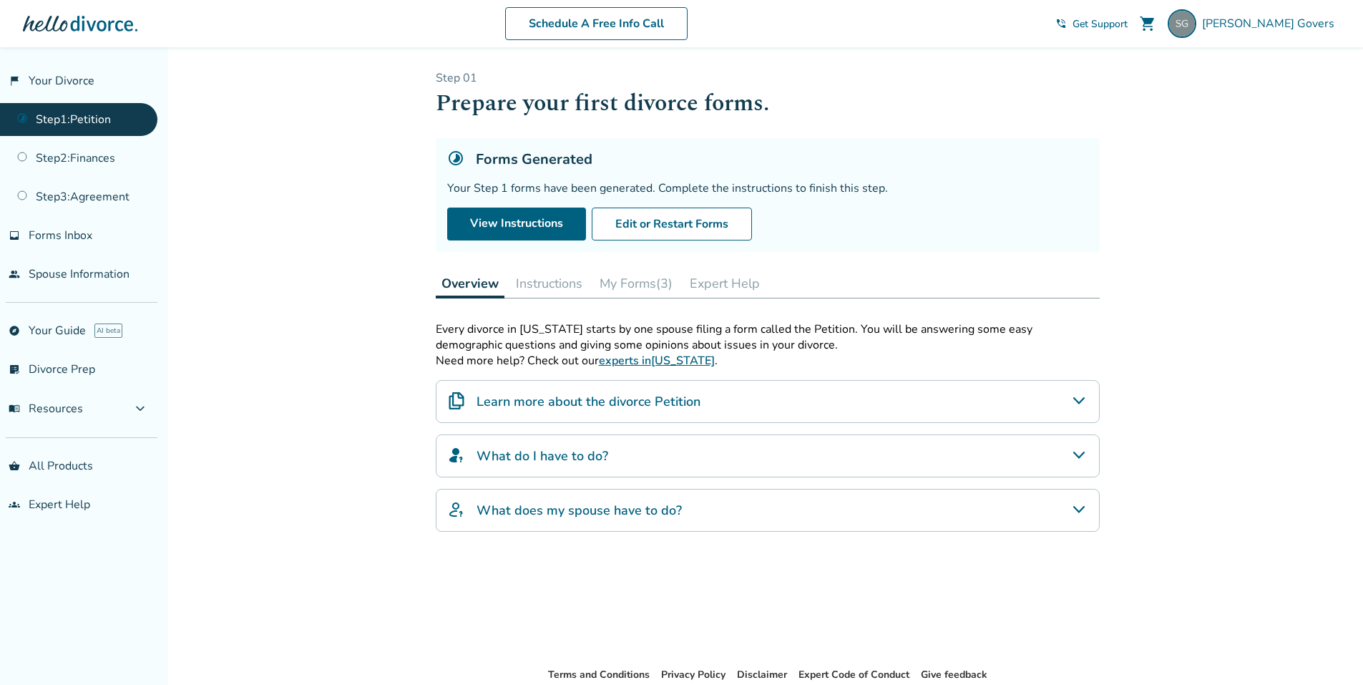
drag, startPoint x: 660, startPoint y: 283, endPoint x: 656, endPoint y: 274, distance: 10.0
click at [657, 276] on button "My Forms (3)" at bounding box center [636, 283] width 84 height 29
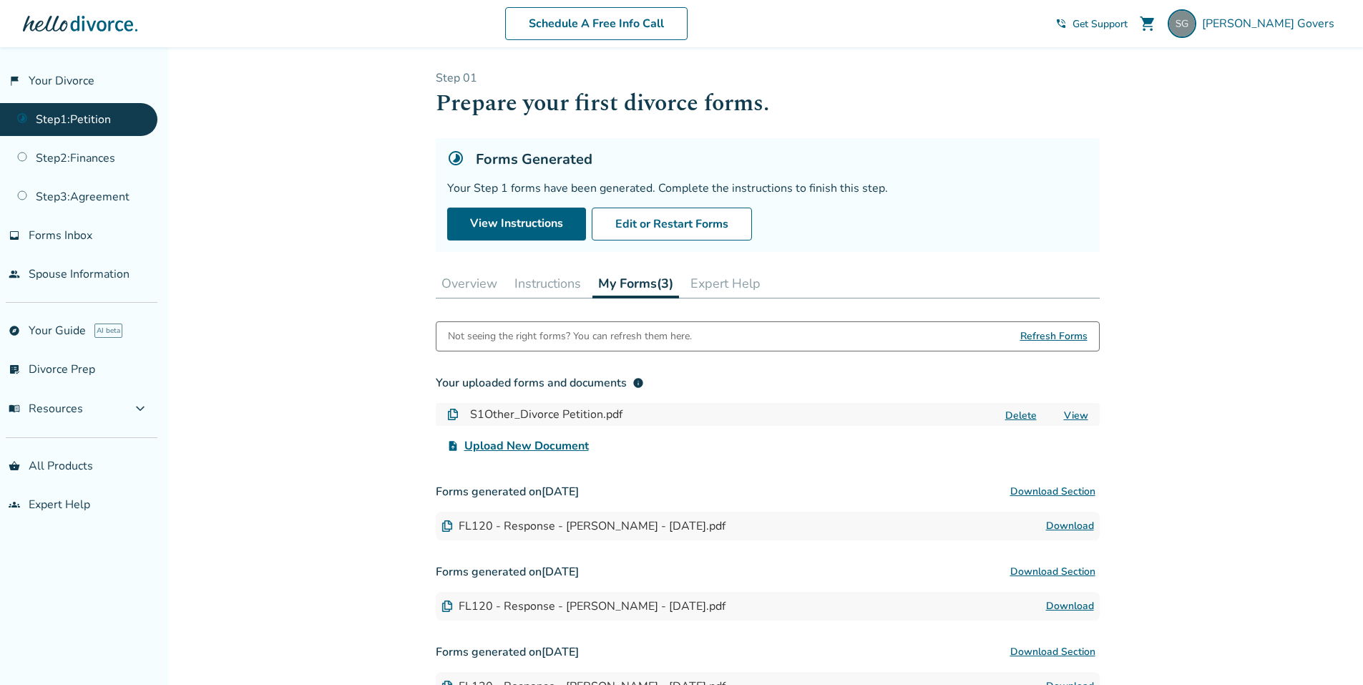
drag, startPoint x: 1193, startPoint y: 167, endPoint x: 1173, endPoint y: 142, distance: 31.5
click at [1194, 163] on div "Added to cart Step 0 1 Prepare your first divorce forms. Forms Generated Your S…" at bounding box center [681, 435] width 1363 height 776
click at [1259, 182] on div "Added to cart Step 0 1 Prepare your first divorce forms. Forms Generated Your S…" at bounding box center [681, 435] width 1363 height 776
click at [466, 280] on button "Overview" at bounding box center [469, 283] width 67 height 29
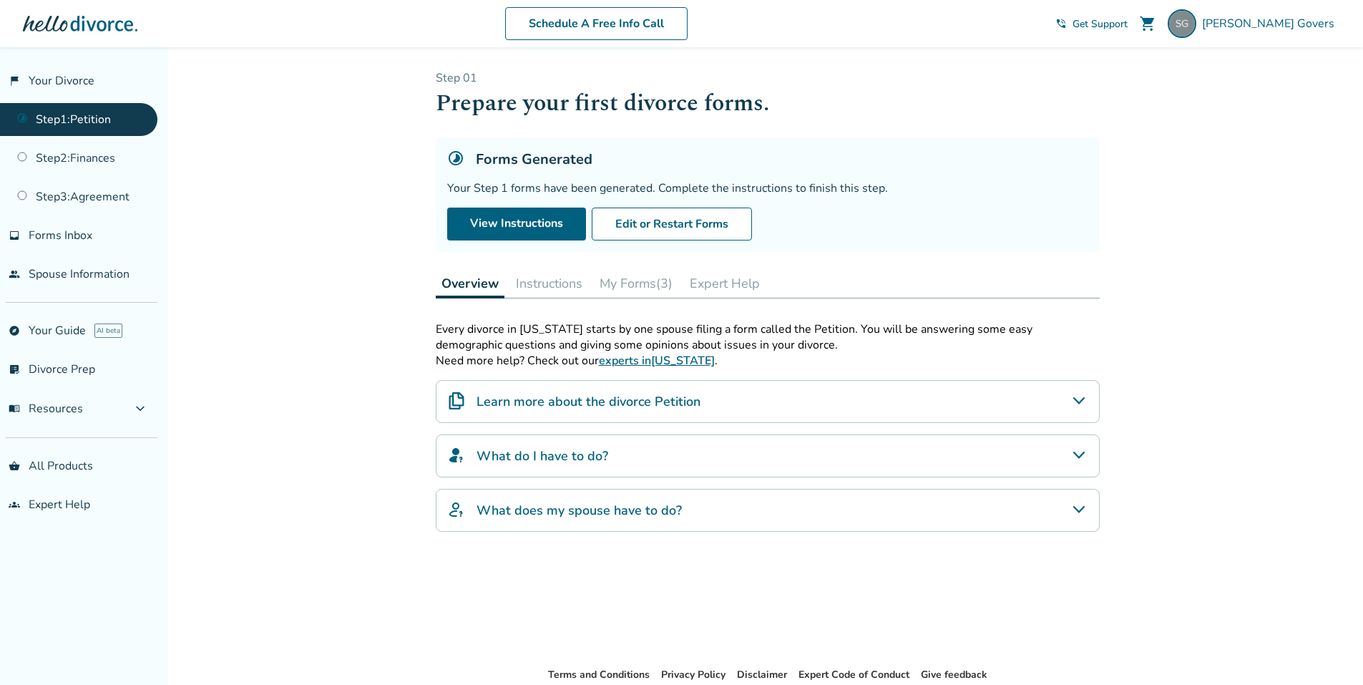
click at [688, 401] on h4 "Learn more about the divorce Petition" at bounding box center [589, 401] width 224 height 19
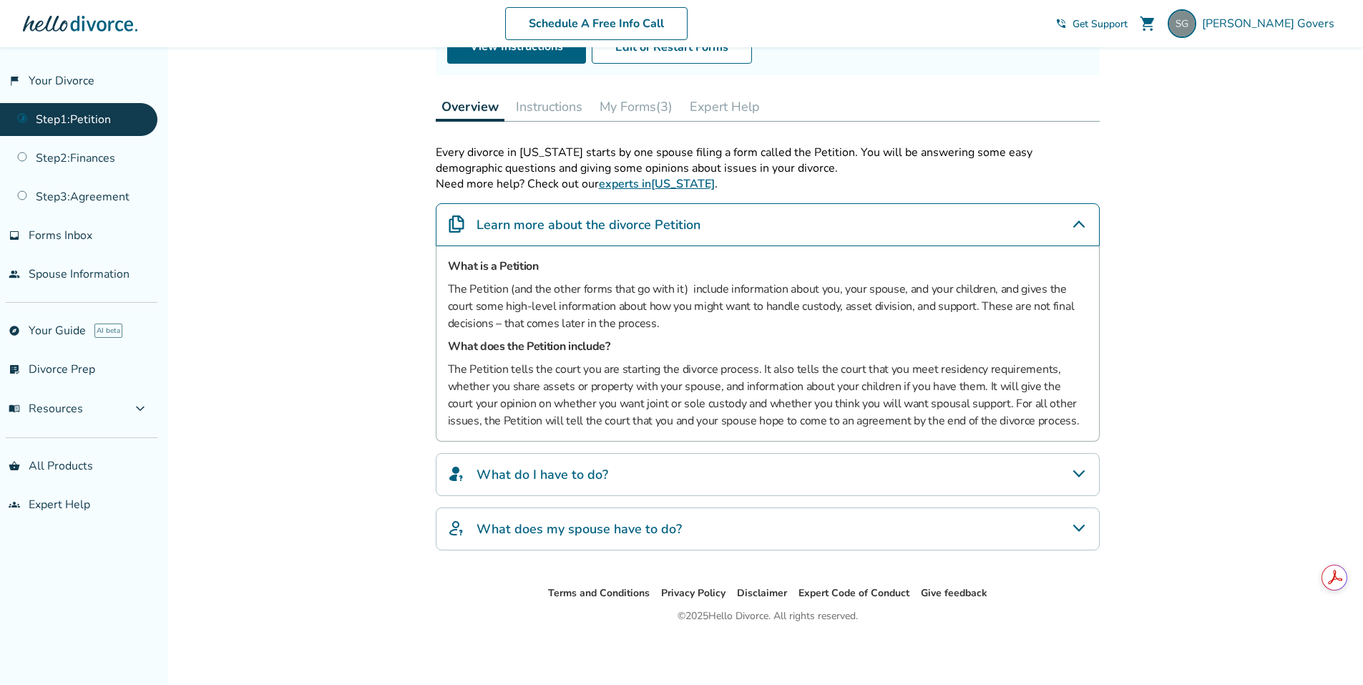
click at [671, 479] on div "What do I have to do?" at bounding box center [768, 474] width 664 height 43
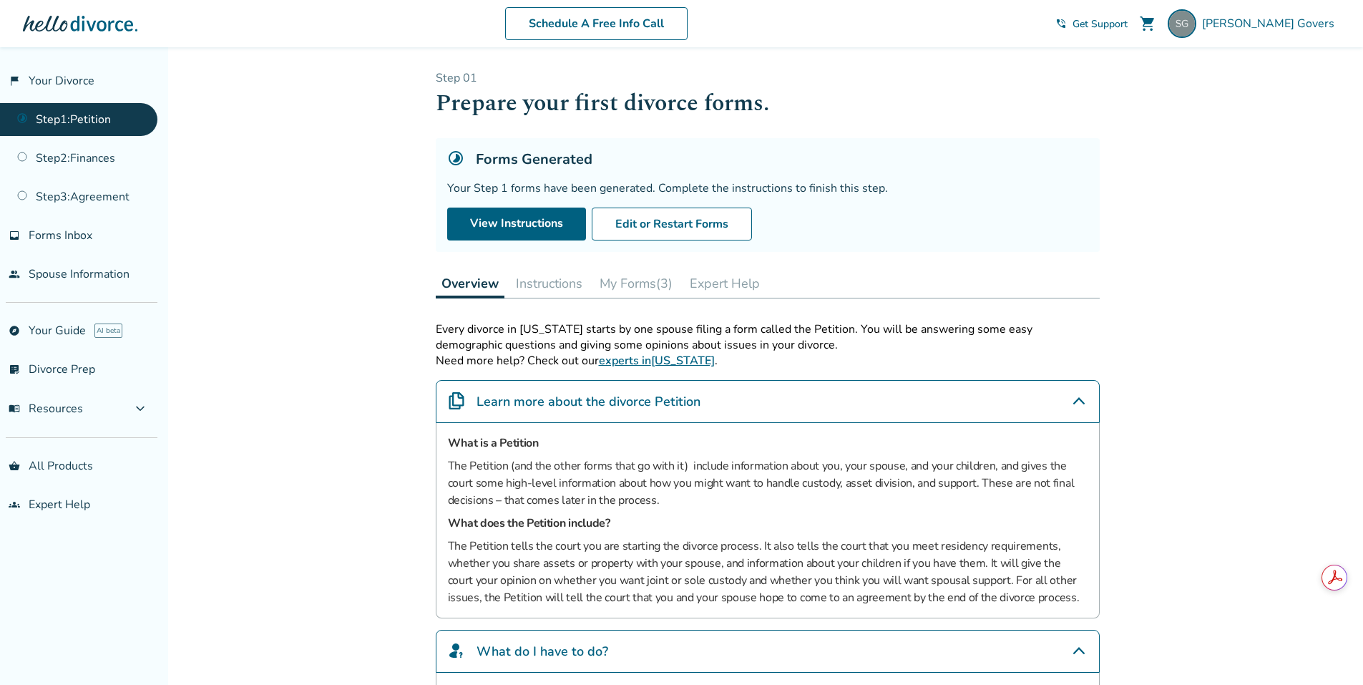
click at [534, 291] on button "Instructions" at bounding box center [549, 283] width 78 height 29
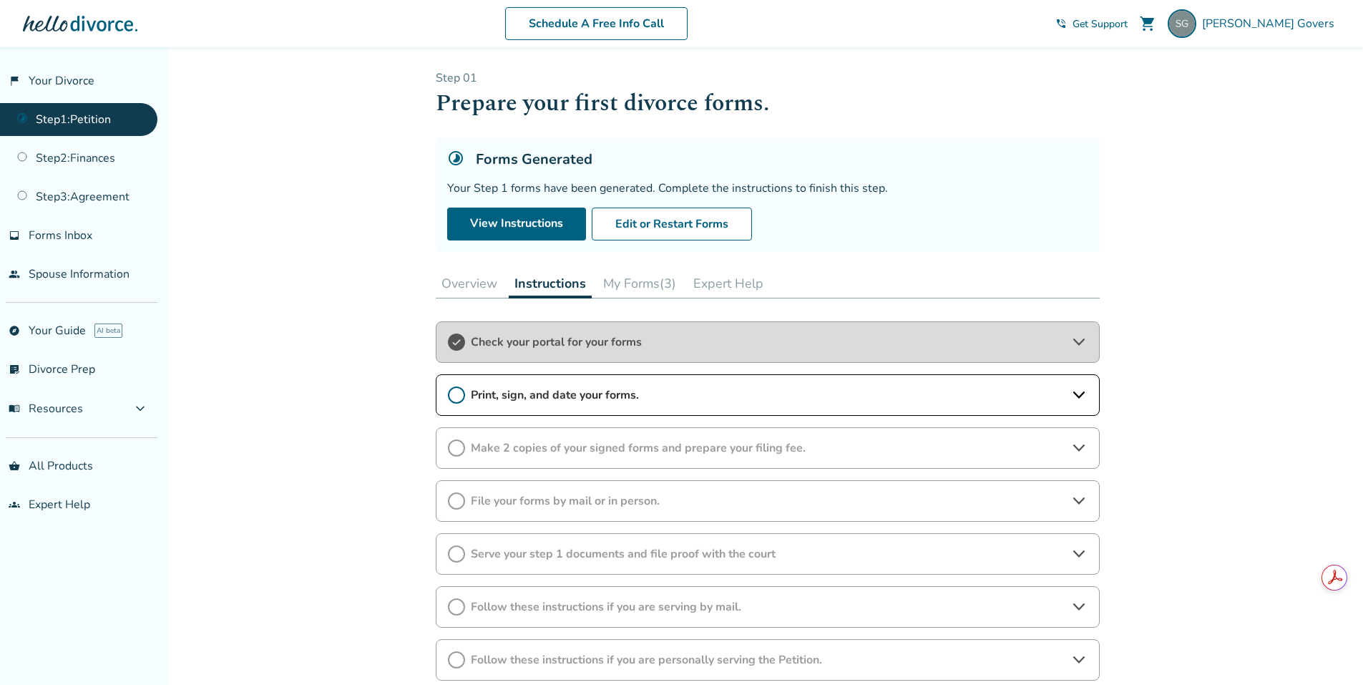
click at [611, 285] on button "My Forms (3)" at bounding box center [640, 283] width 84 height 29
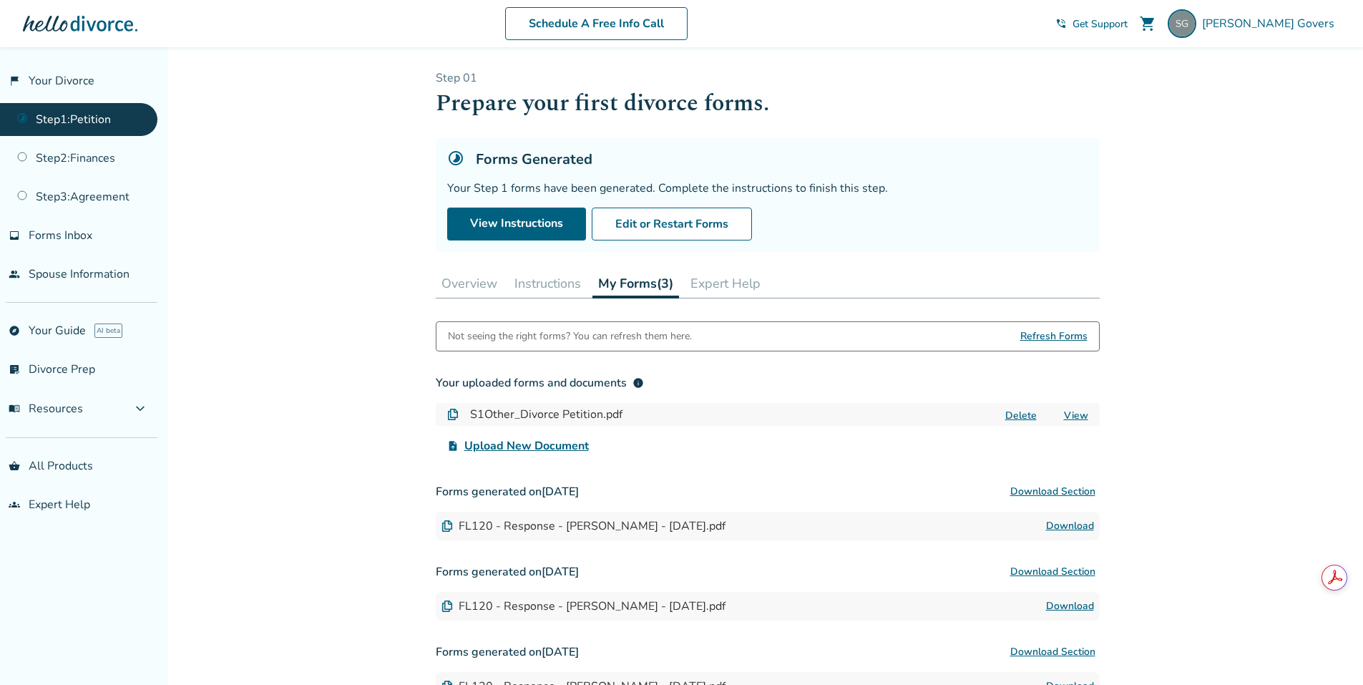
click at [537, 287] on button "Instructions" at bounding box center [548, 283] width 78 height 29
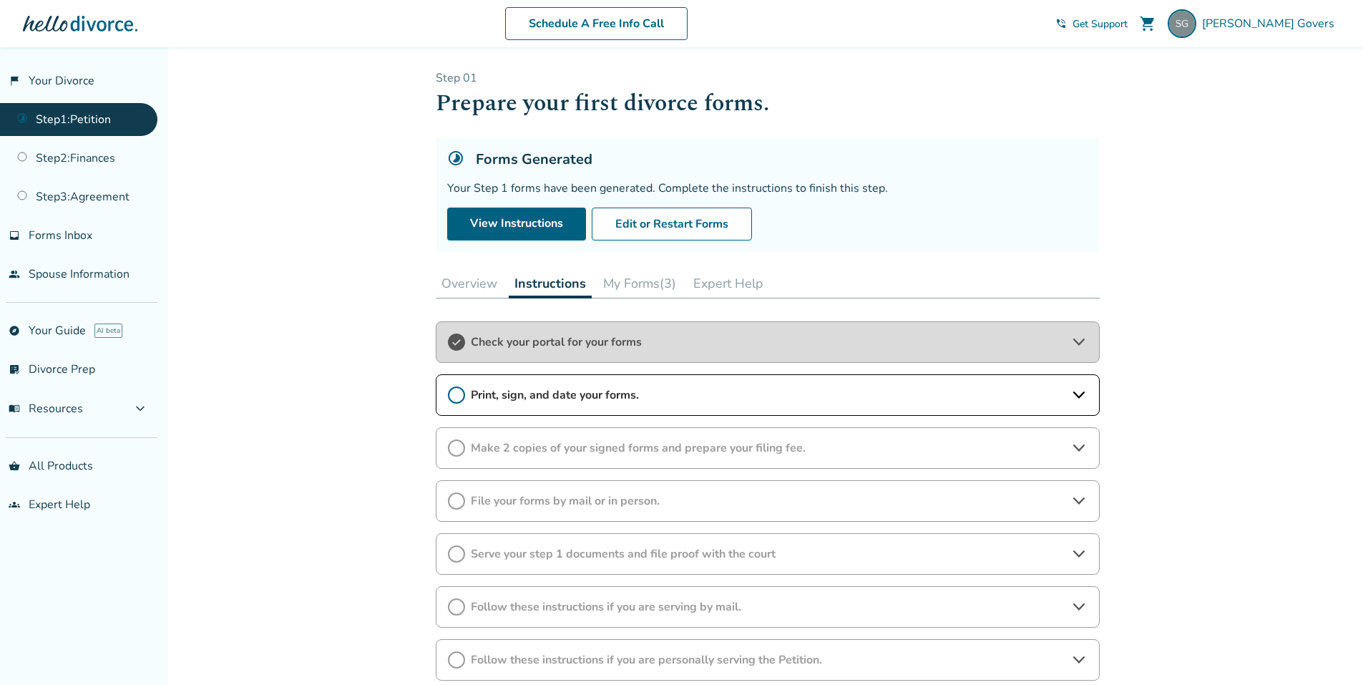
click at [736, 275] on button "Expert Help" at bounding box center [729, 283] width 82 height 29
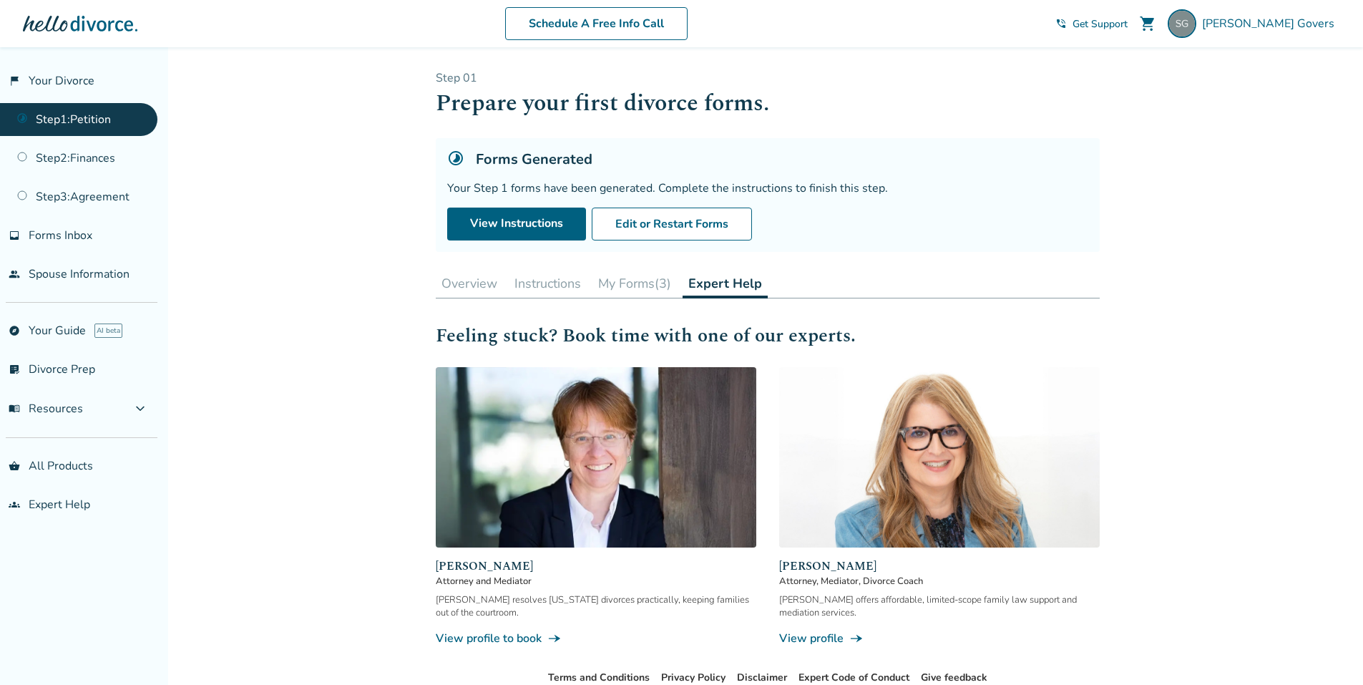
click at [459, 283] on button "Overview" at bounding box center [469, 283] width 67 height 29
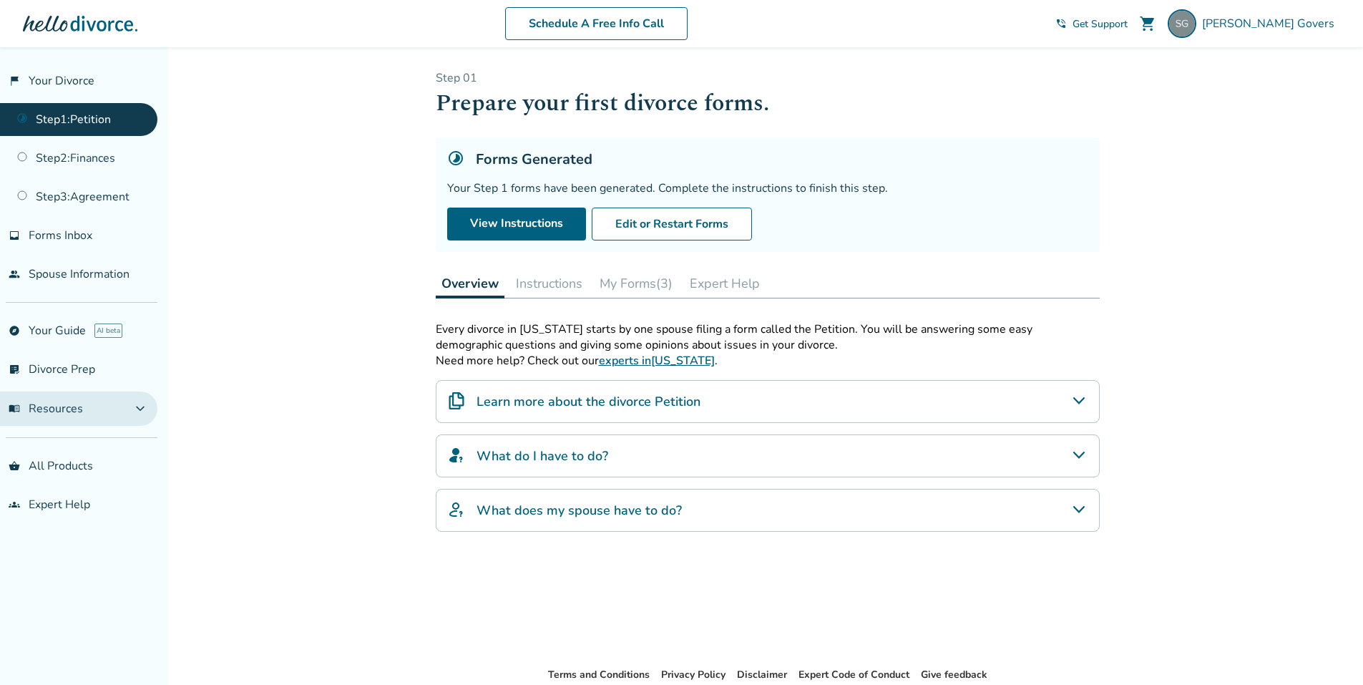
click at [87, 409] on button "menu_book Resources expand_more" at bounding box center [78, 408] width 157 height 34
click at [89, 405] on button "menu_book Resources expand_less" at bounding box center [78, 408] width 157 height 34
click at [81, 231] on span "Forms Inbox" at bounding box center [61, 236] width 64 height 16
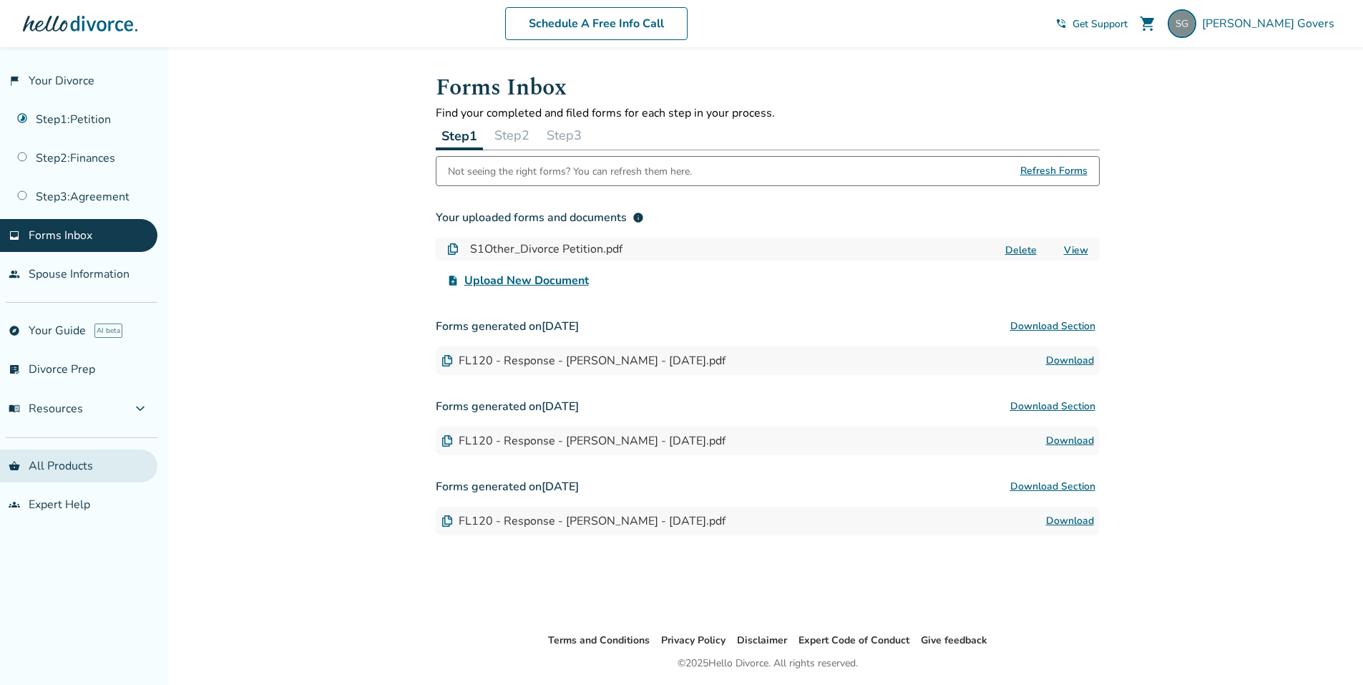
click at [77, 459] on link "shopping_basket All Products" at bounding box center [78, 465] width 157 height 33
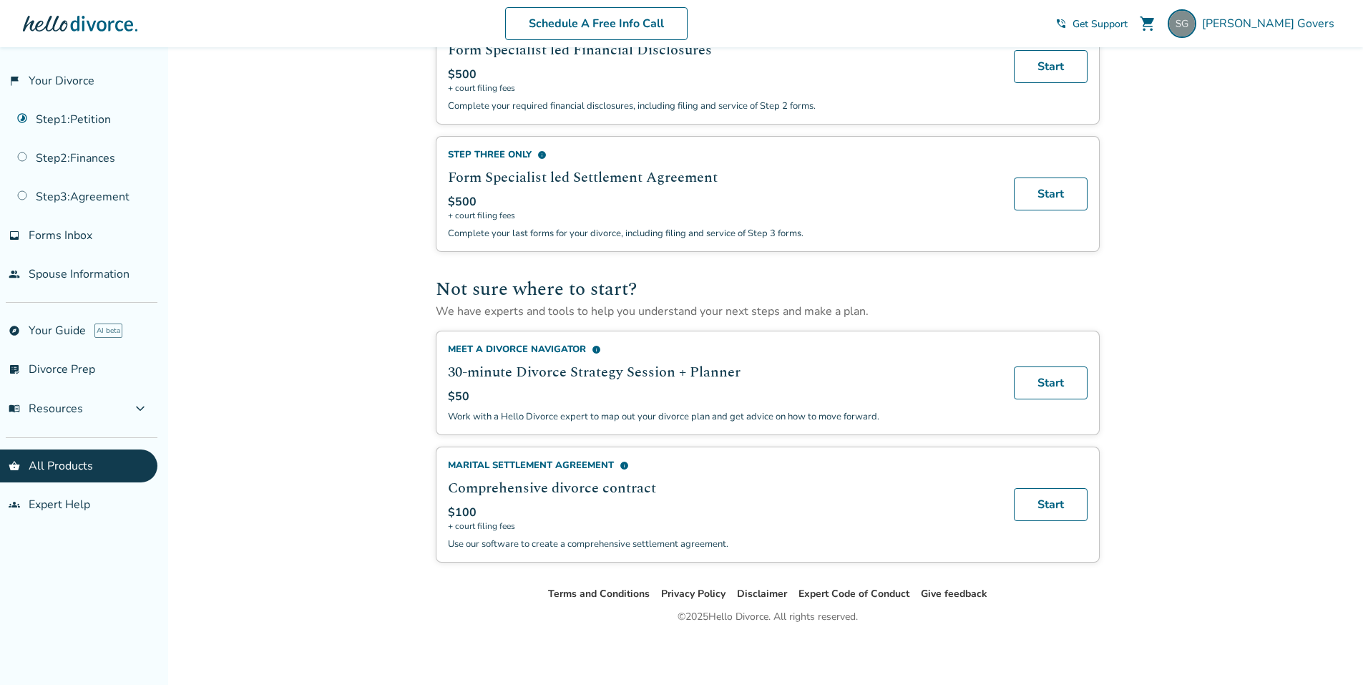
scroll to position [747, 0]
click at [592, 348] on span "info" at bounding box center [596, 348] width 9 height 9
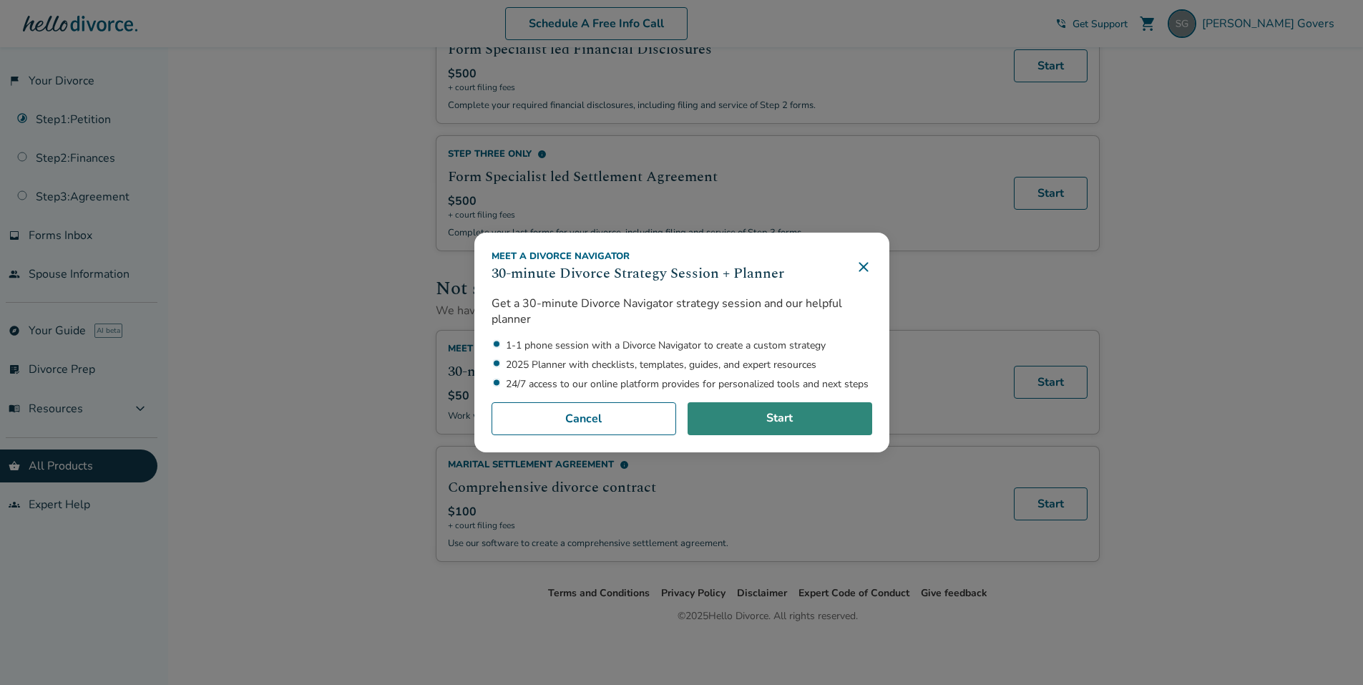
click at [795, 414] on link "Start" at bounding box center [780, 418] width 185 height 33
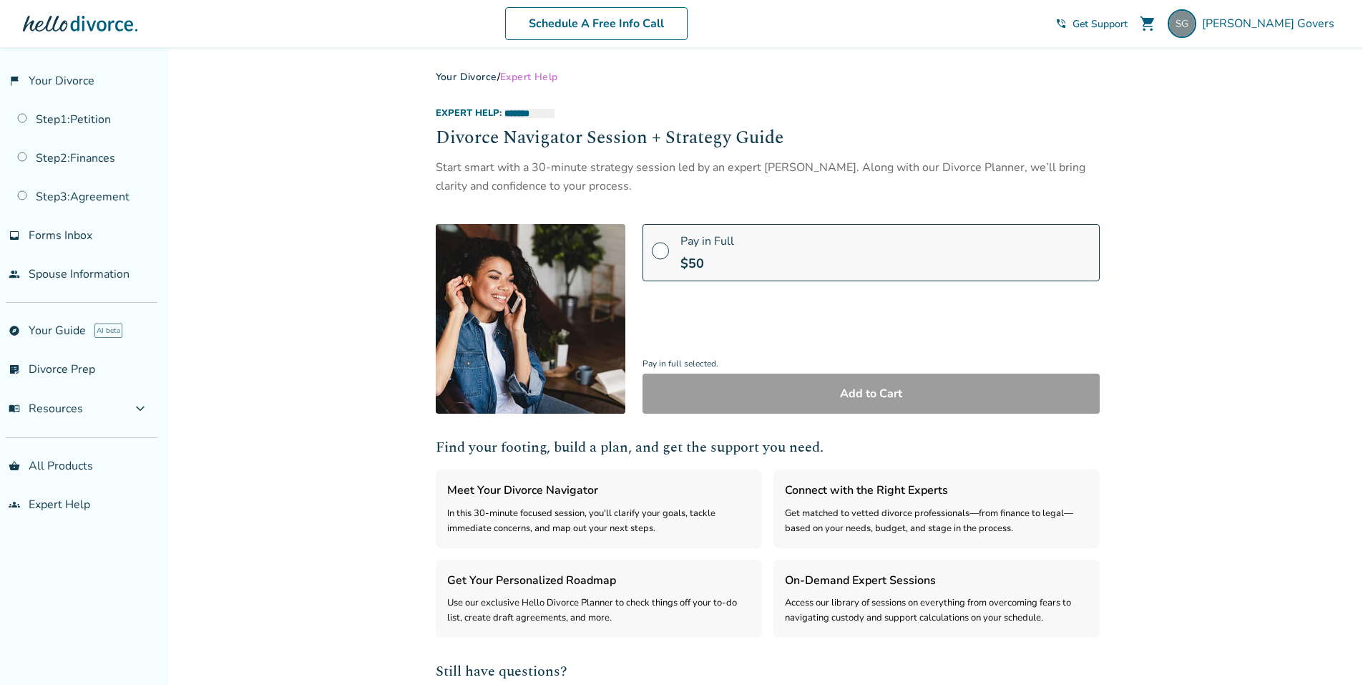
select select "***"
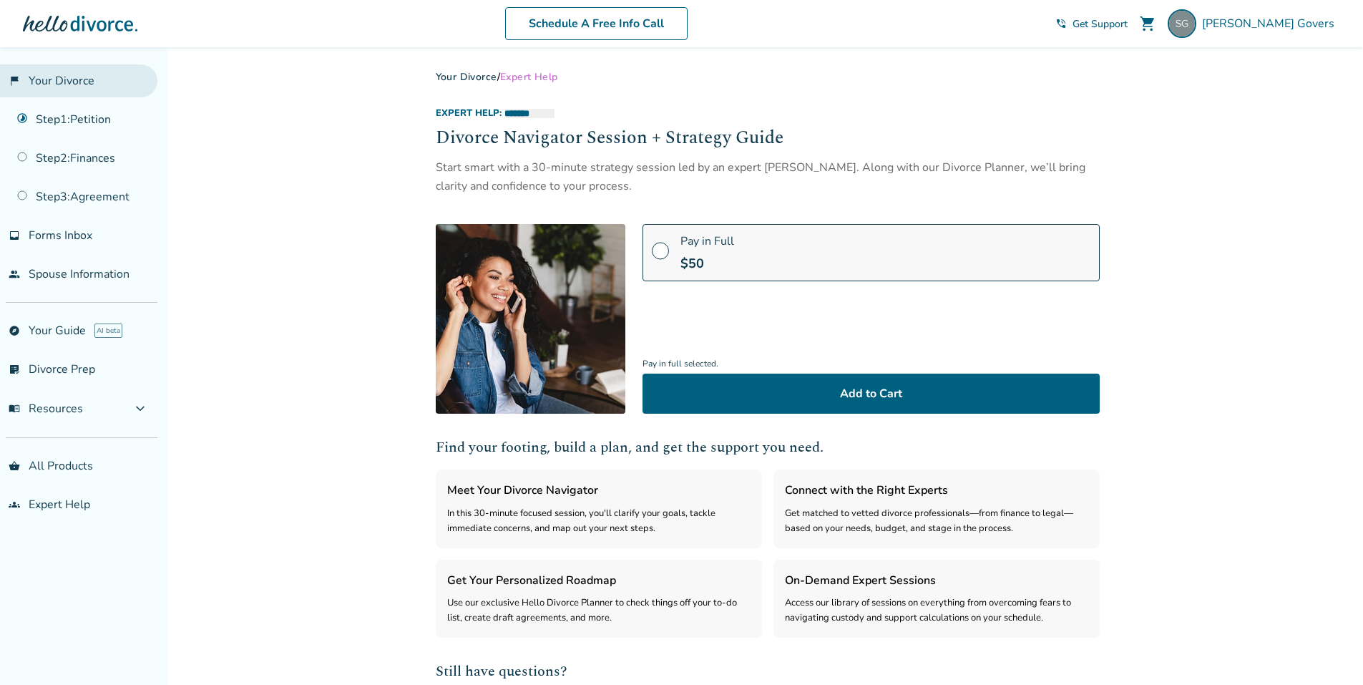
click at [56, 77] on link "flag_2 Your Divorce" at bounding box center [78, 80] width 157 height 33
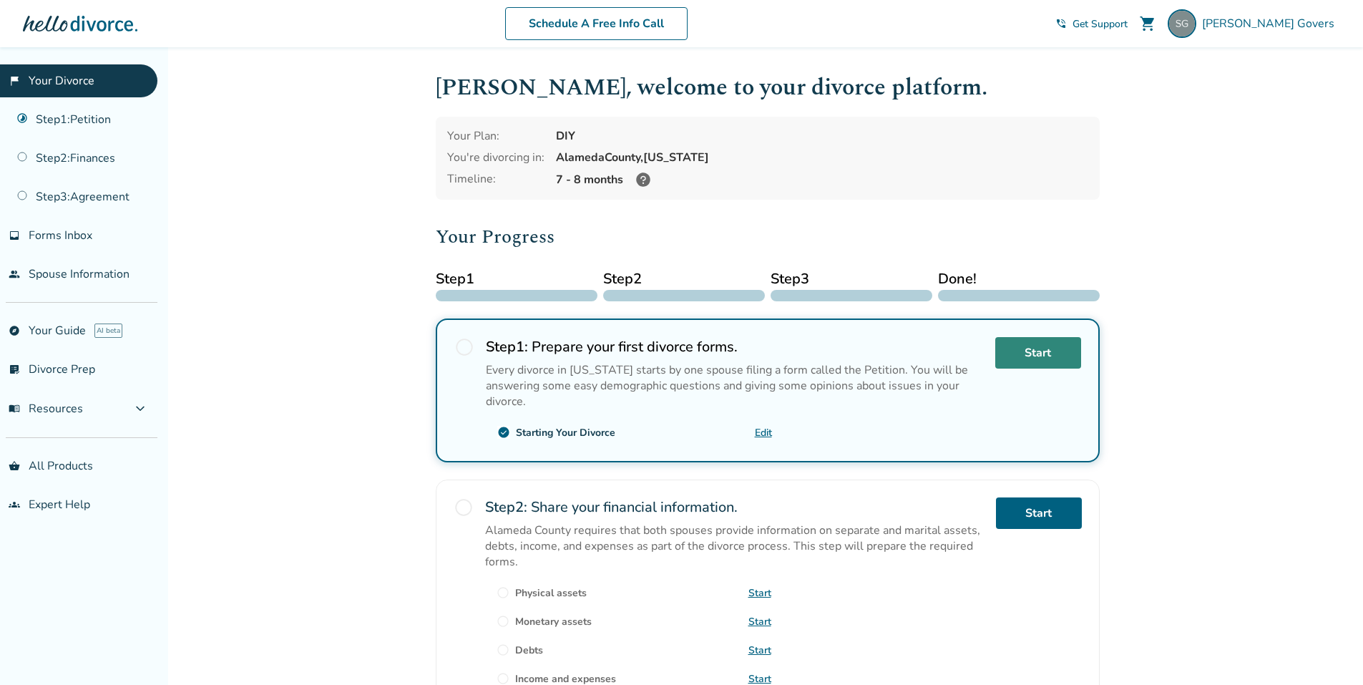
click at [1030, 342] on link "Start" at bounding box center [1038, 352] width 86 height 31
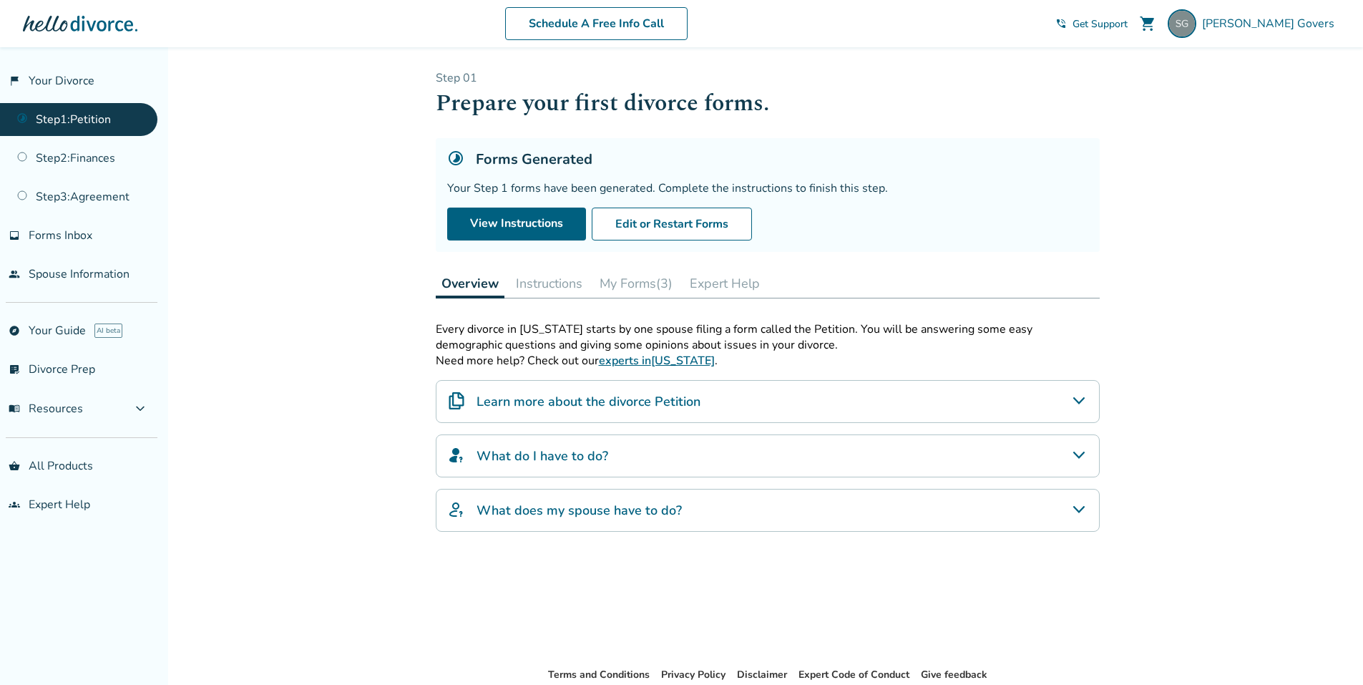
click at [730, 283] on button "Expert Help" at bounding box center [725, 283] width 82 height 29
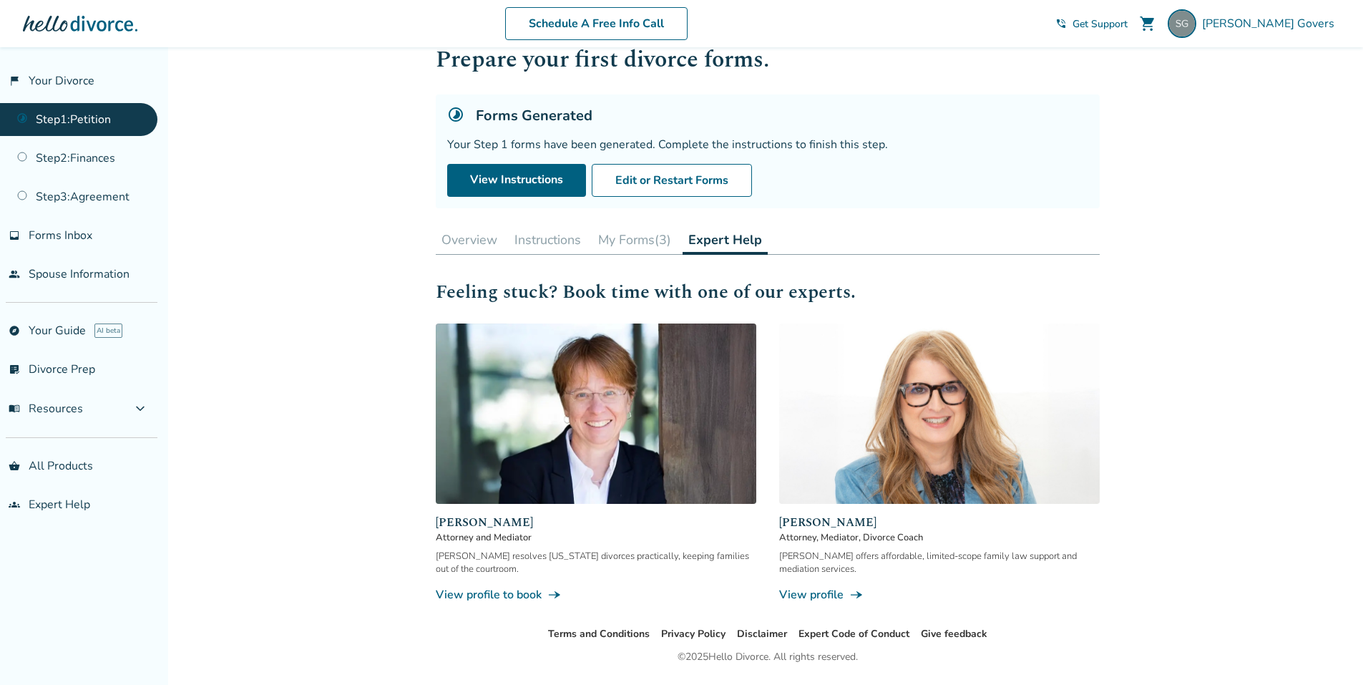
scroll to position [84, 0]
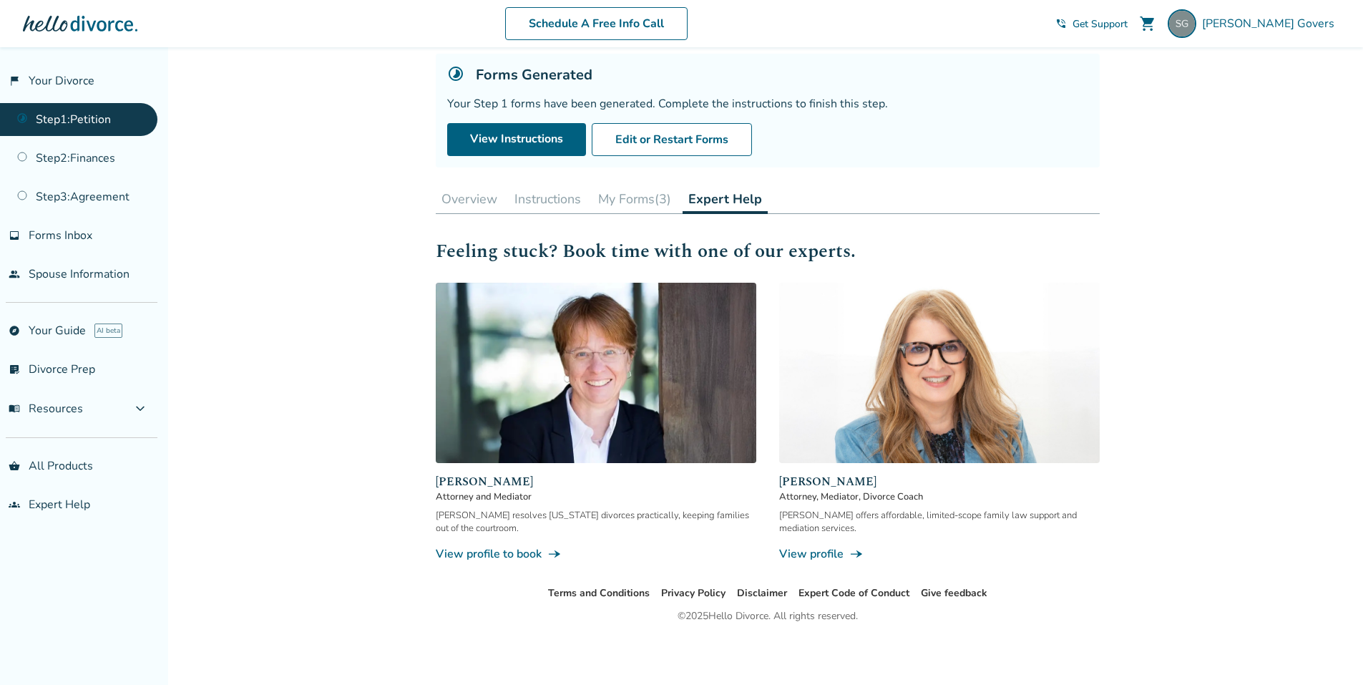
click at [507, 551] on link "View profile to book line_end_arrow_notch" at bounding box center [596, 554] width 321 height 16
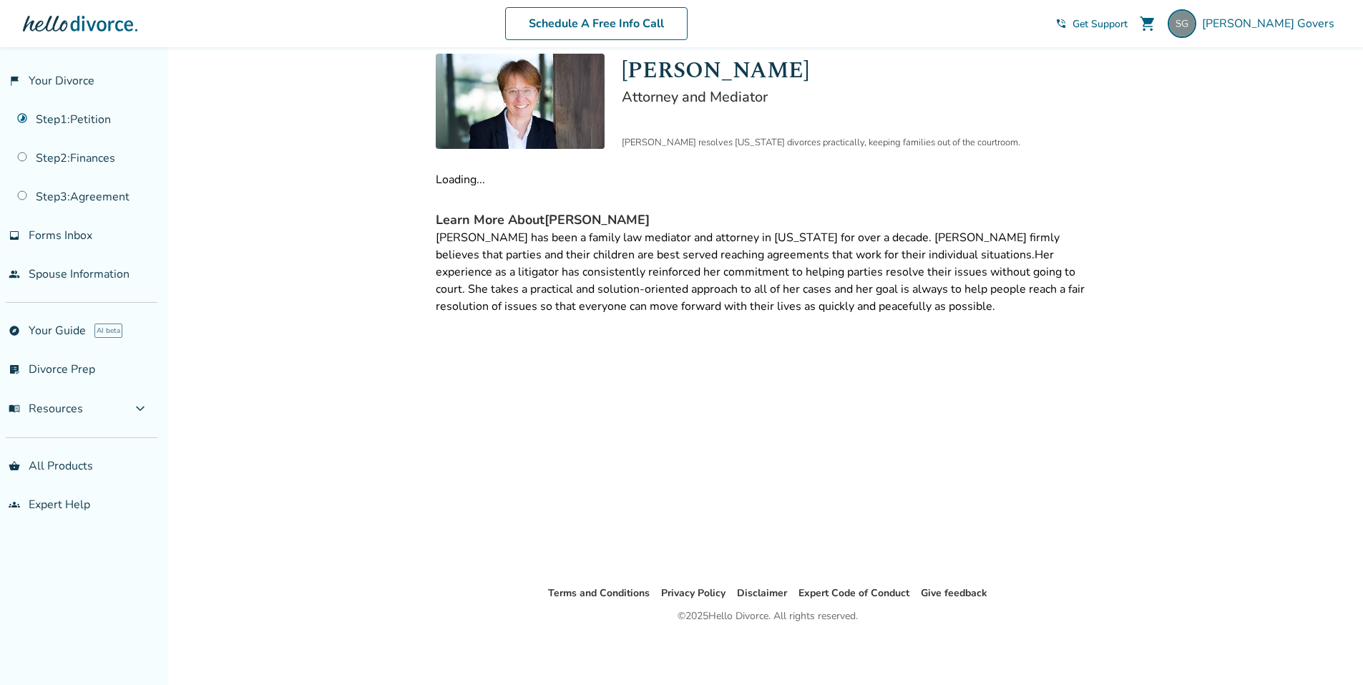
scroll to position [47, 0]
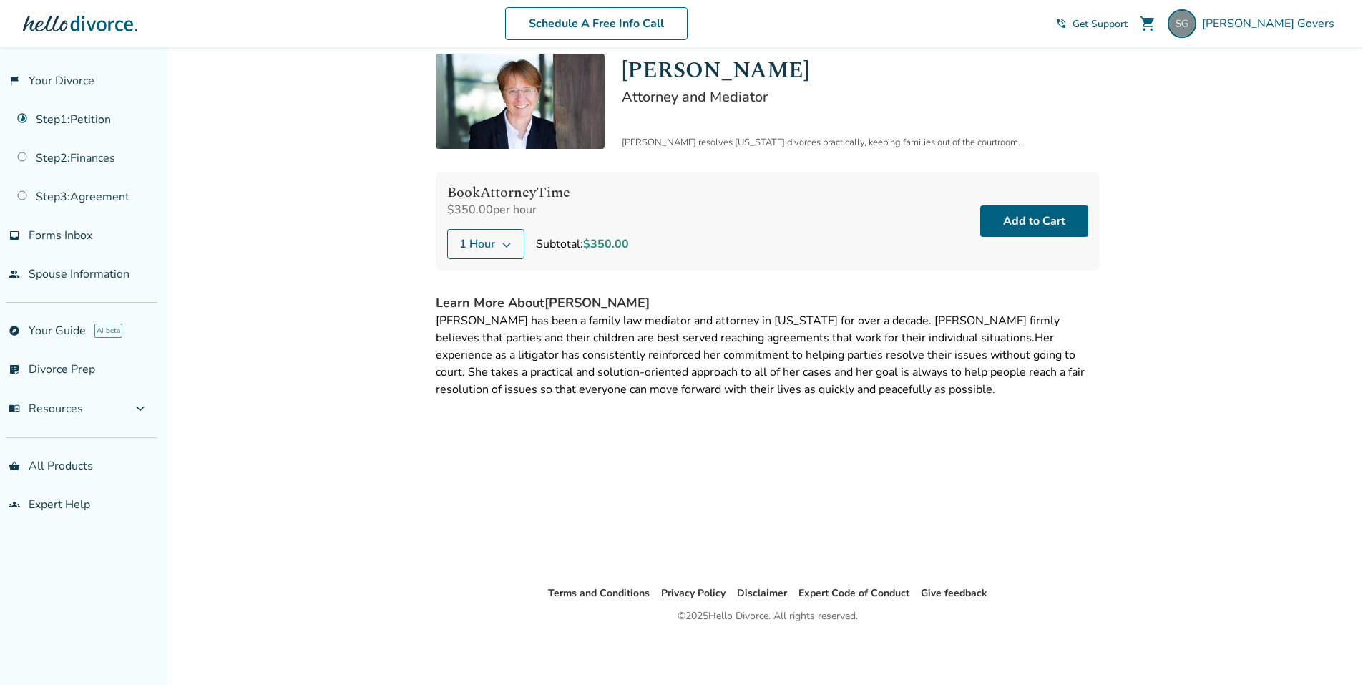
click at [497, 248] on button "1 Hour" at bounding box center [485, 244] width 77 height 30
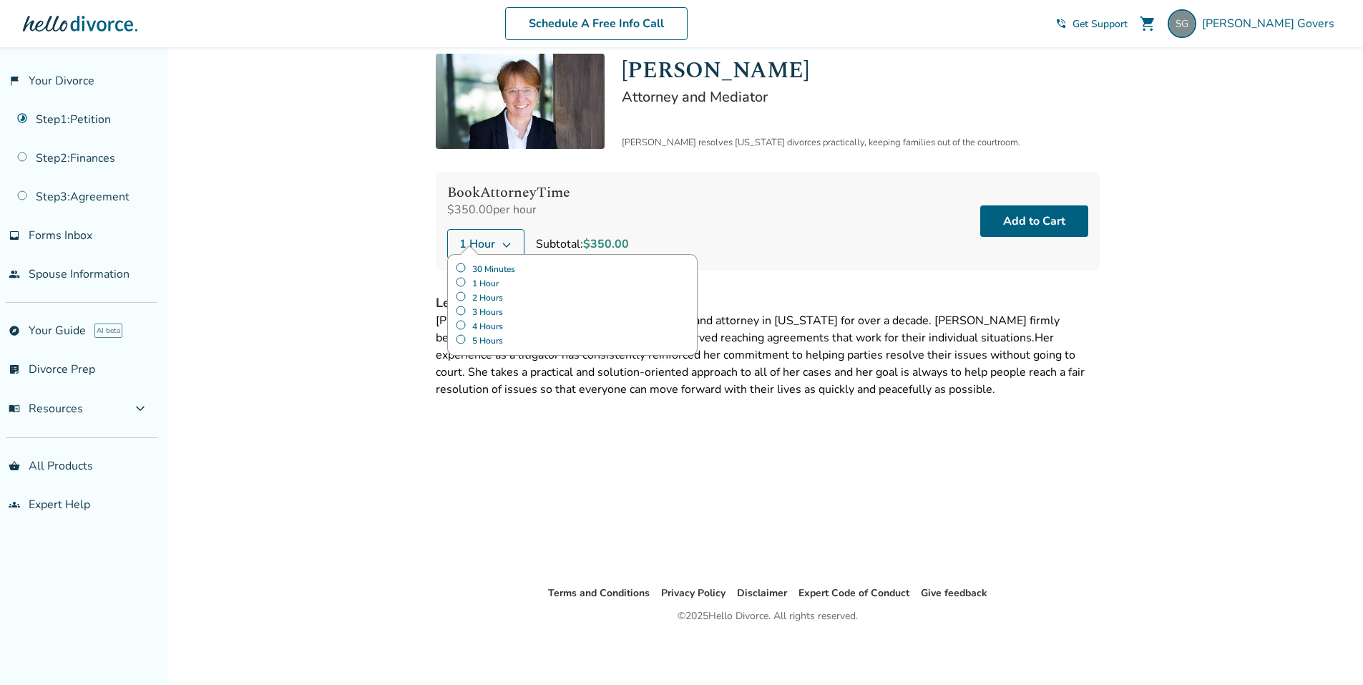
click at [488, 267] on label "30 Minutes" at bounding box center [572, 269] width 235 height 14
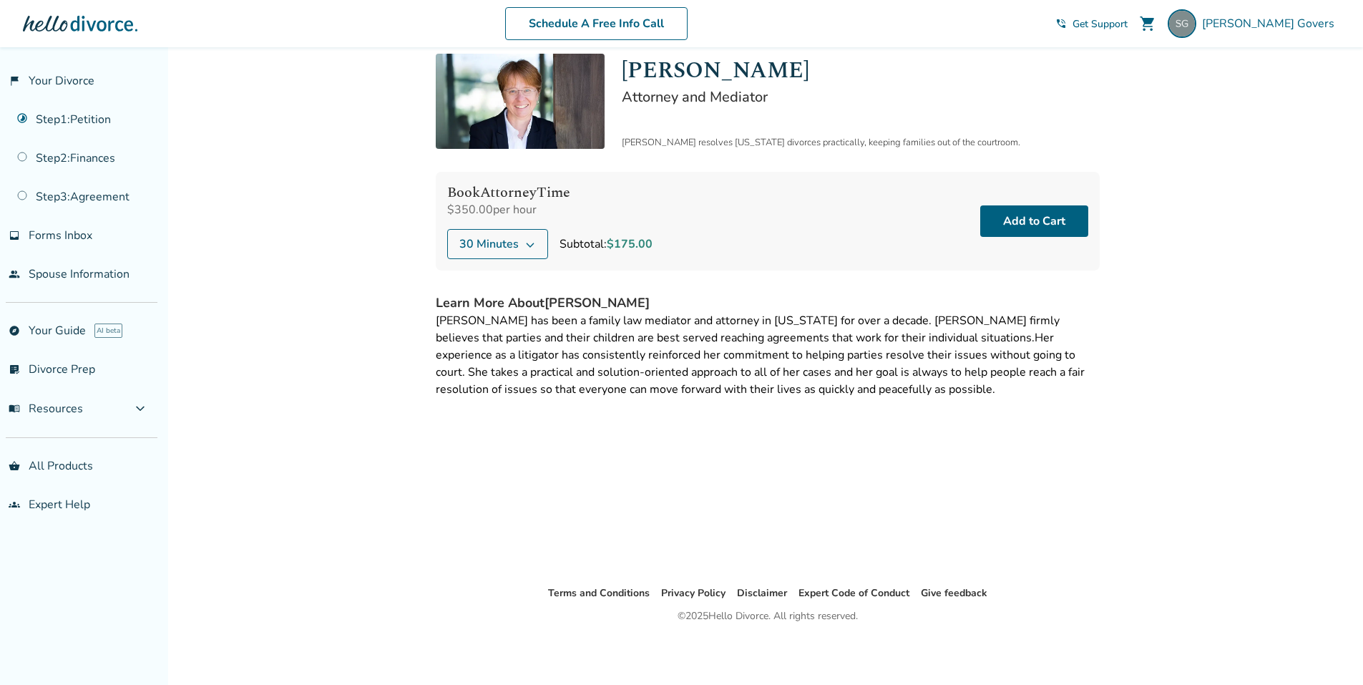
click at [344, 310] on div "Added to cart Expert Help / [PERSON_NAME] Mania [PERSON_NAME] Mania Attorney an…" at bounding box center [681, 342] width 1363 height 685
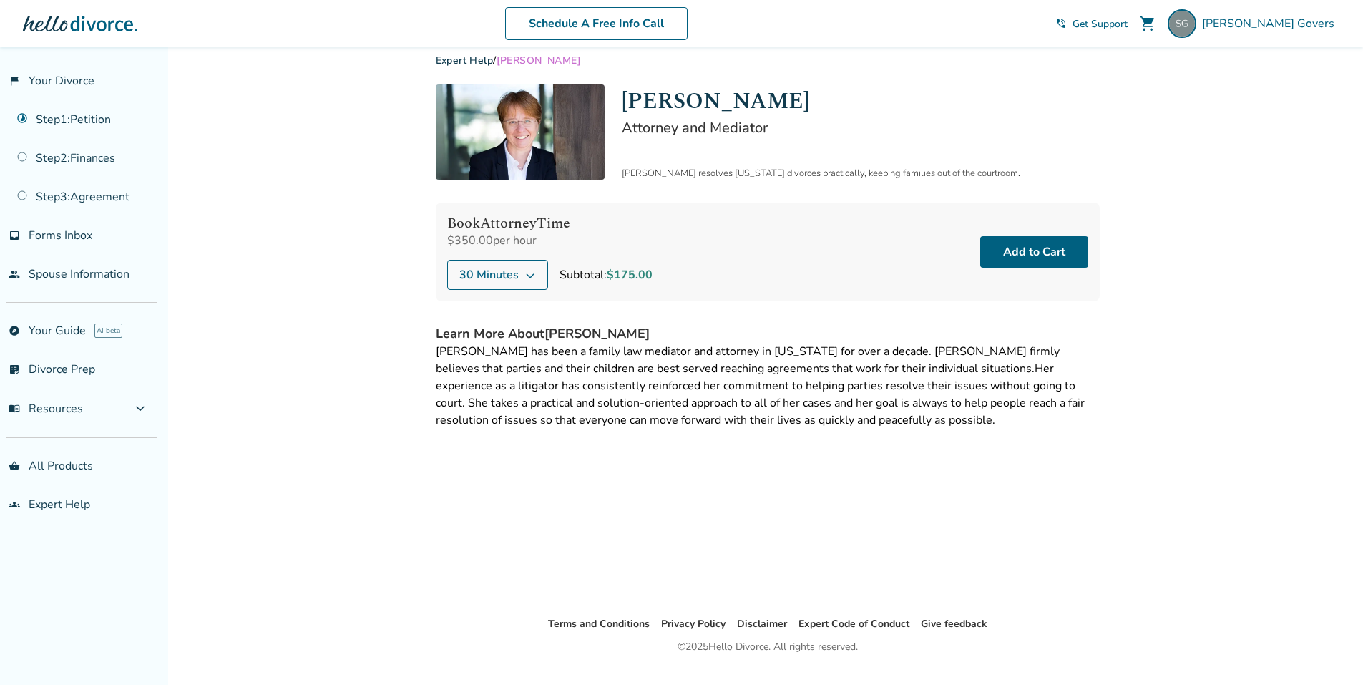
scroll to position [0, 0]
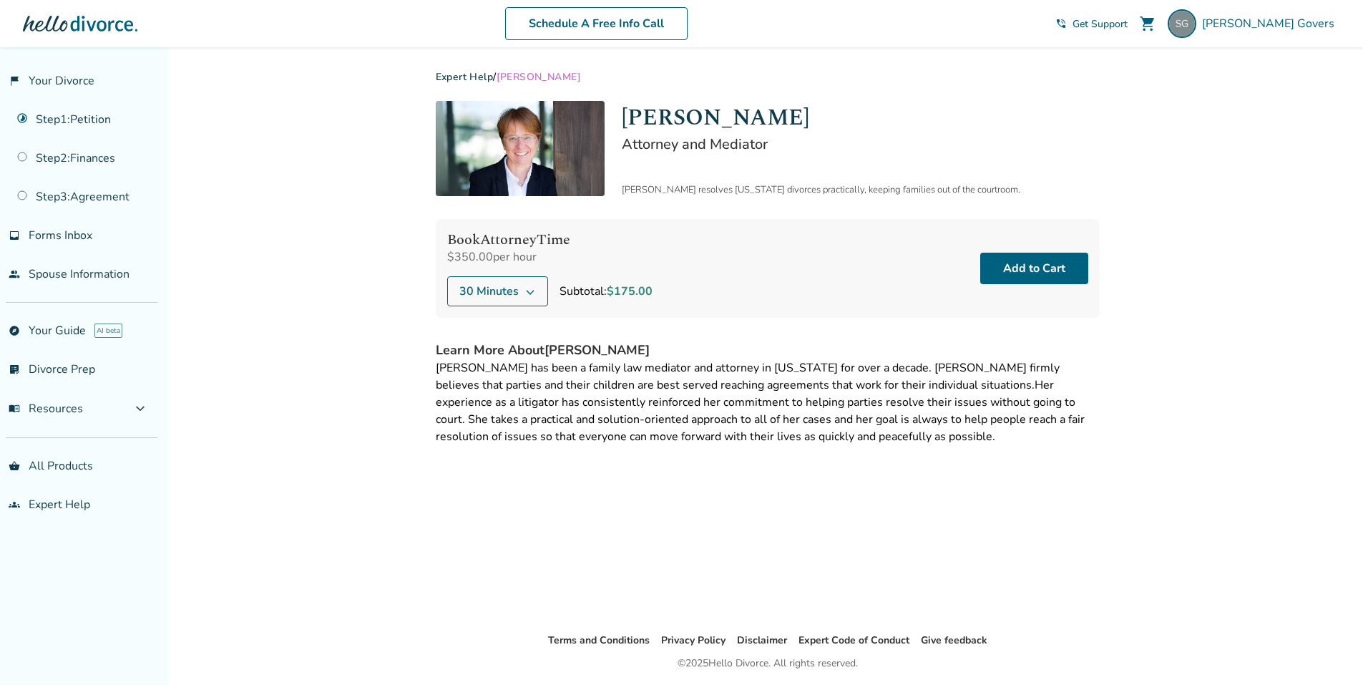
scroll to position [80, 0]
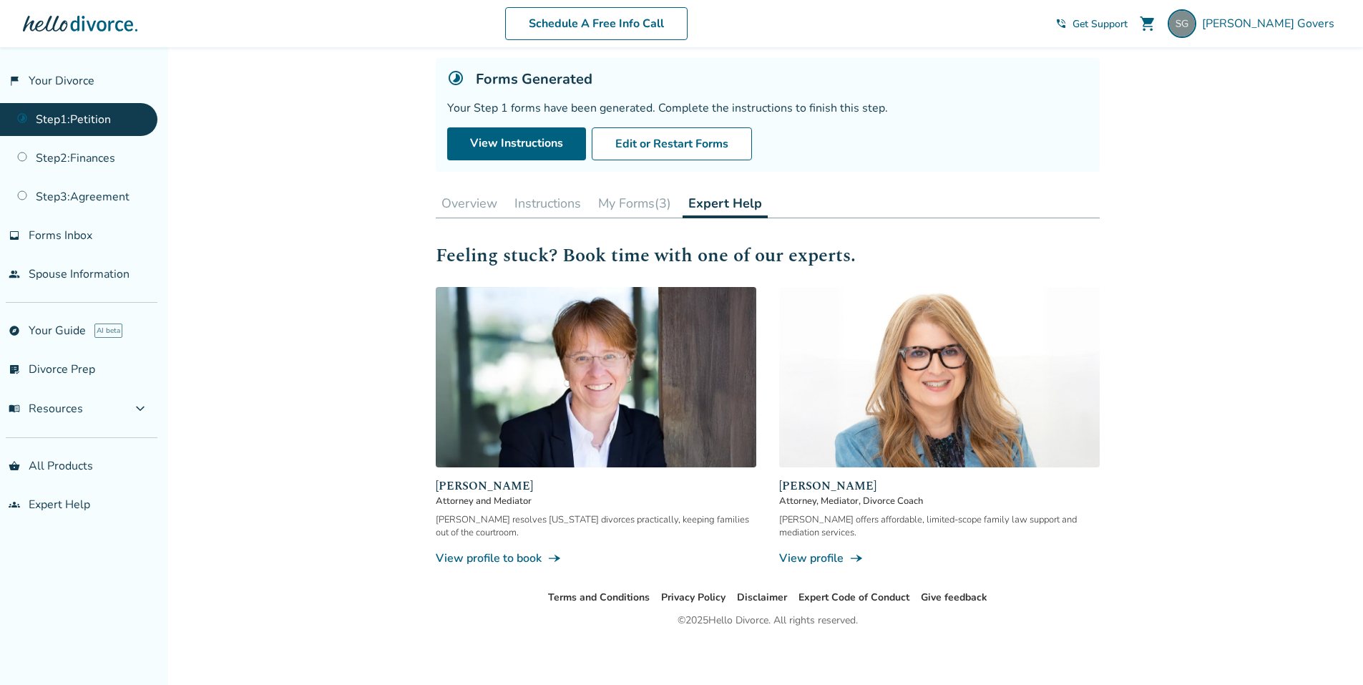
click at [326, 98] on div "Added to cart Step 0 1 Prepare your first divorce forms. Forms Generated Your S…" at bounding box center [681, 328] width 1363 height 722
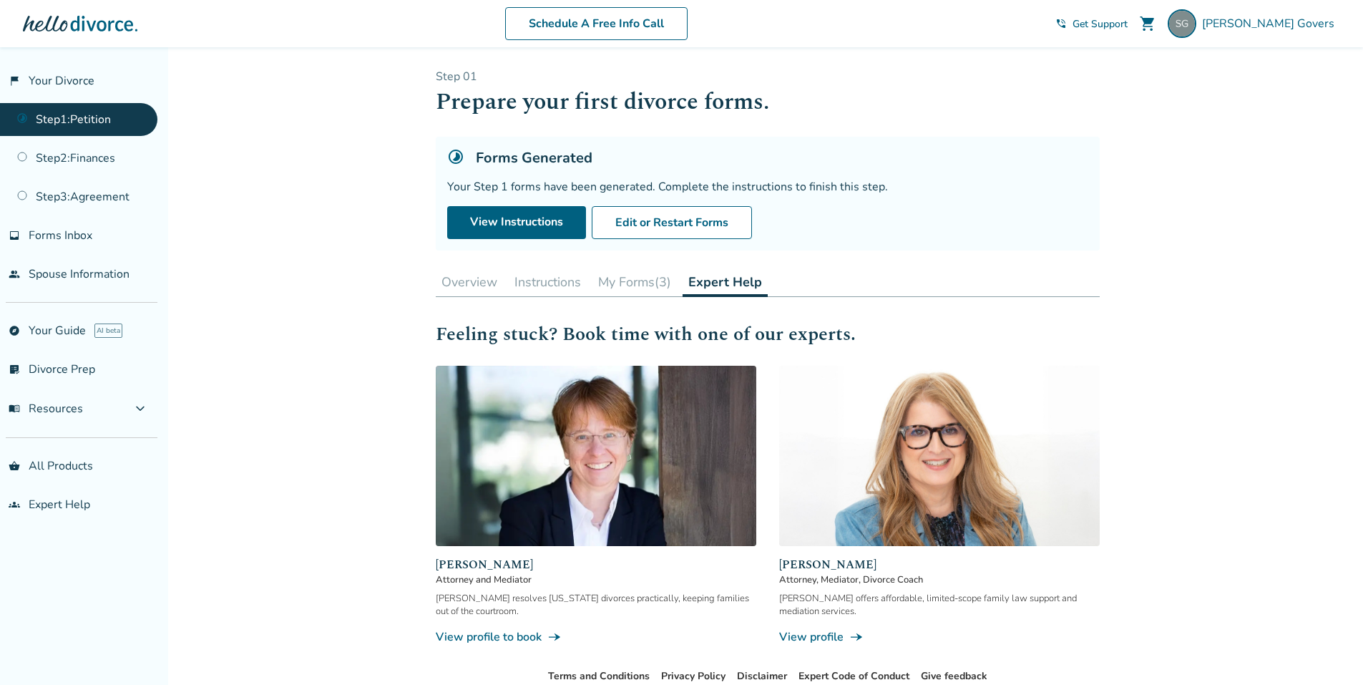
scroll to position [0, 0]
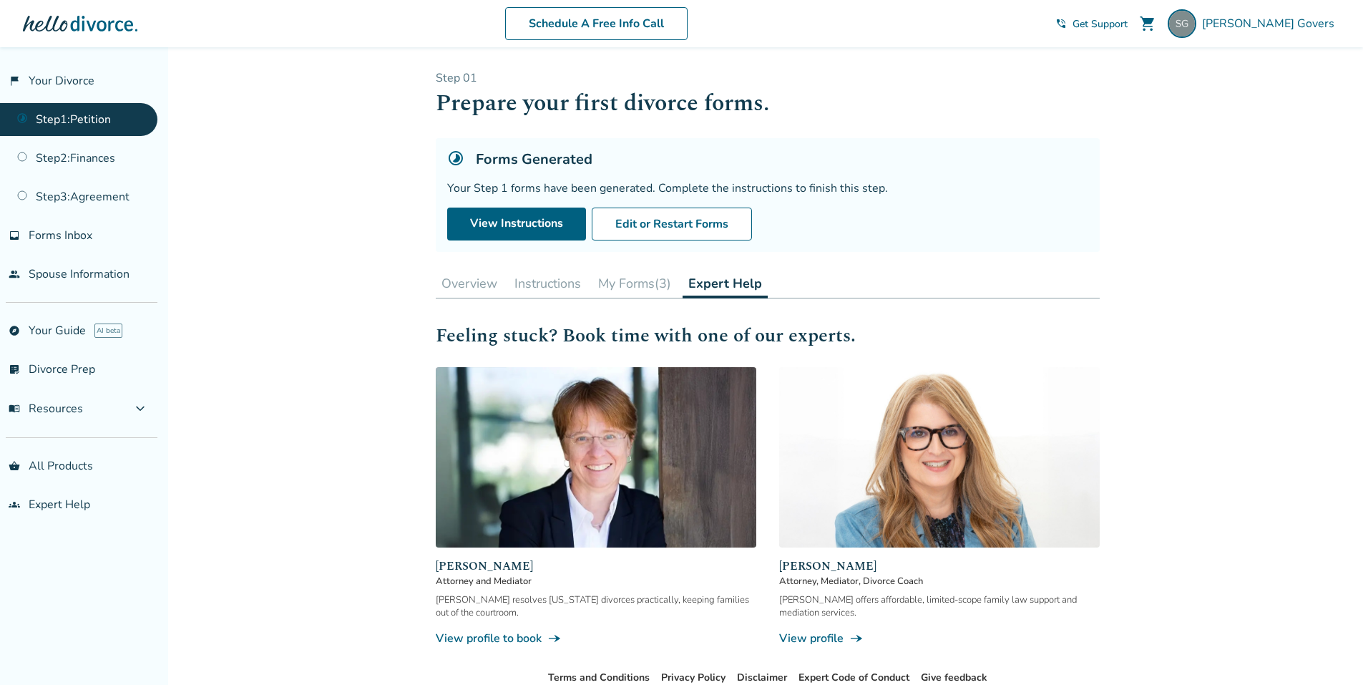
click at [478, 289] on button "Overview" at bounding box center [469, 283] width 67 height 29
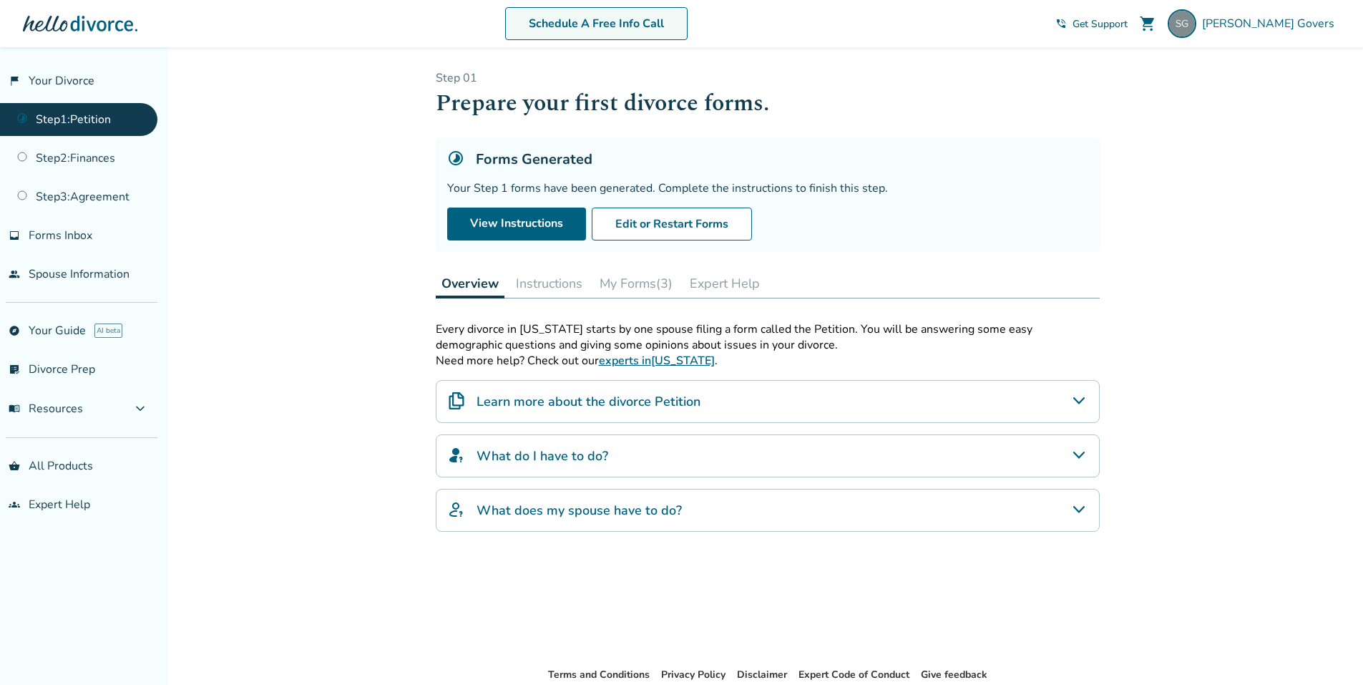
click at [671, 24] on link "Schedule A Free Info Call" at bounding box center [596, 23] width 182 height 33
click at [917, 396] on div "Learn more about the divorce Petition" at bounding box center [768, 401] width 664 height 43
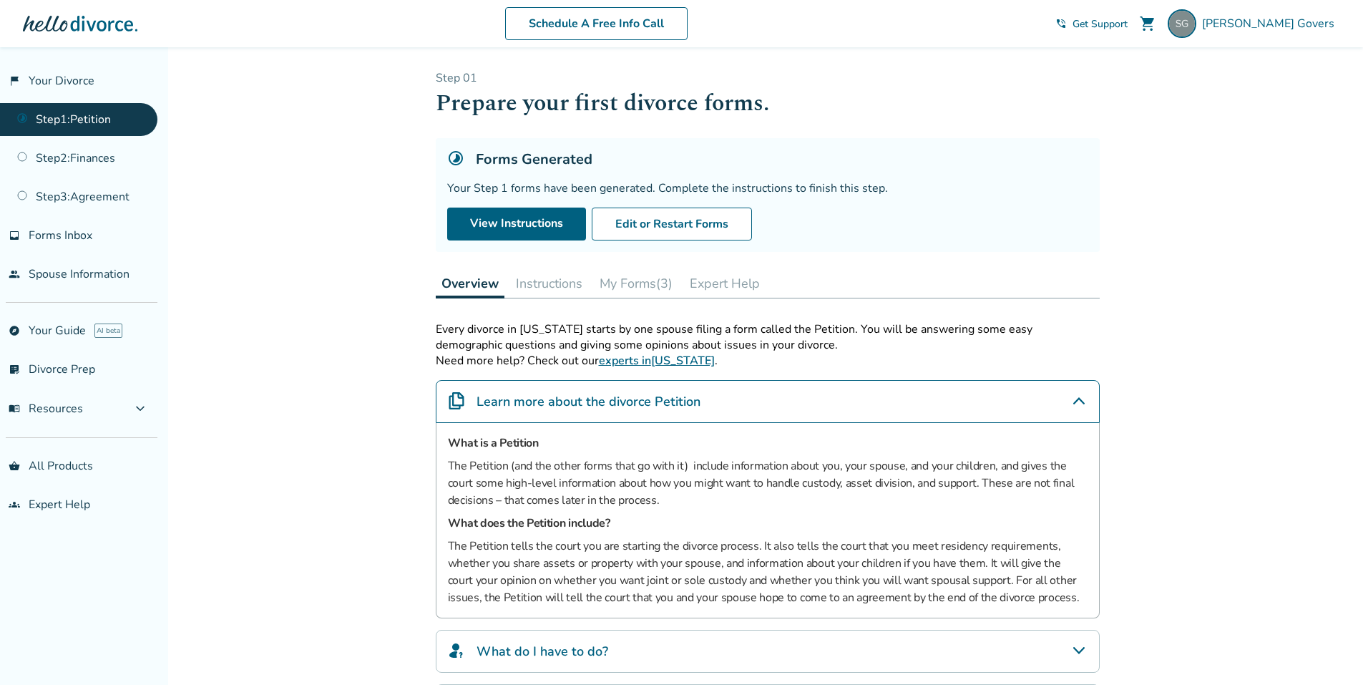
click at [917, 396] on div "Learn more about the divorce Petition" at bounding box center [768, 401] width 664 height 43
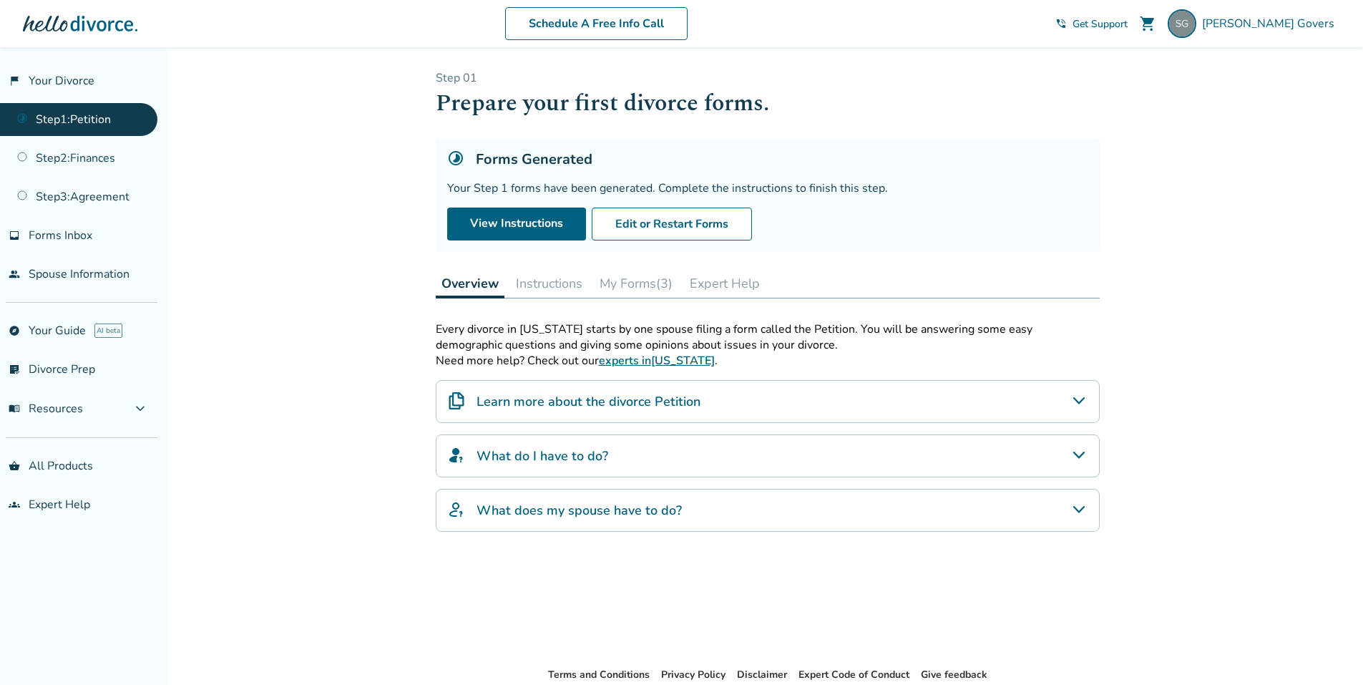
click at [536, 288] on button "Instructions" at bounding box center [549, 283] width 78 height 29
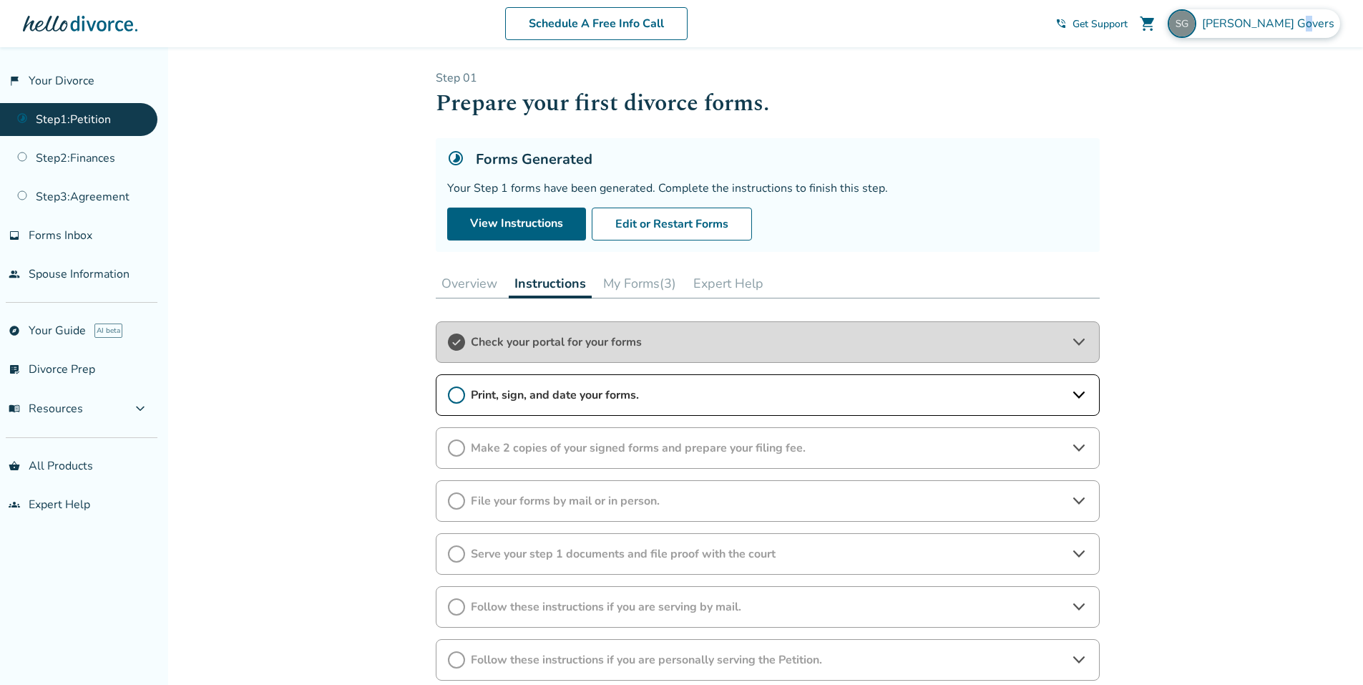
click at [1308, 16] on span "Scott Govers" at bounding box center [1271, 24] width 138 height 16
click at [1200, 176] on link "Payments" at bounding box center [1198, 189] width 52 height 27
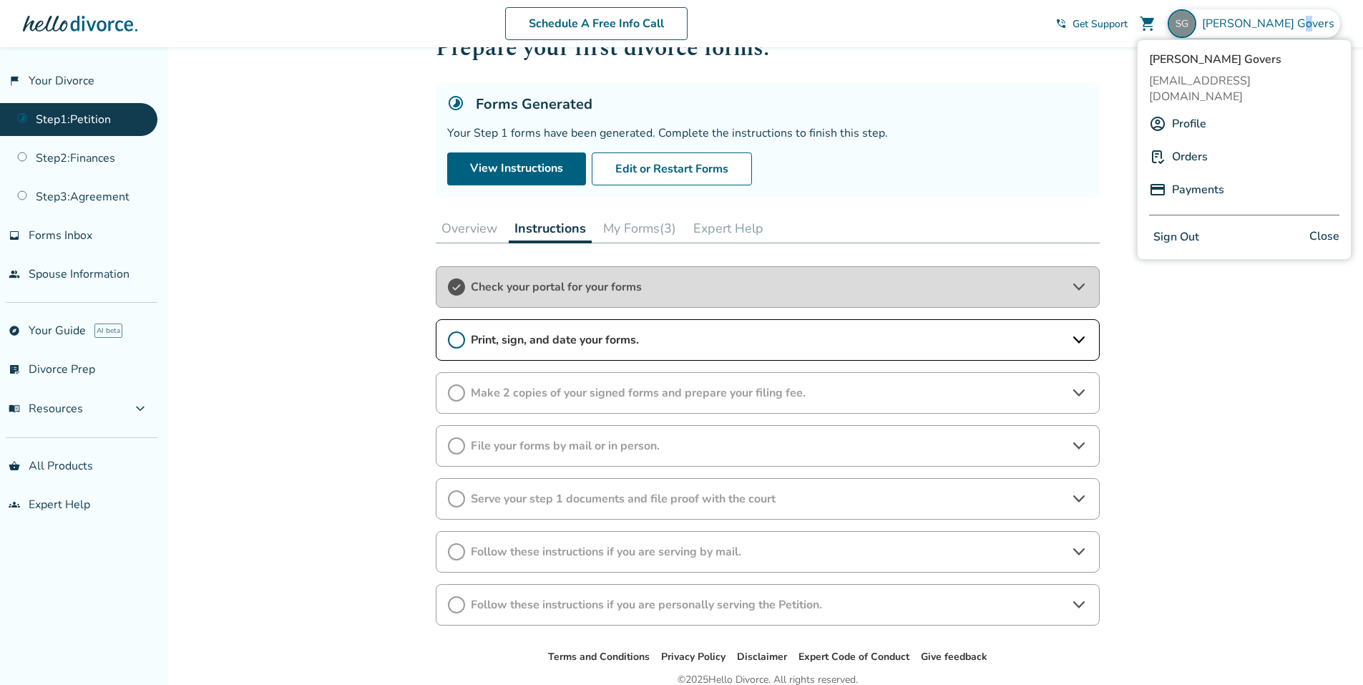
scroll to position [119, 0]
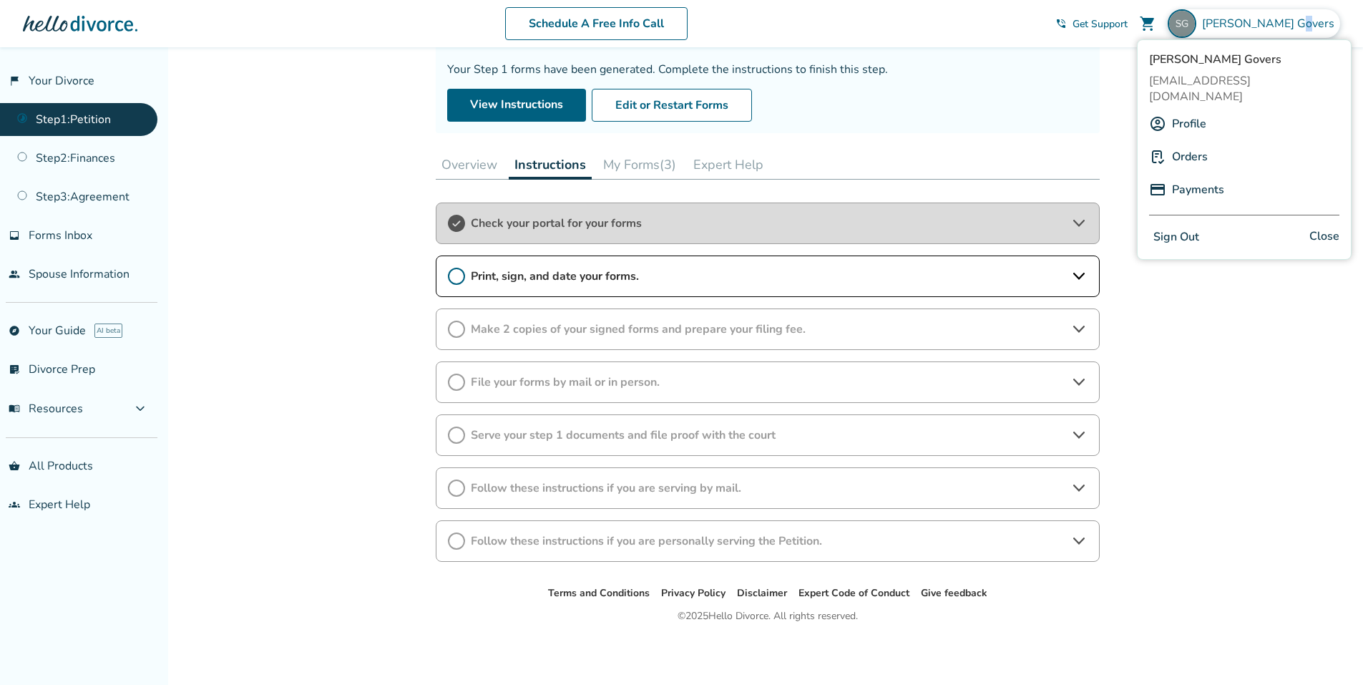
click at [624, 159] on button "My Forms (3)" at bounding box center [640, 164] width 84 height 29
